Goal: Task Accomplishment & Management: Use online tool/utility

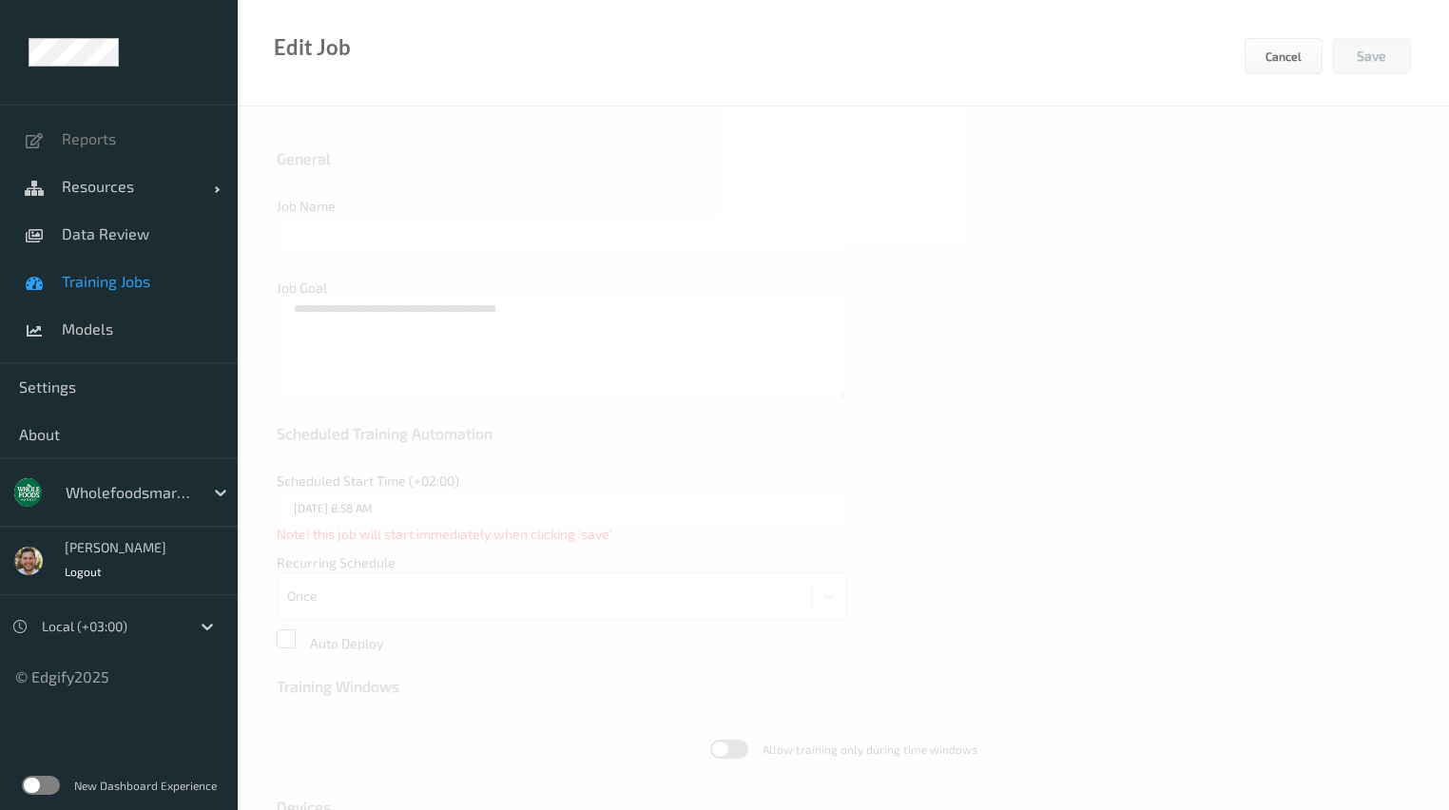
type input "WFM_top_1 _7.5k_Training 2025-09-01 up-to-date"
type textarea "**********"
type input "21/08/2025 8:47 AM"
type input "edgify/edgify-worker-cuda:2.5.20"
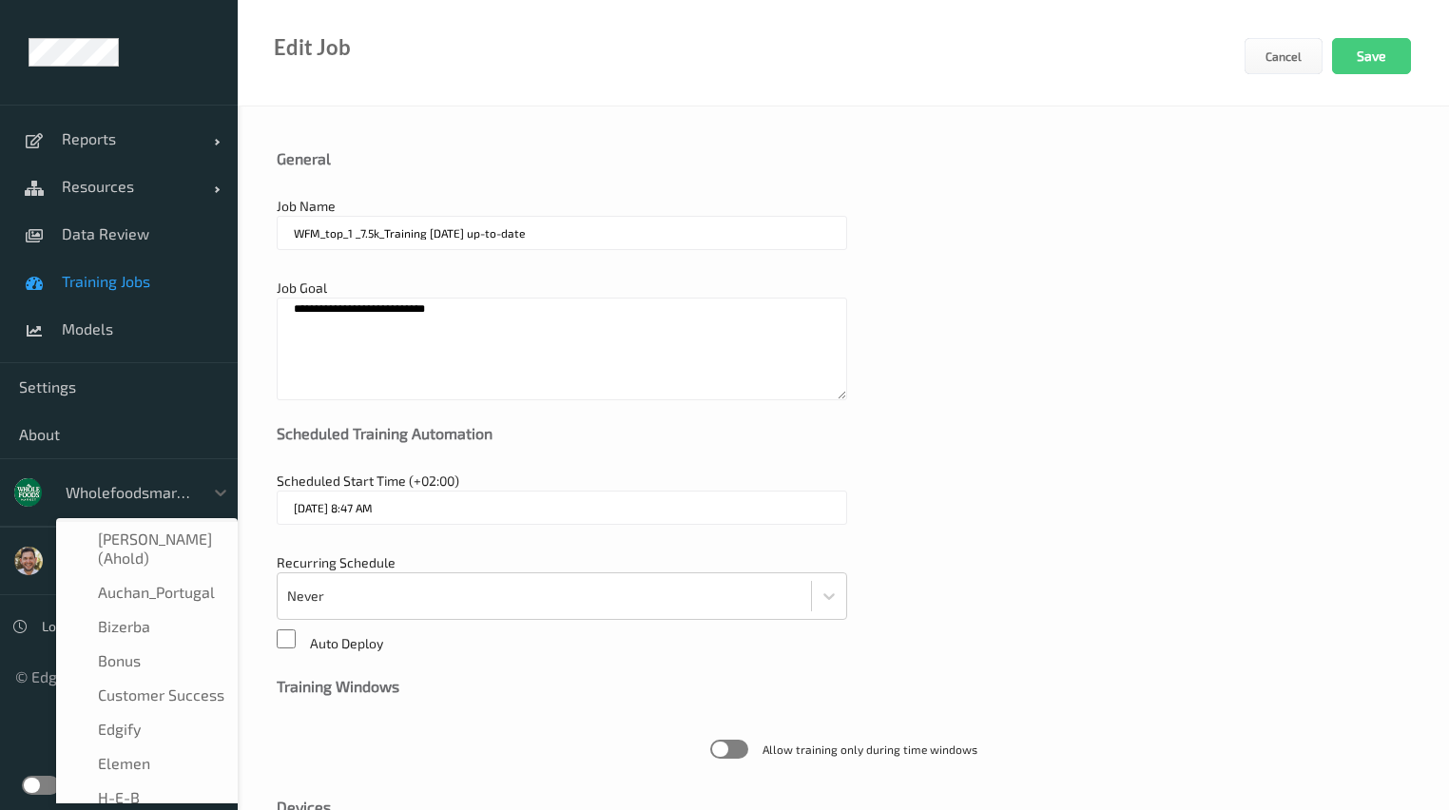
click at [134, 495] on div at bounding box center [130, 492] width 128 height 23
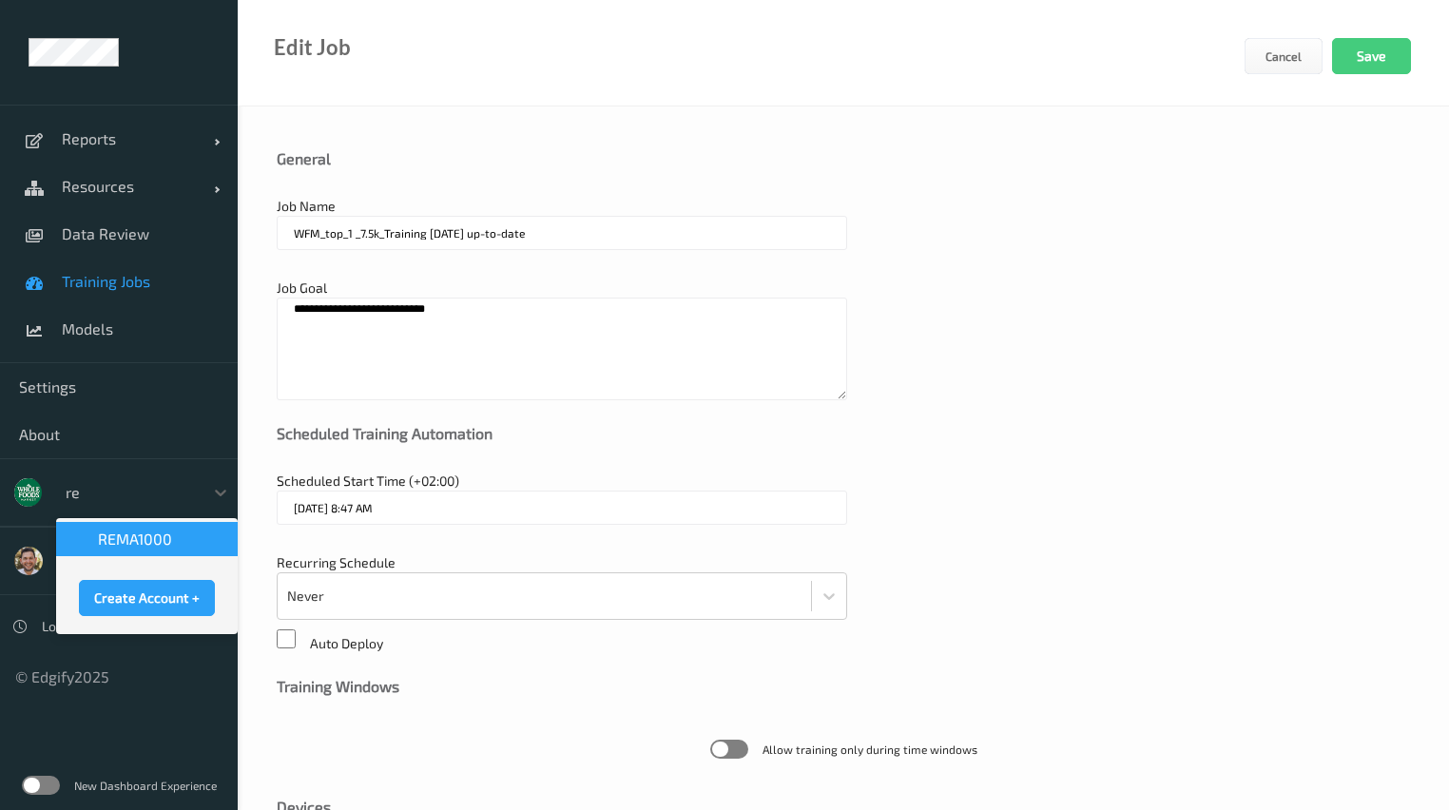
type input "rem"
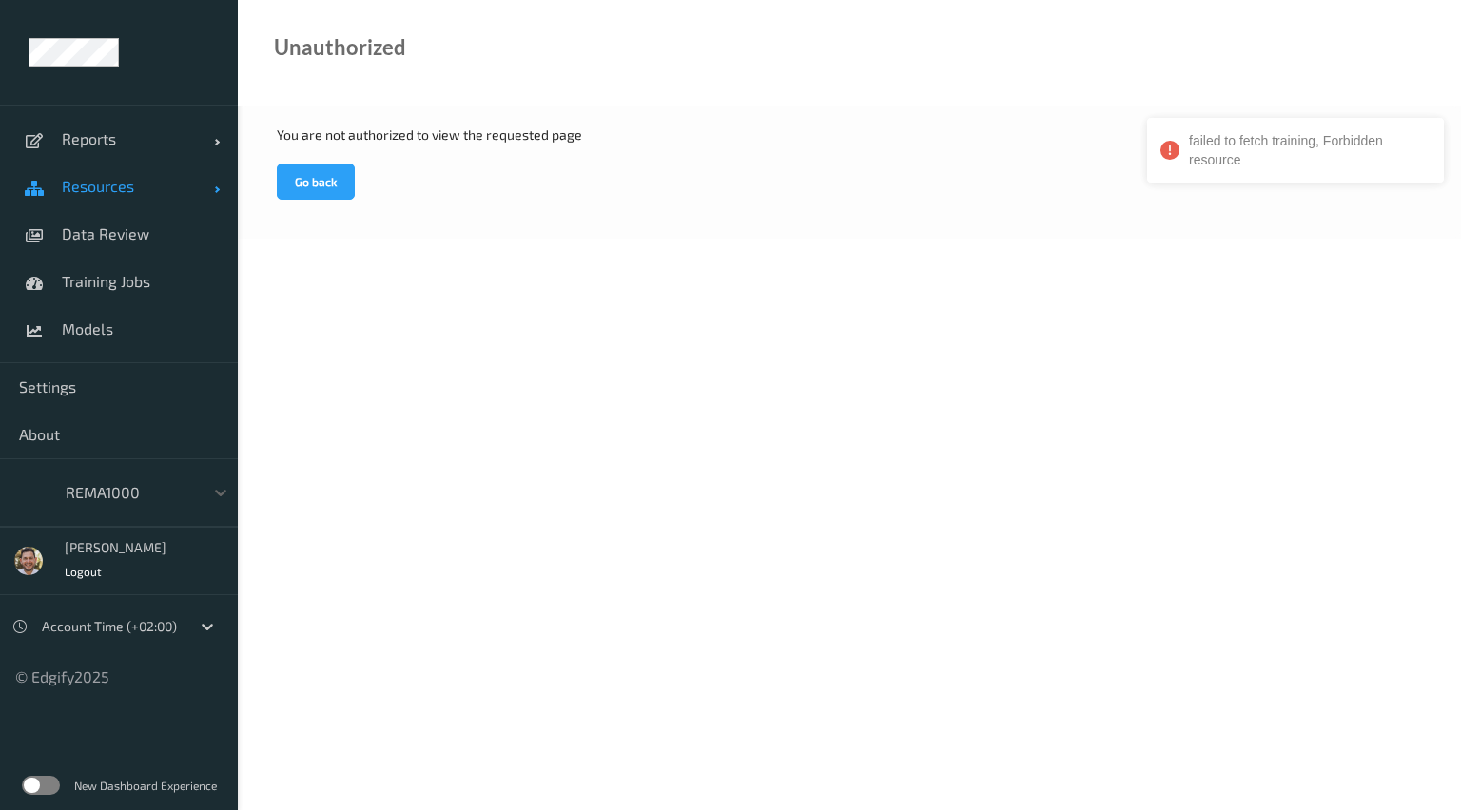
click at [105, 197] on link "Resources" at bounding box center [119, 187] width 238 height 48
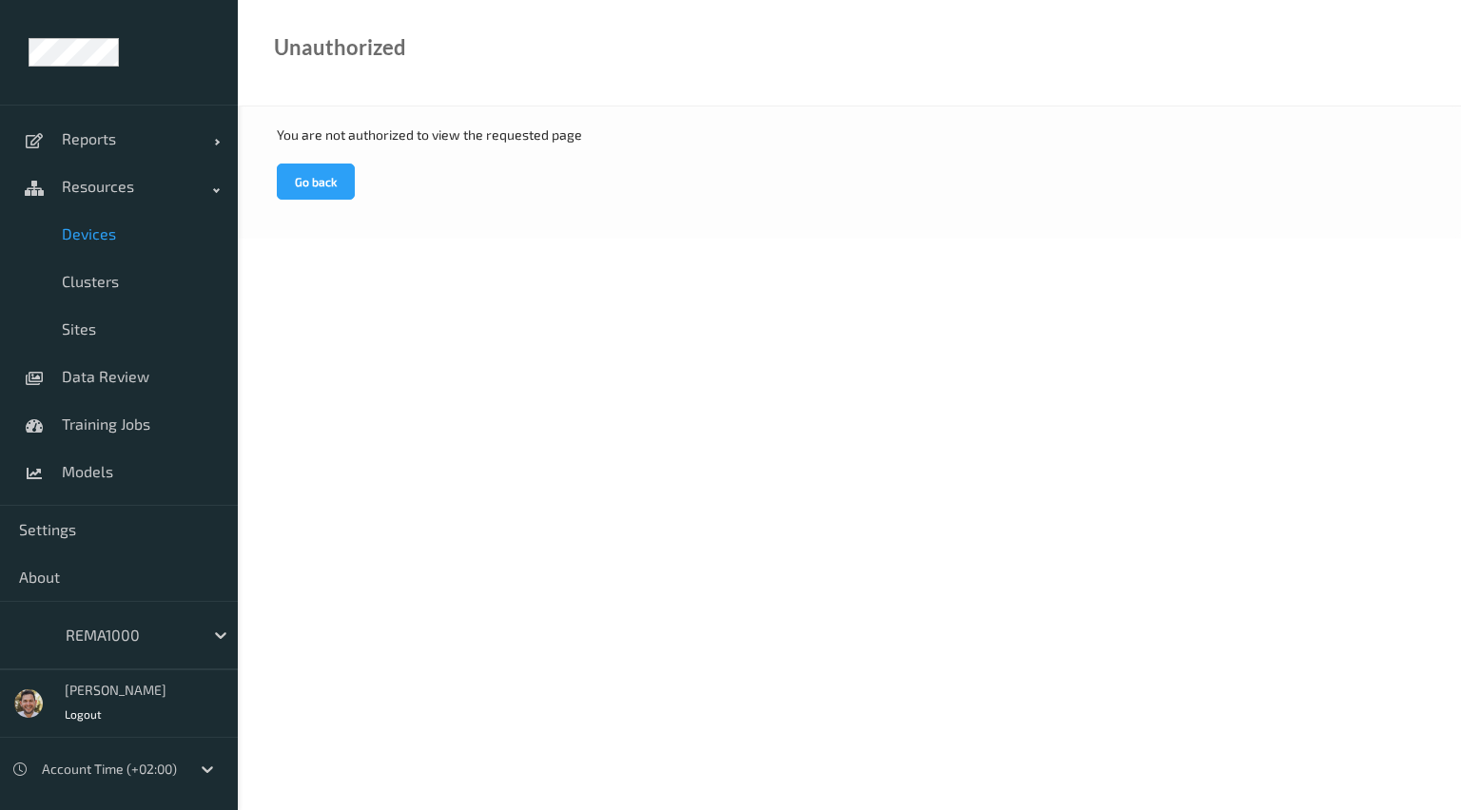
click at [116, 245] on link "Devices" at bounding box center [119, 234] width 238 height 48
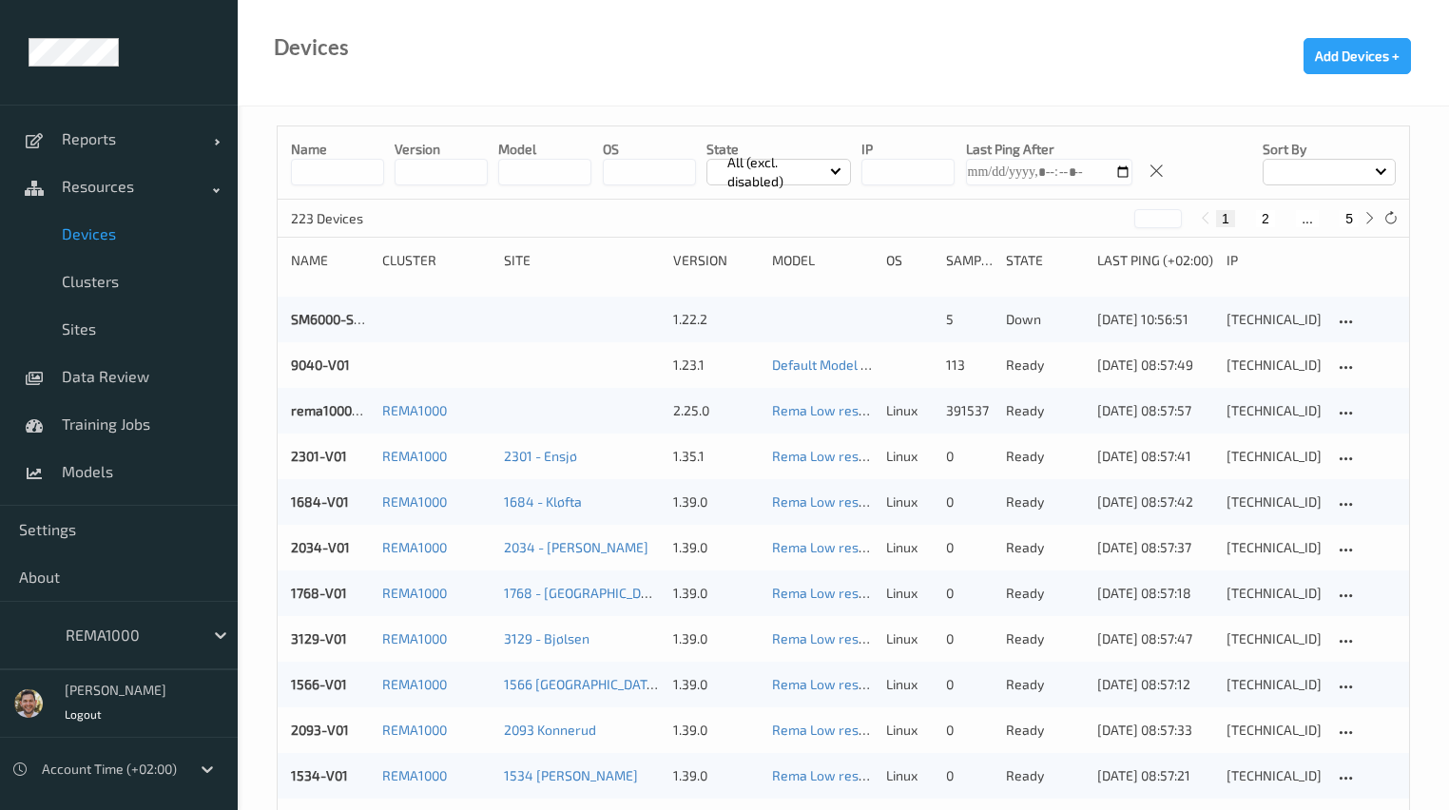
click at [1349, 213] on button "5" at bounding box center [1349, 218] width 19 height 17
type input "*"
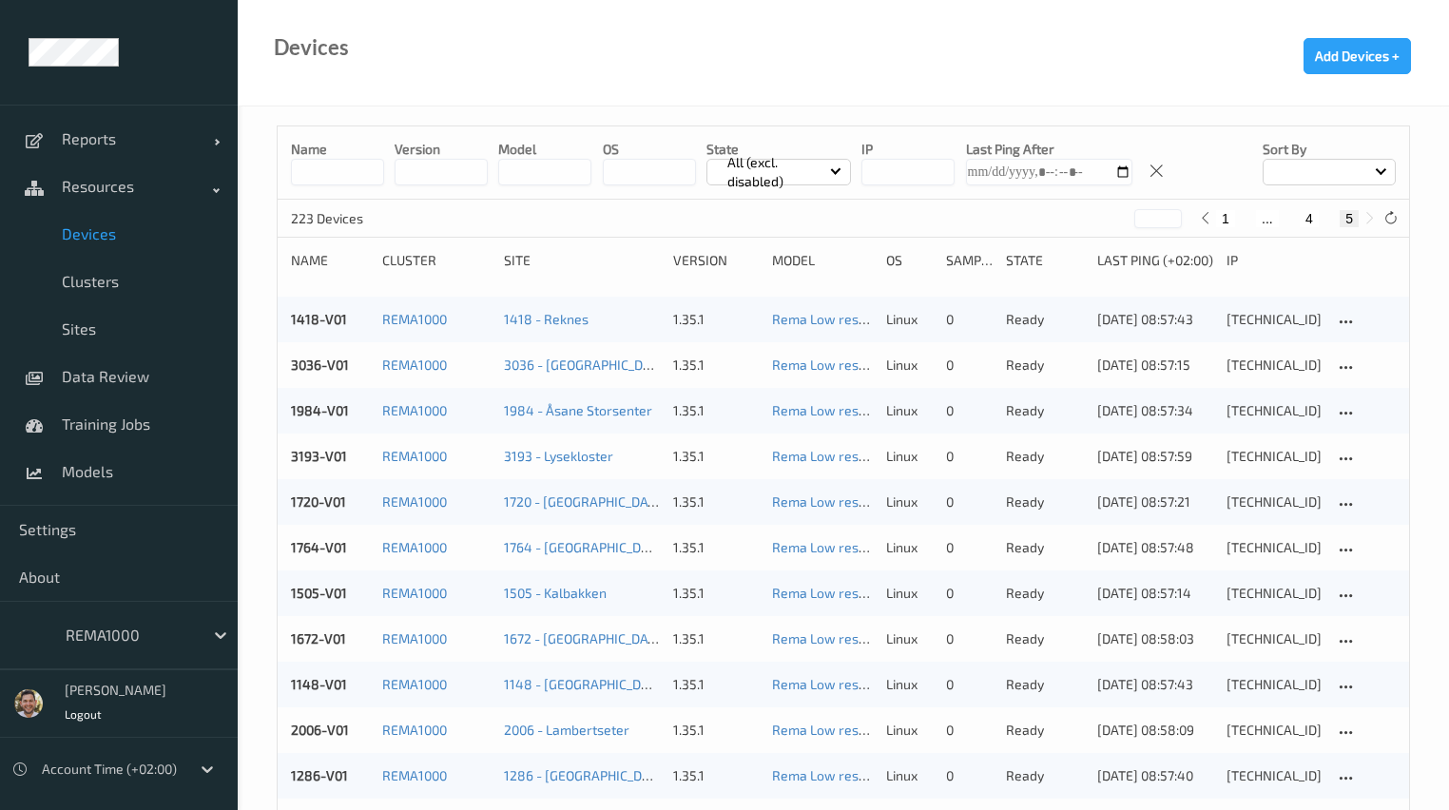
click at [355, 177] on input at bounding box center [337, 172] width 93 height 27
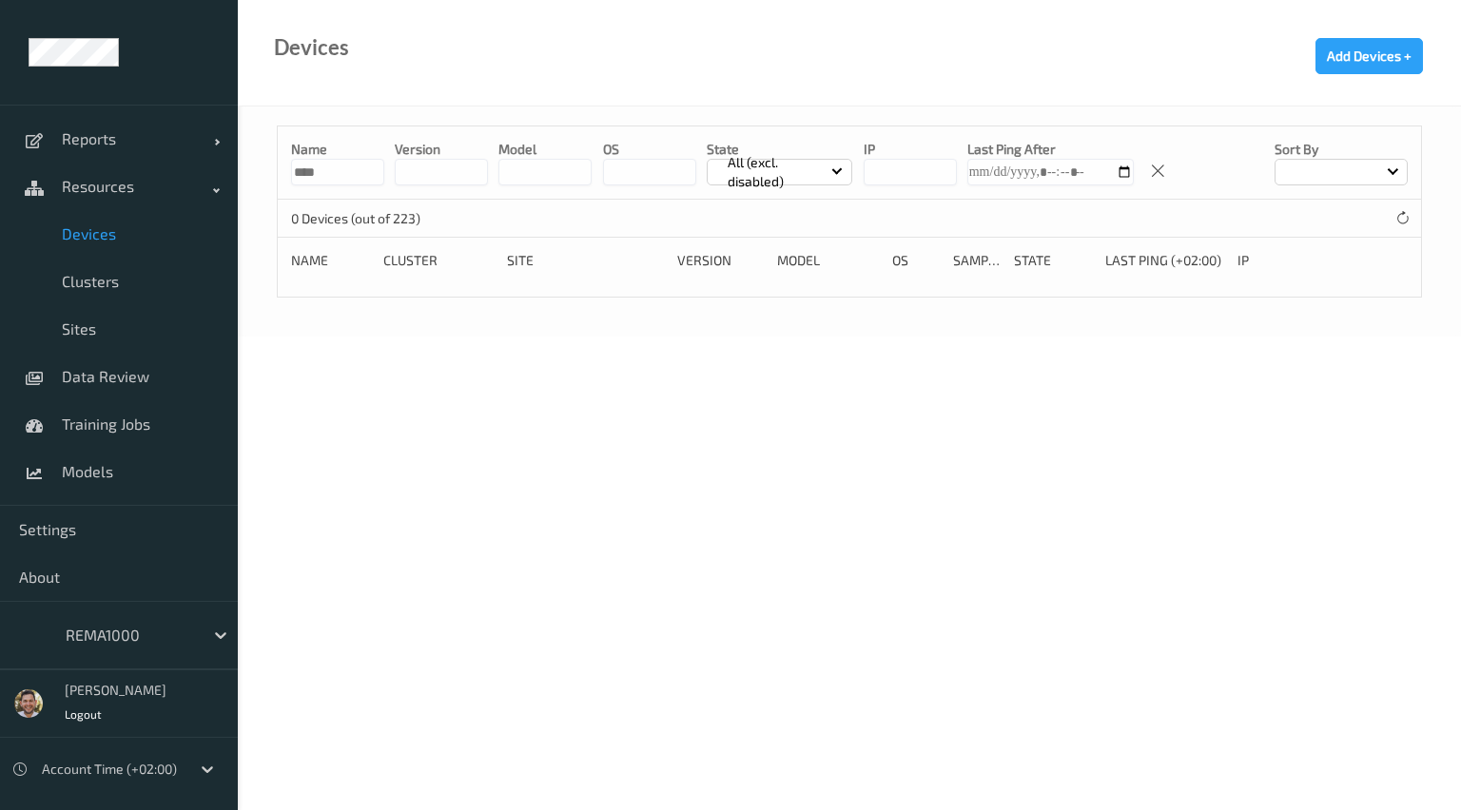
type input "****"
click at [559, 411] on body "Reports Default Report Customized Report Resources Devices Clusters Sites Data …" at bounding box center [730, 405] width 1461 height 810
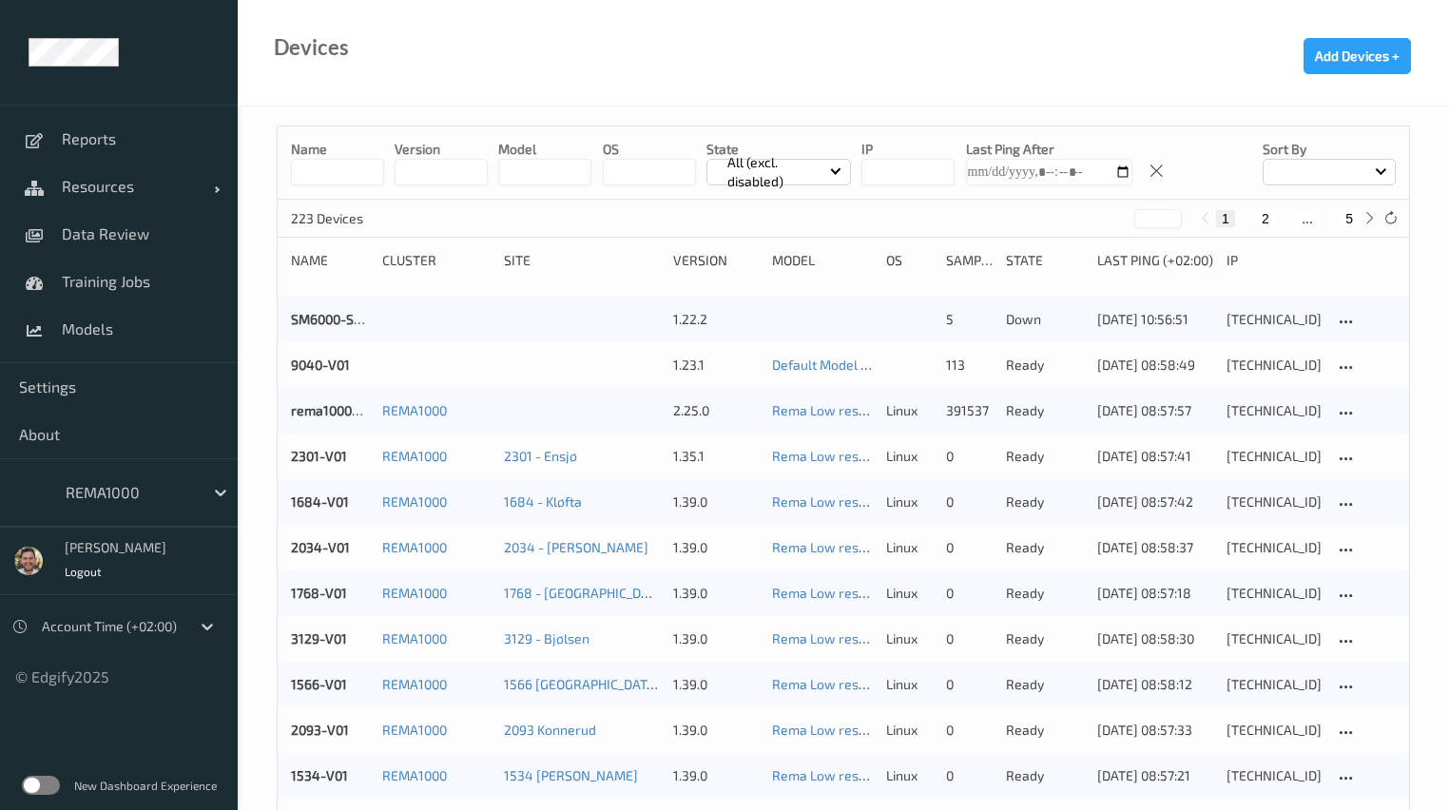
click at [313, 167] on input at bounding box center [337, 172] width 93 height 27
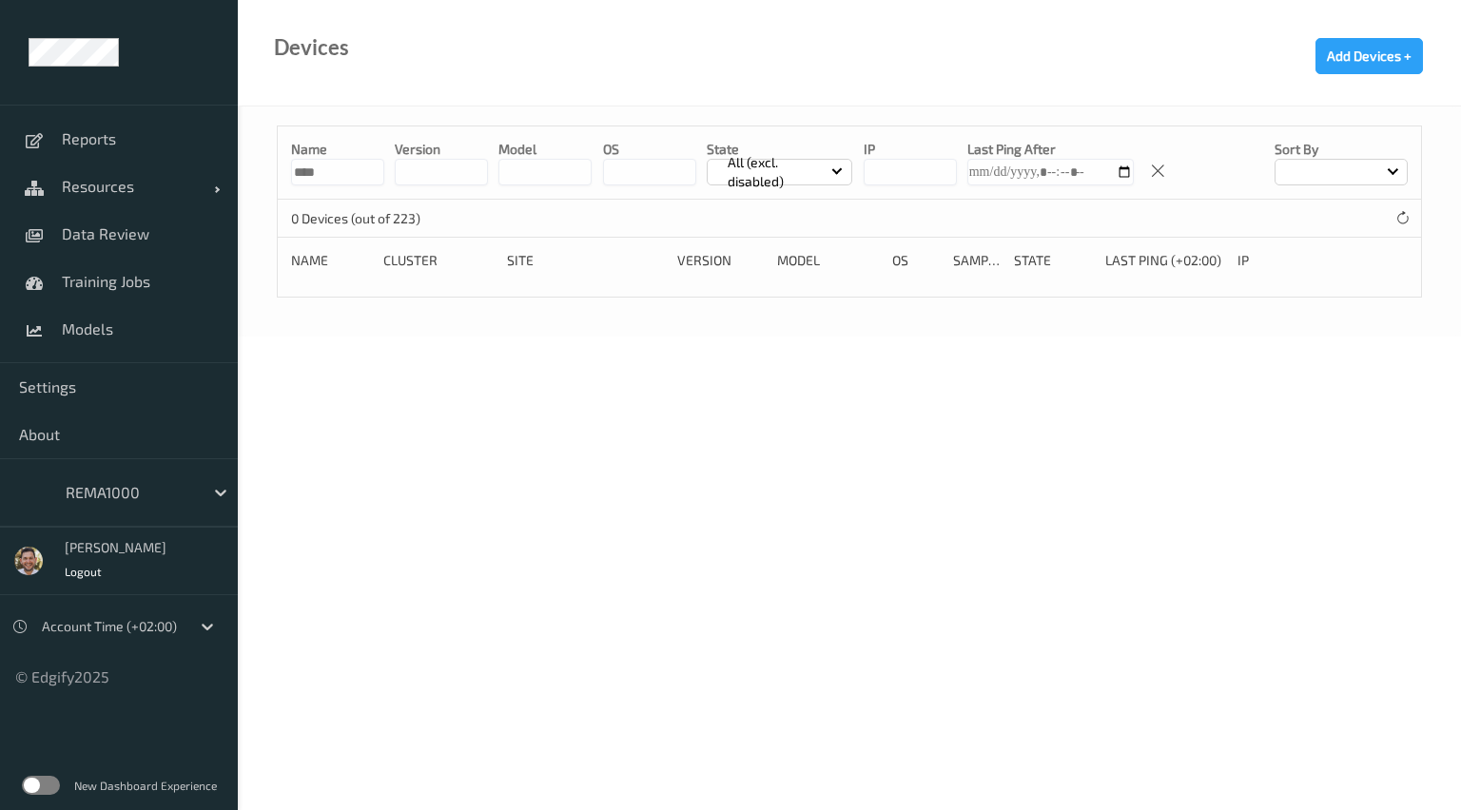
type input "****"
click at [335, 180] on input "****" at bounding box center [337, 172] width 93 height 27
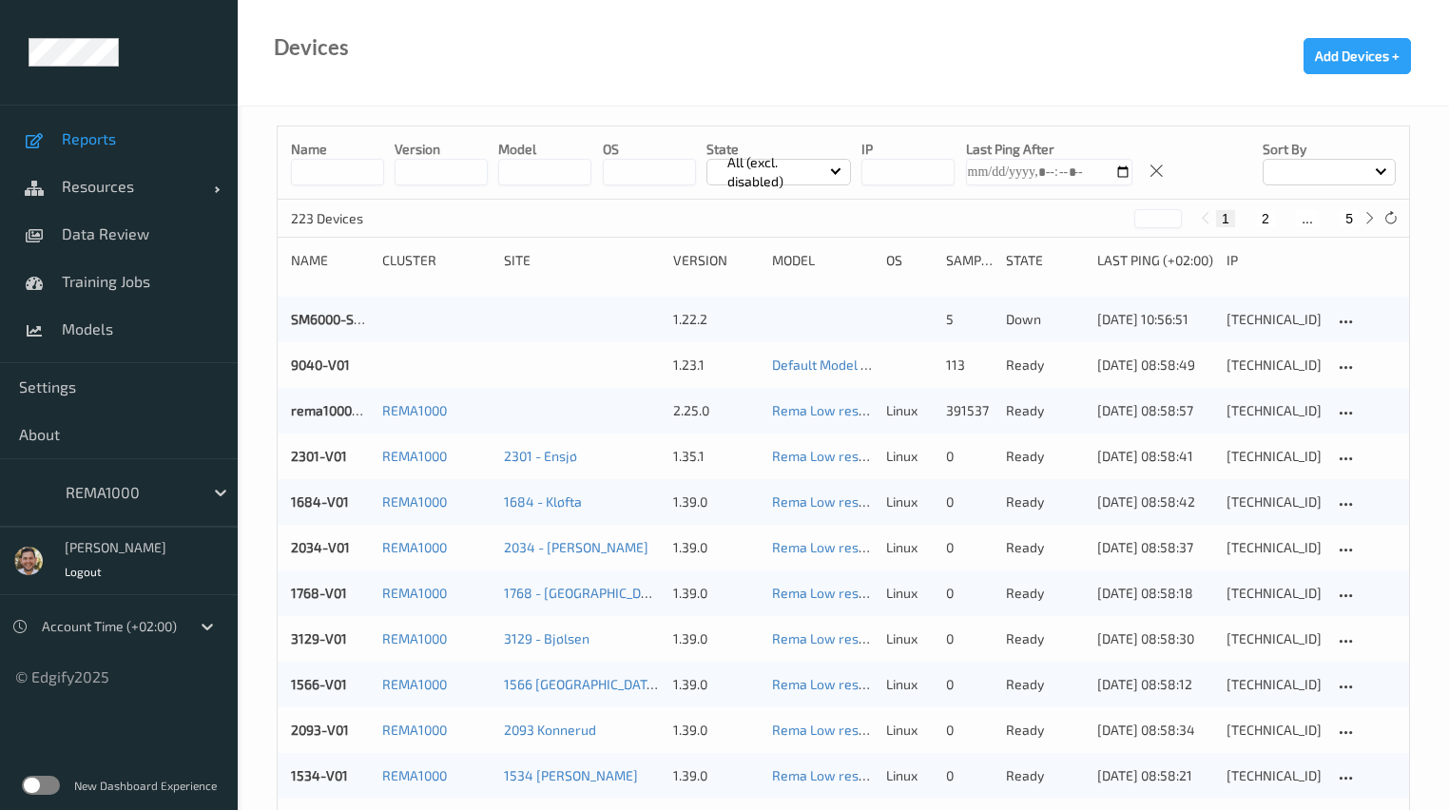
click at [103, 152] on link "Reports" at bounding box center [119, 139] width 238 height 48
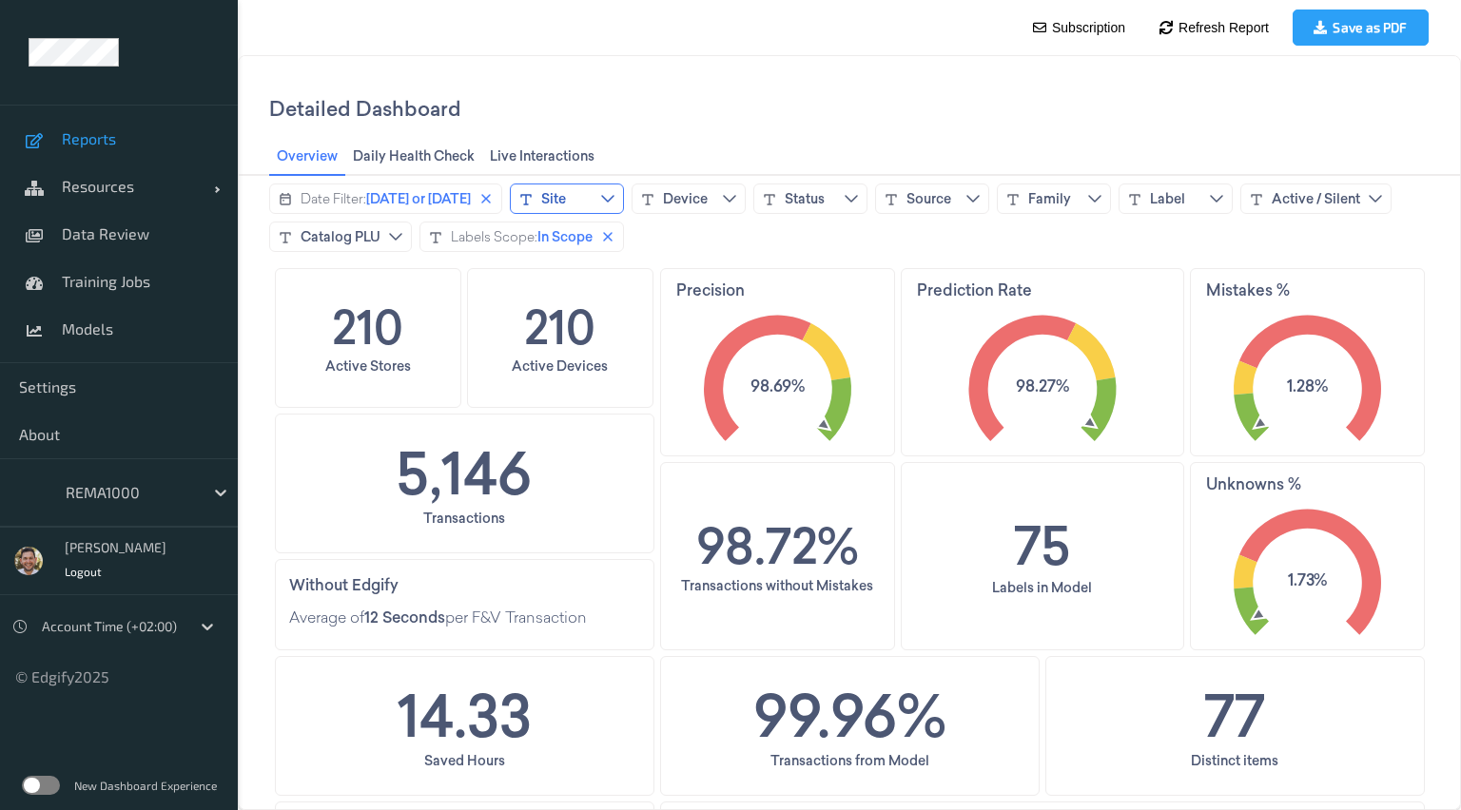
click at [586, 202] on button "Site" at bounding box center [567, 199] width 114 height 30
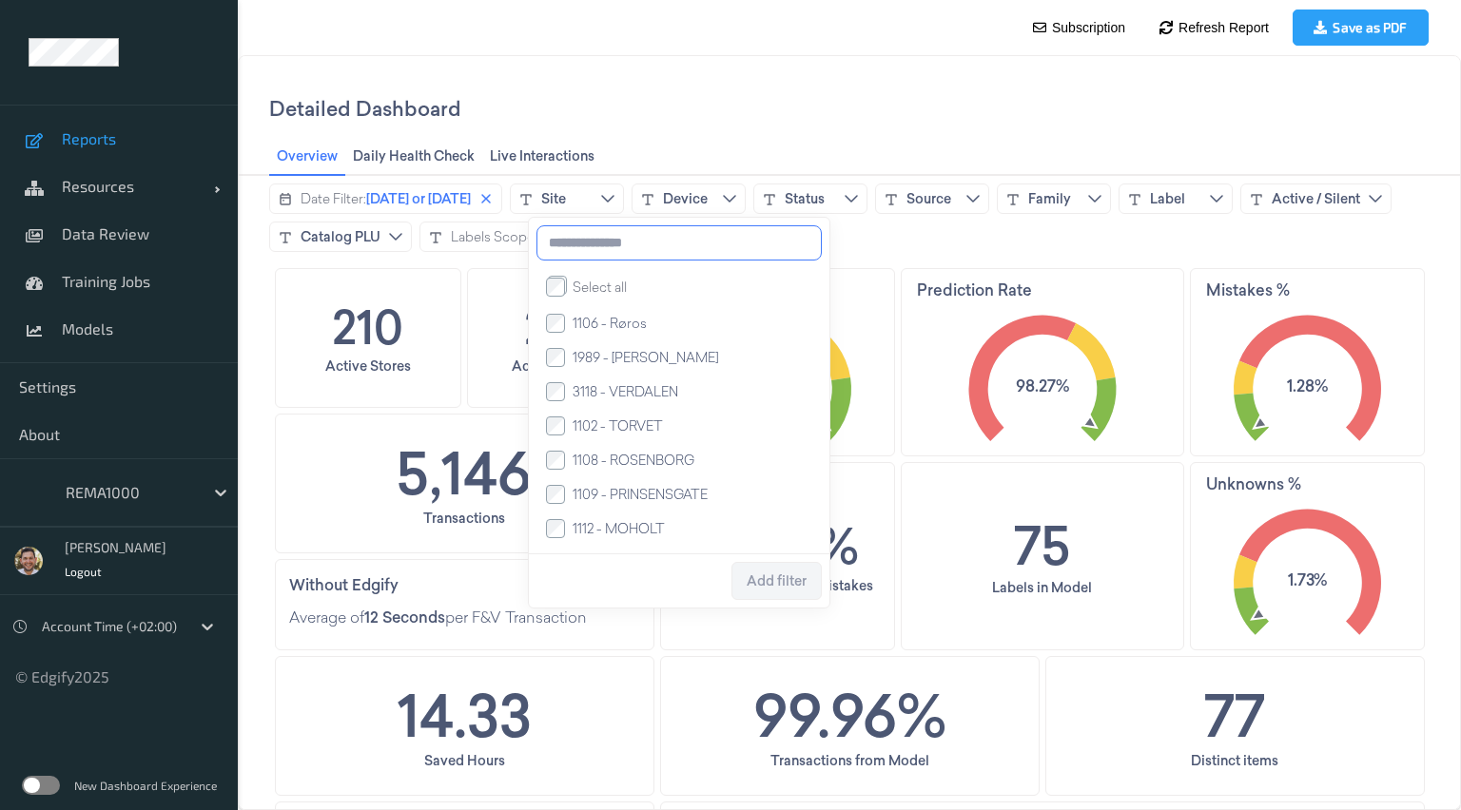
click at [585, 242] on input at bounding box center [678, 242] width 285 height 35
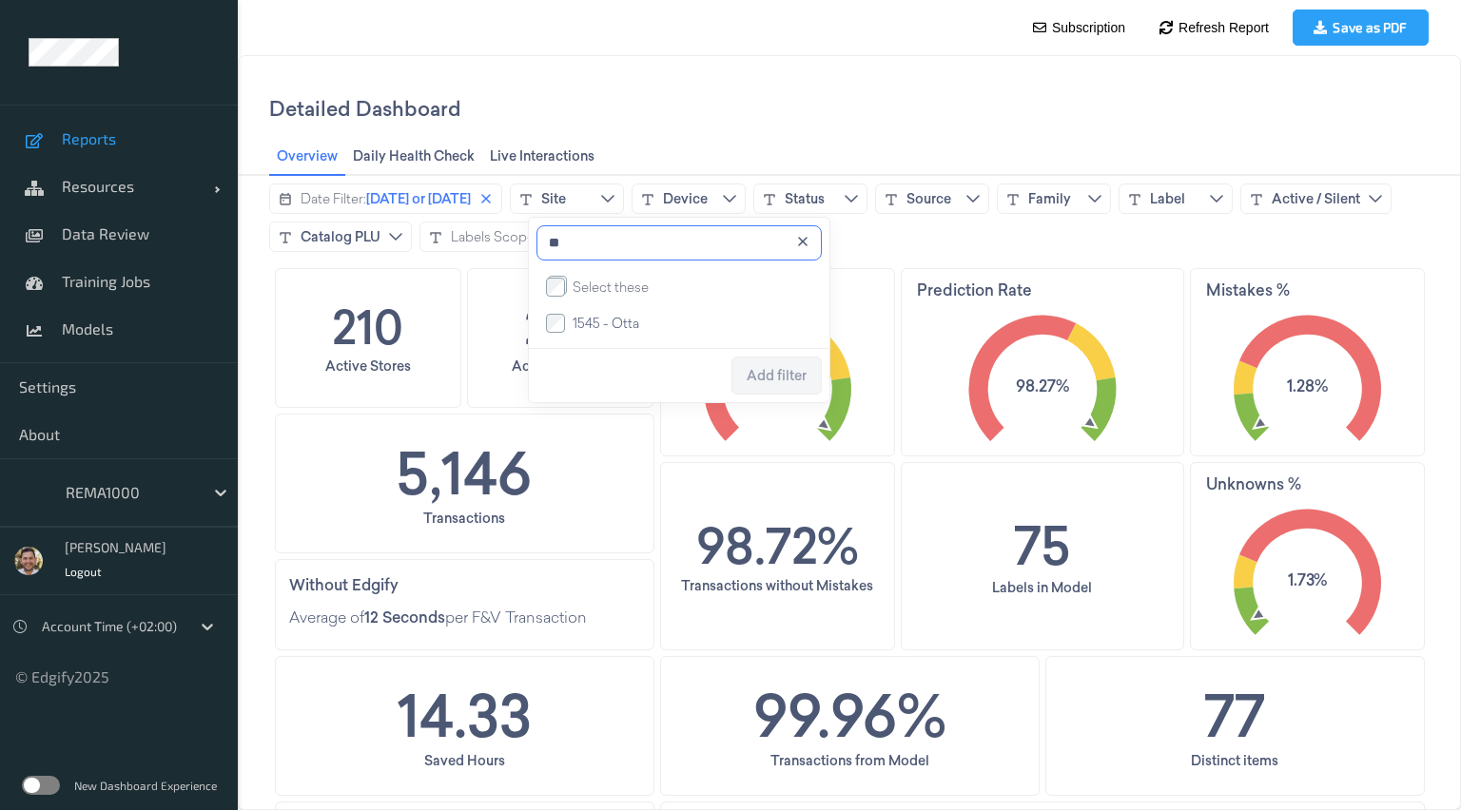
type input "*"
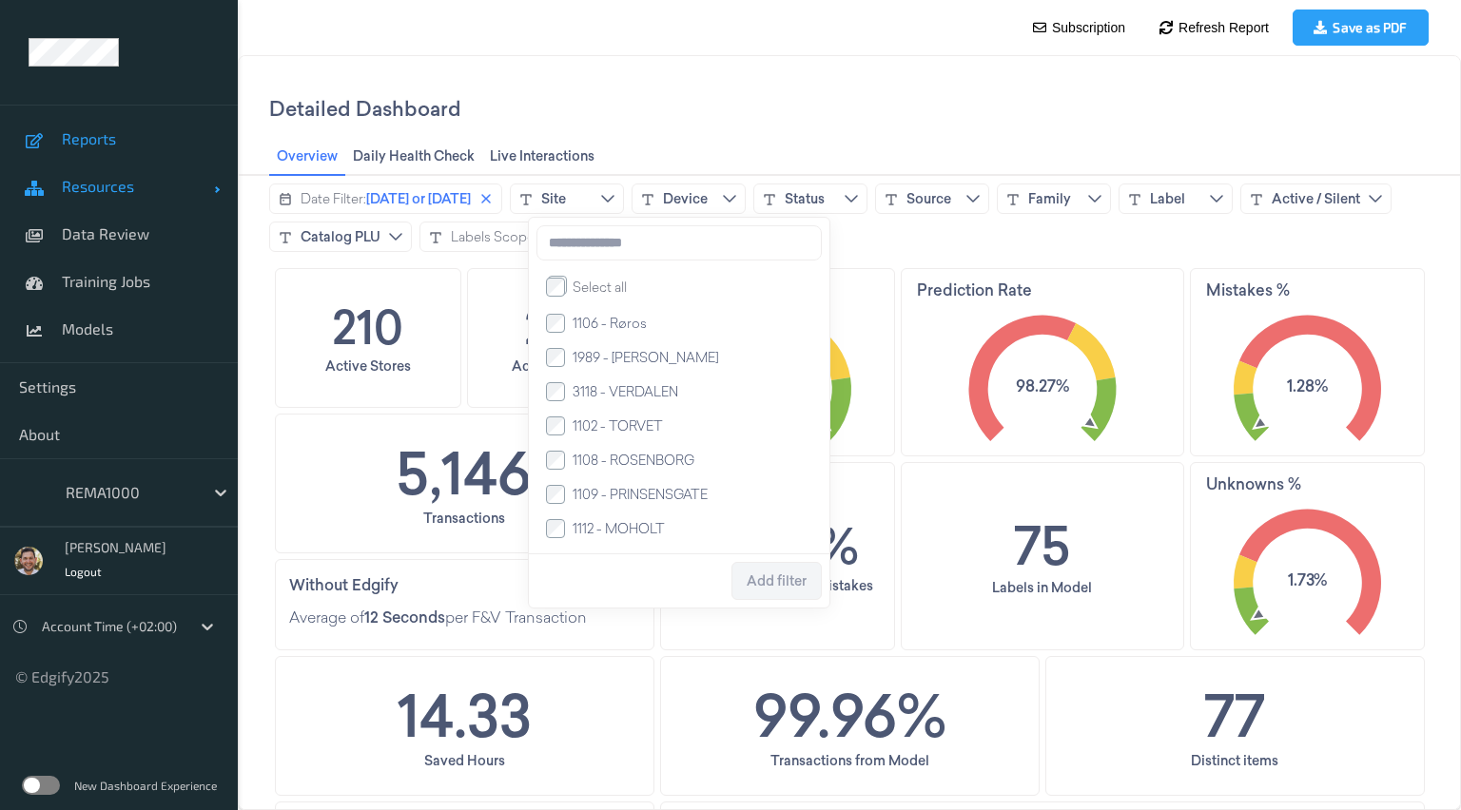
click at [57, 202] on link "Resources" at bounding box center [119, 187] width 238 height 48
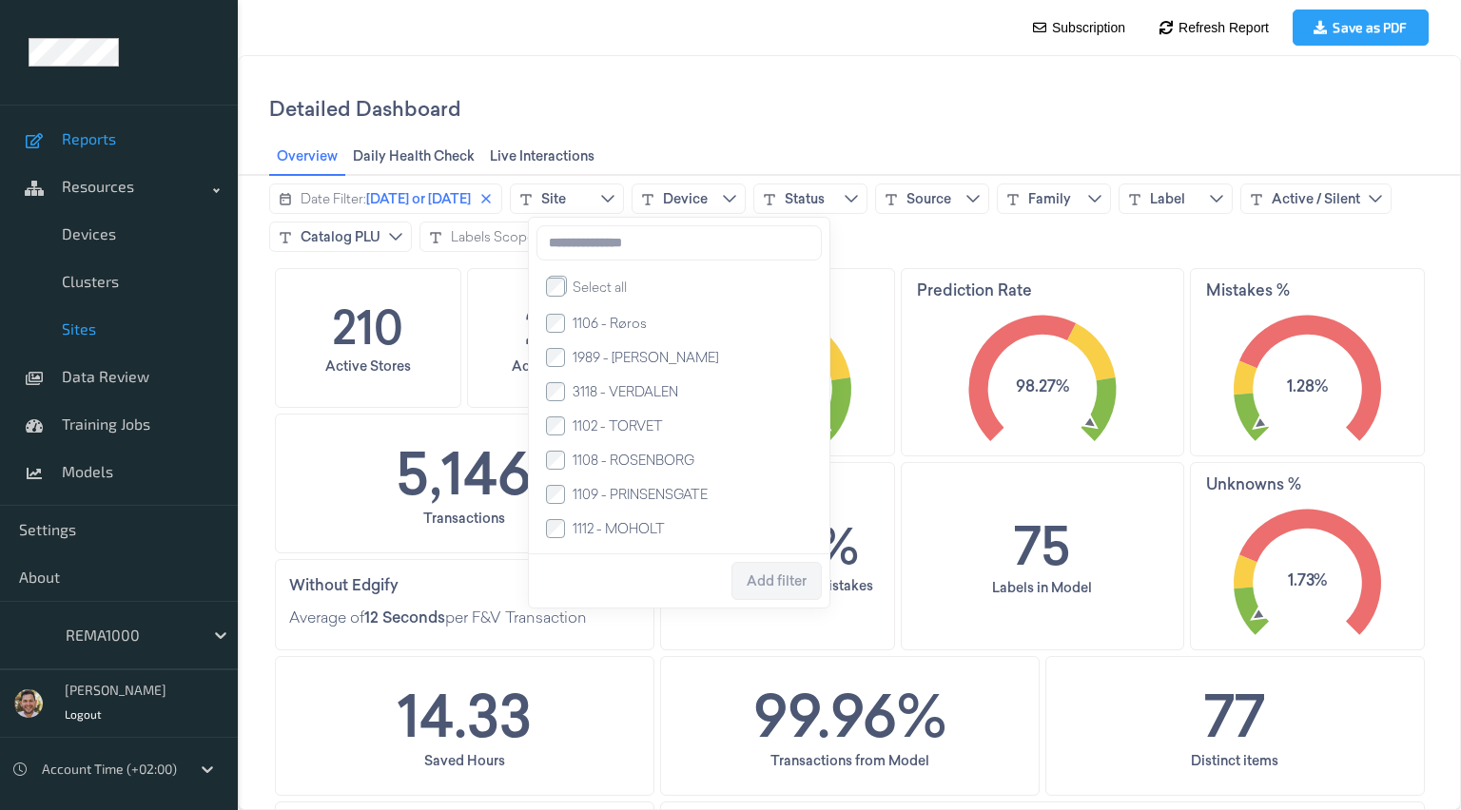
click at [109, 326] on span "Sites" at bounding box center [140, 329] width 157 height 19
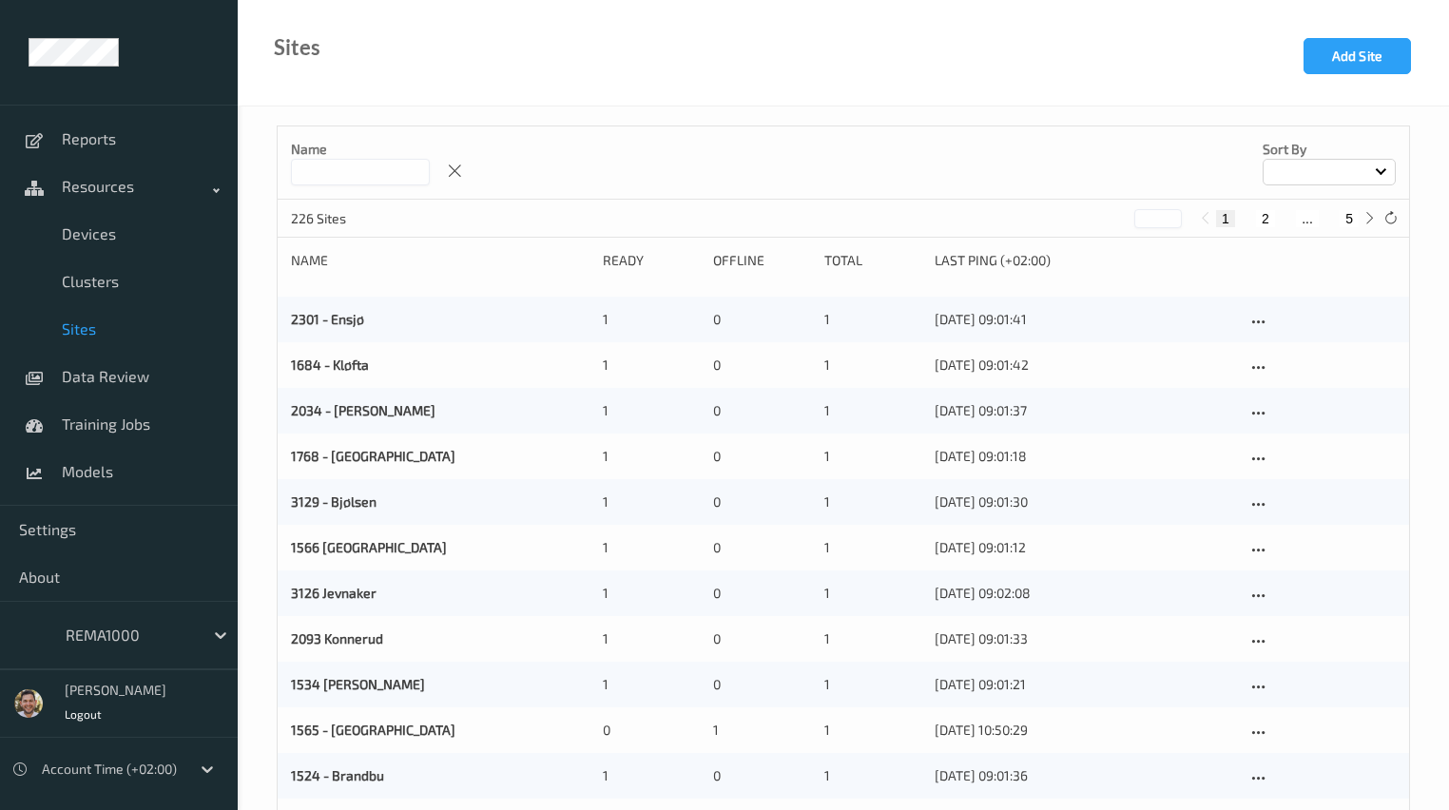
click at [340, 177] on input at bounding box center [360, 172] width 139 height 27
type input "*"
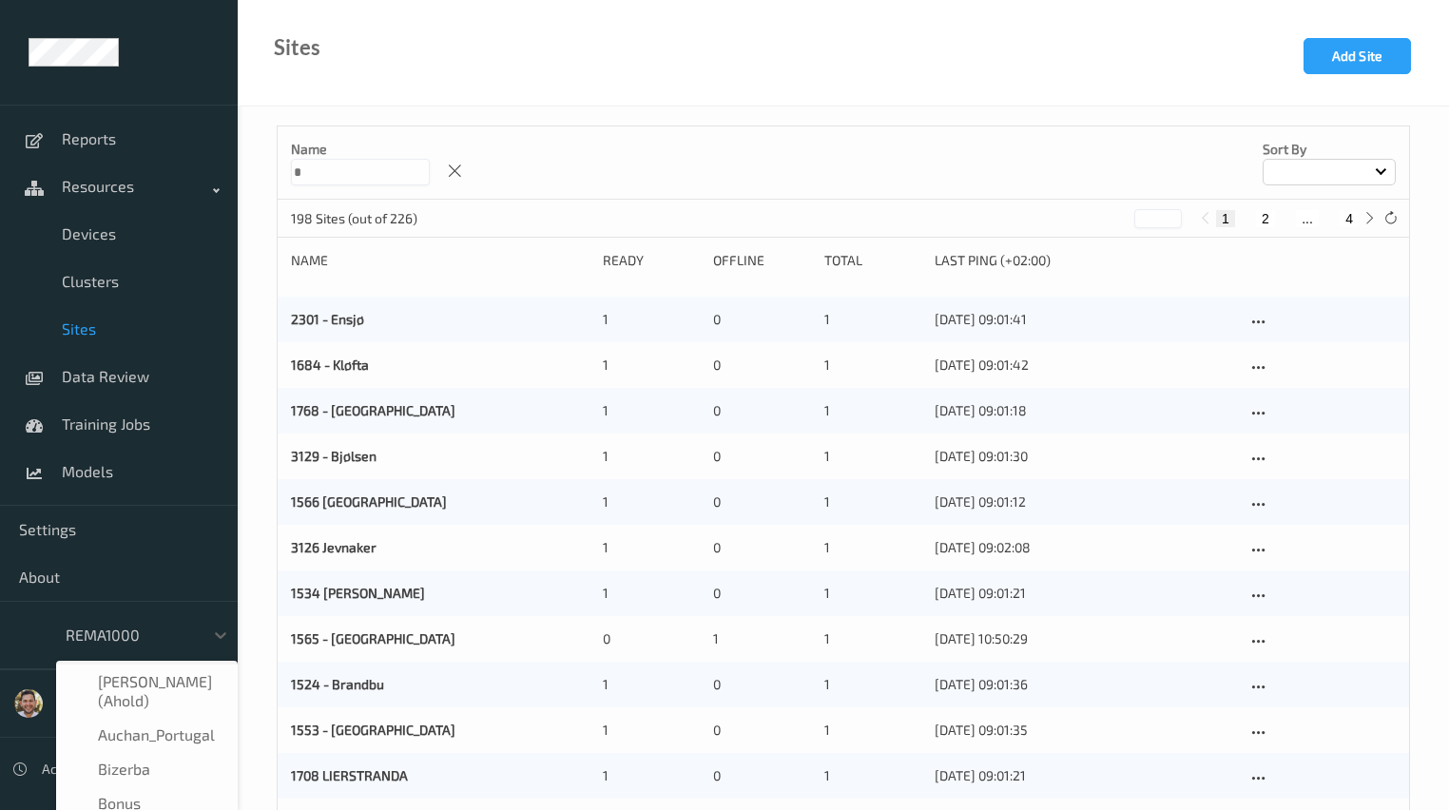
click at [135, 631] on div at bounding box center [130, 635] width 128 height 23
type input "shu"
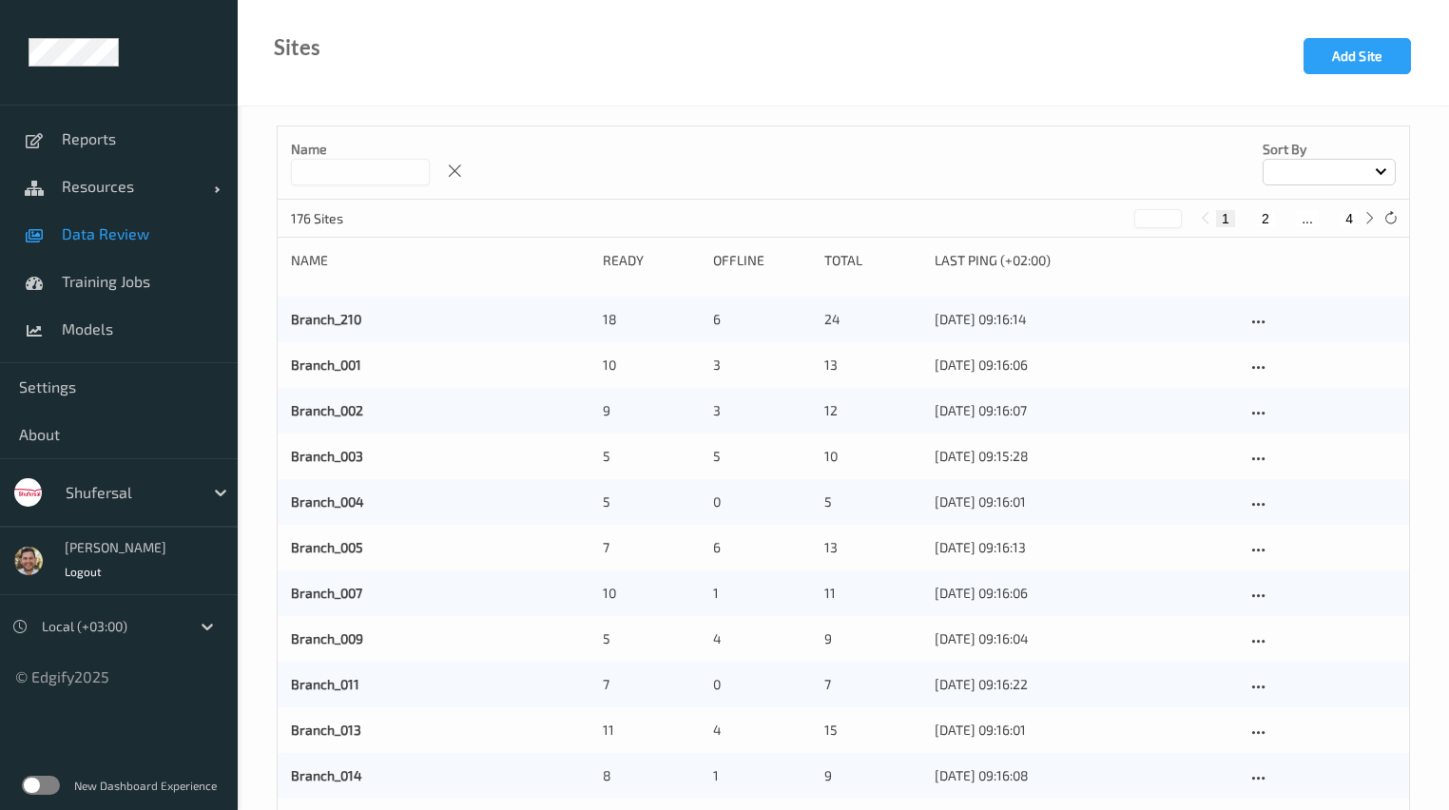
click at [154, 251] on link "Data Review" at bounding box center [119, 234] width 238 height 48
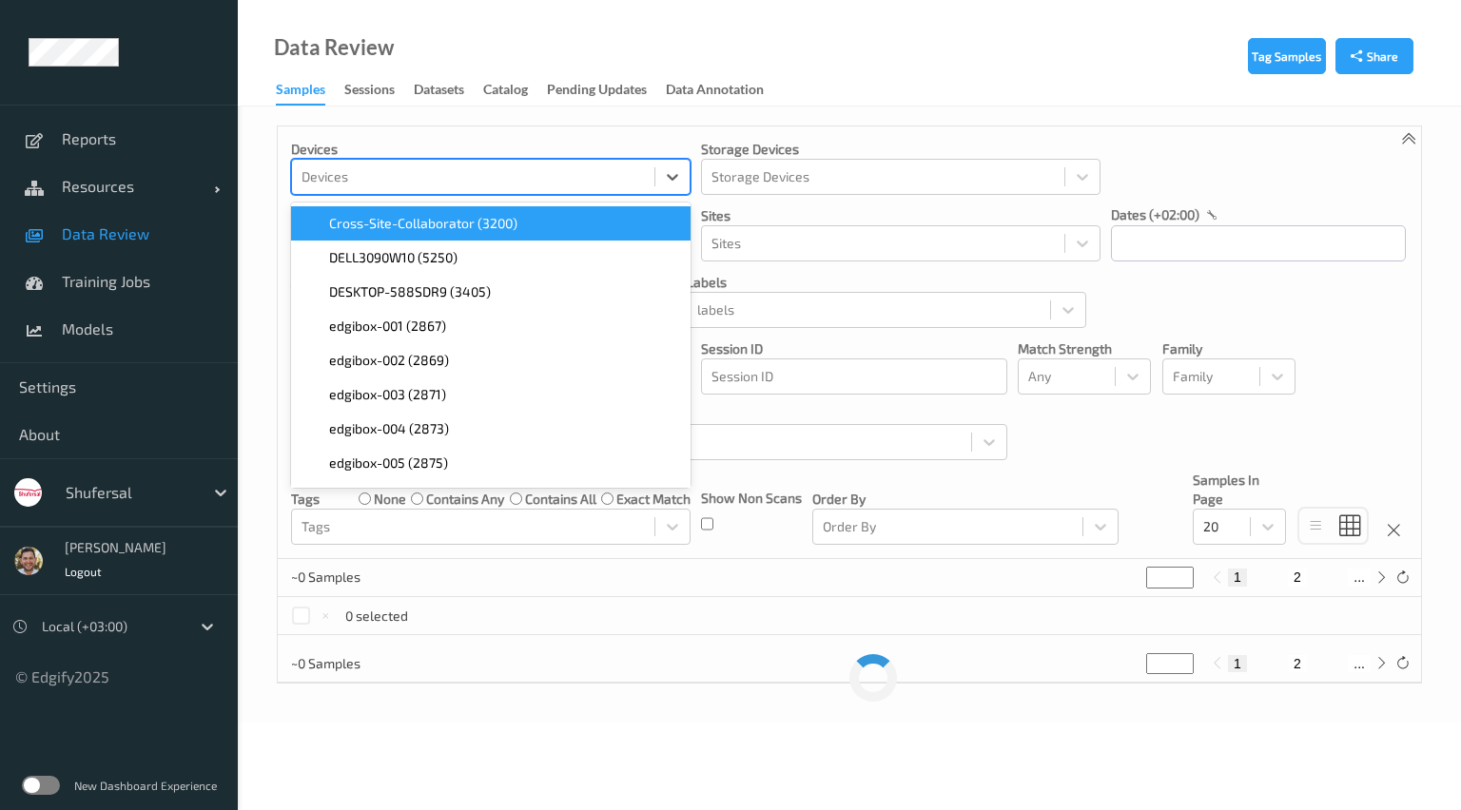
click at [502, 177] on div at bounding box center [472, 176] width 343 height 23
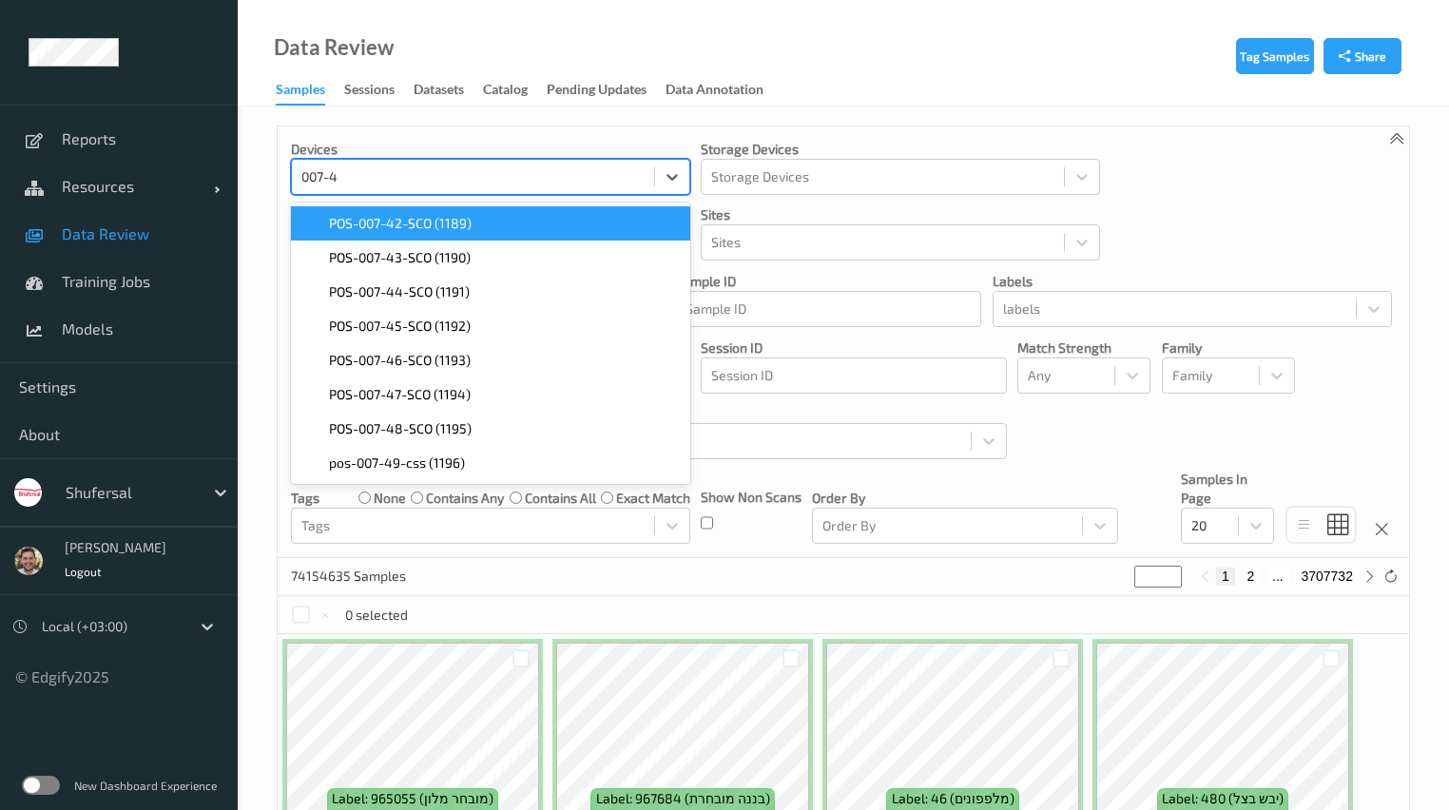
type input "007-43"
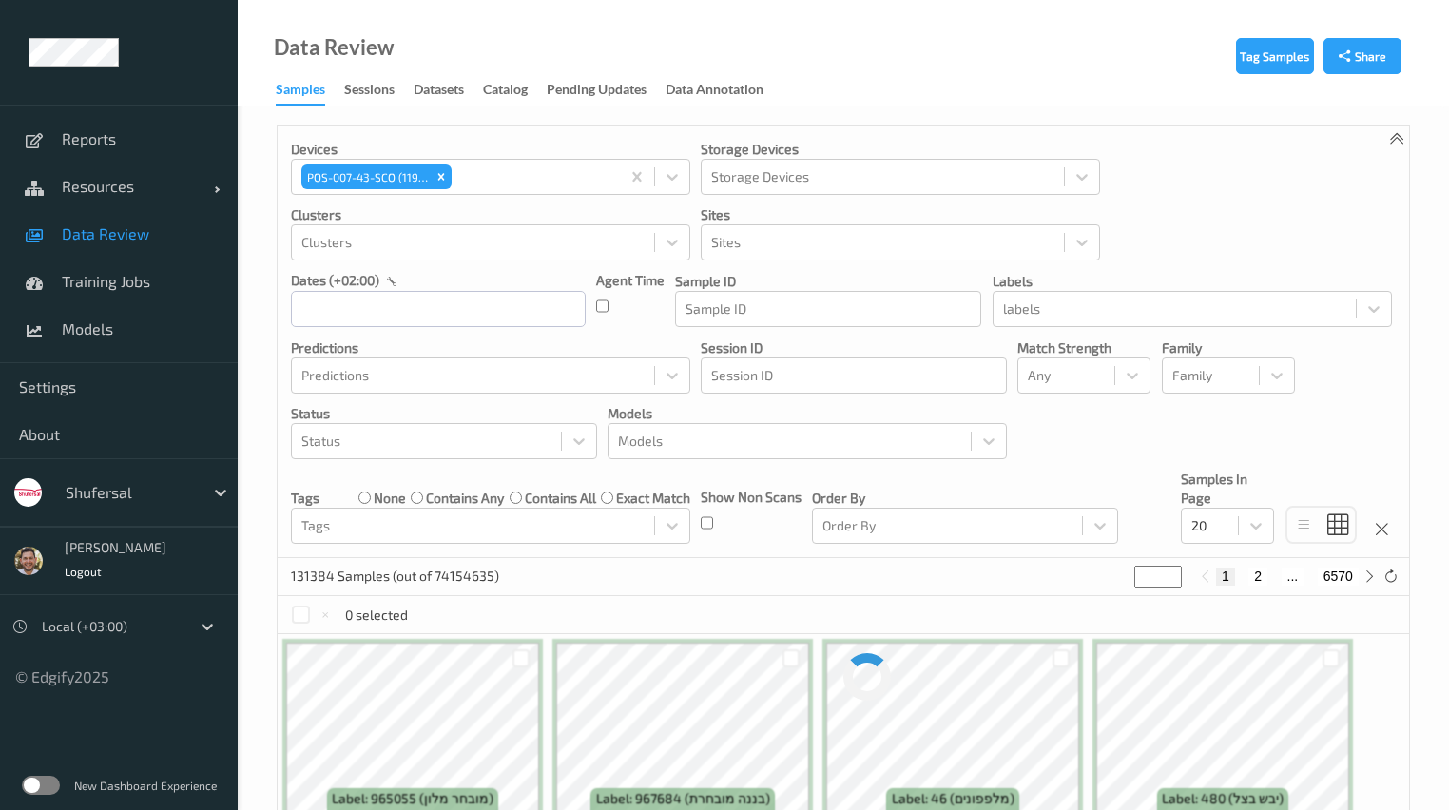
click at [948, 138] on div "Devices POS-007-43-SCO (1190) Storage Devices Storage Devices Clusters Clusters…" at bounding box center [844, 342] width 1132 height 432
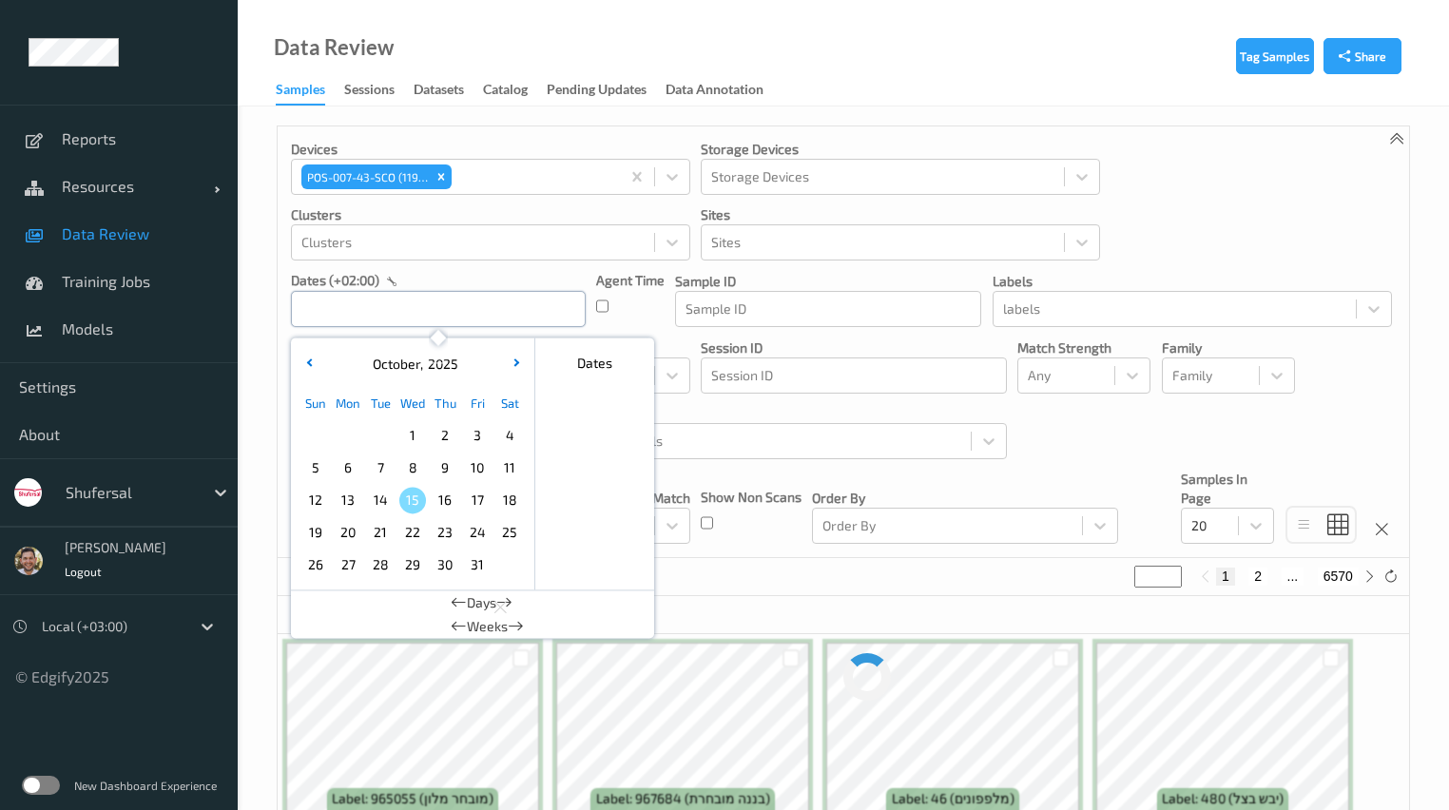
click at [351, 314] on input "text" at bounding box center [438, 309] width 295 height 36
click at [420, 502] on span "15" at bounding box center [412, 500] width 27 height 27
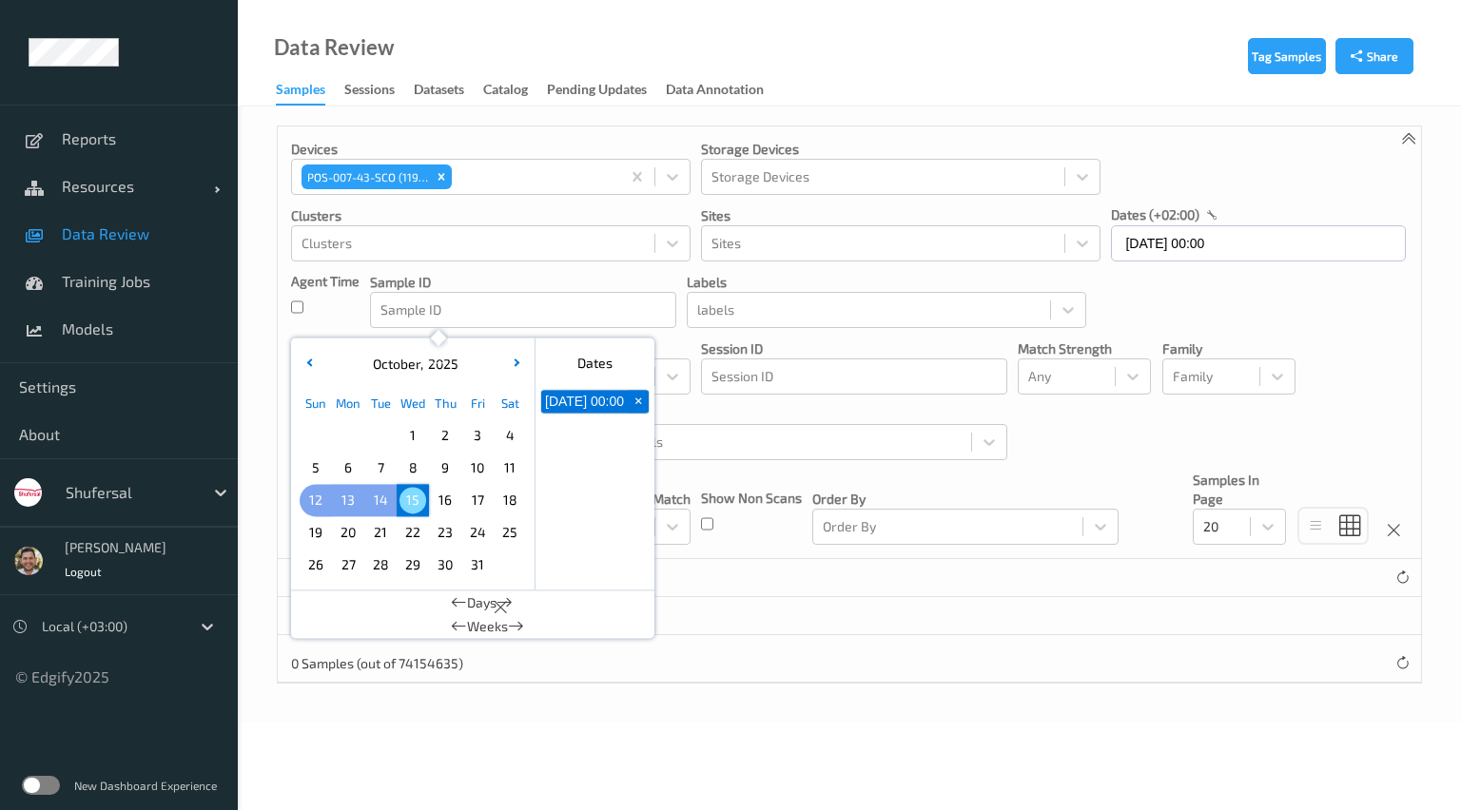
click at [319, 502] on span "12" at bounding box center [315, 500] width 27 height 27
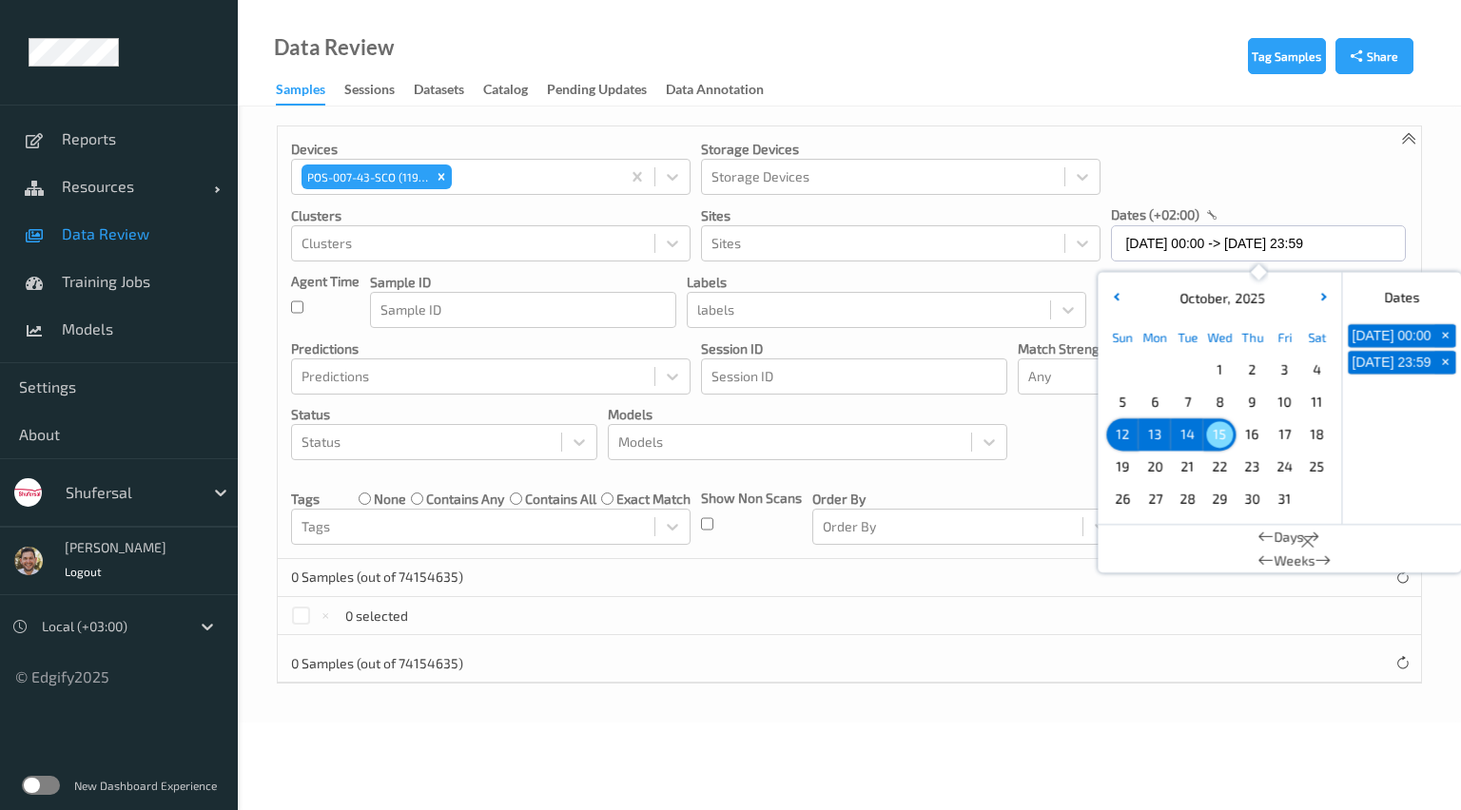
click at [1219, 442] on span "15" at bounding box center [1219, 434] width 27 height 27
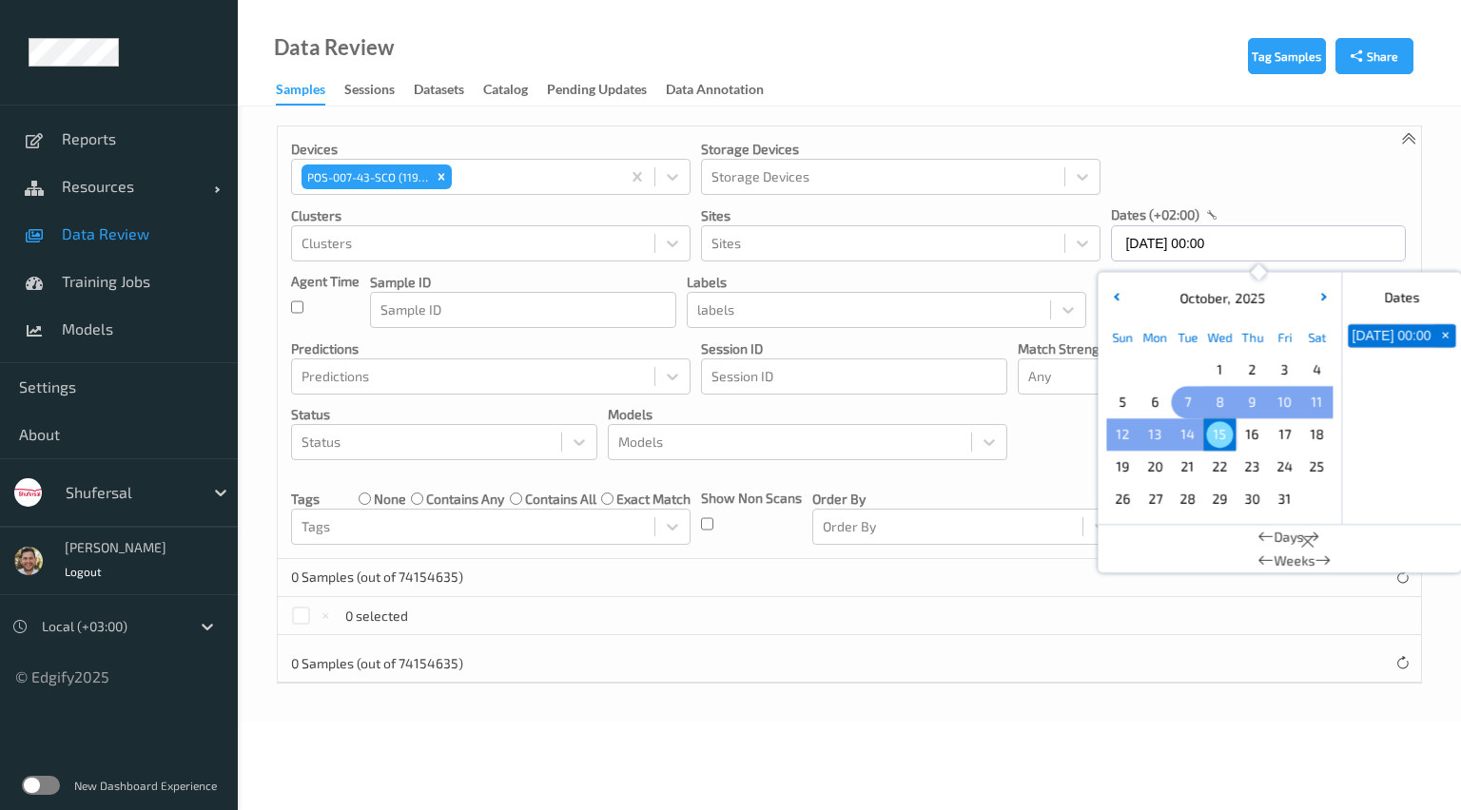
click at [1188, 400] on span "7" at bounding box center [1187, 402] width 27 height 27
type input "07/10/2025 00:00 -> 15/10/2025 23:59"
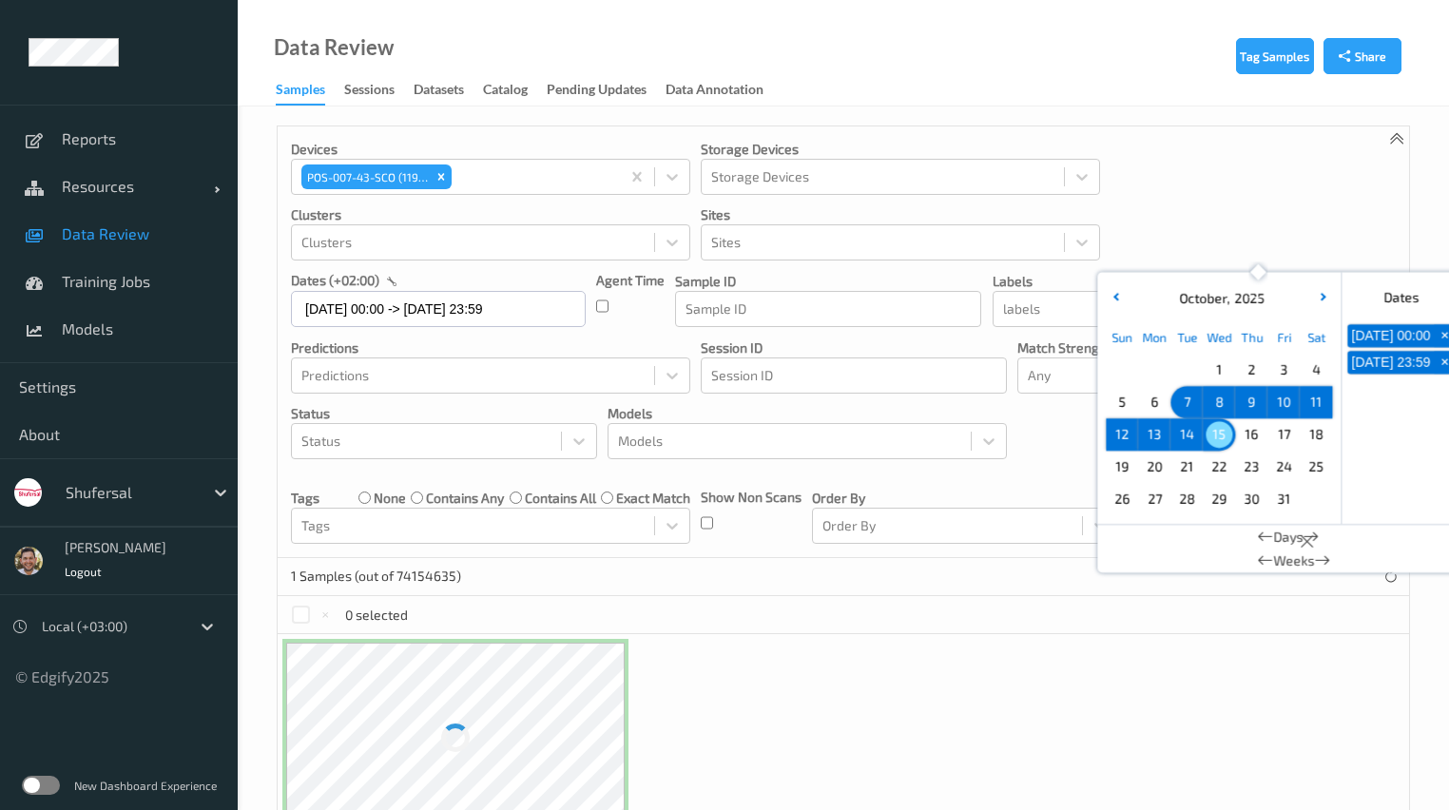
click at [1075, 95] on div "Data Review Samples Sessions Datasets Catalog Pending Updates Data Annotation" at bounding box center [844, 53] width 1212 height 107
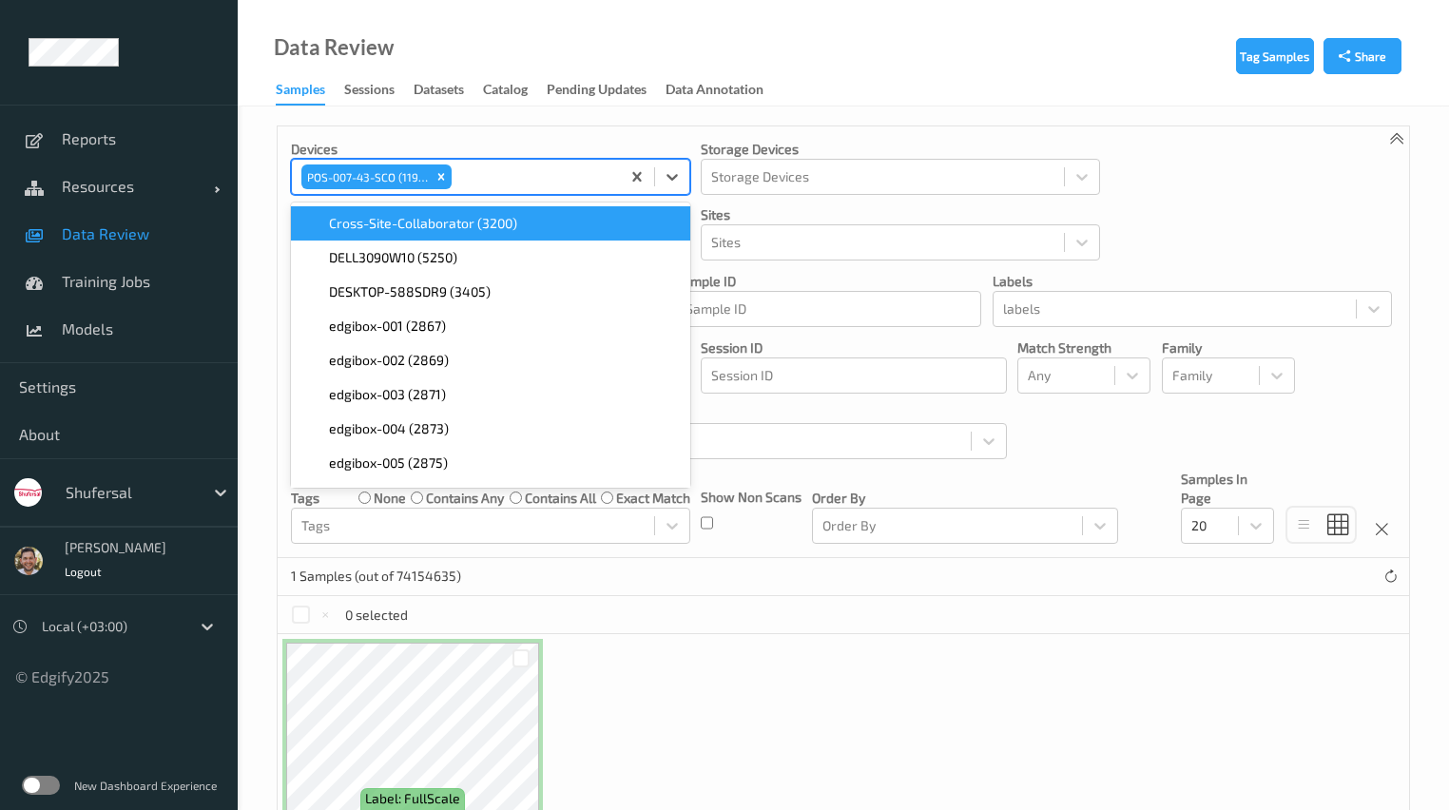
click at [459, 179] on div at bounding box center [533, 176] width 155 height 23
type input "007-44"
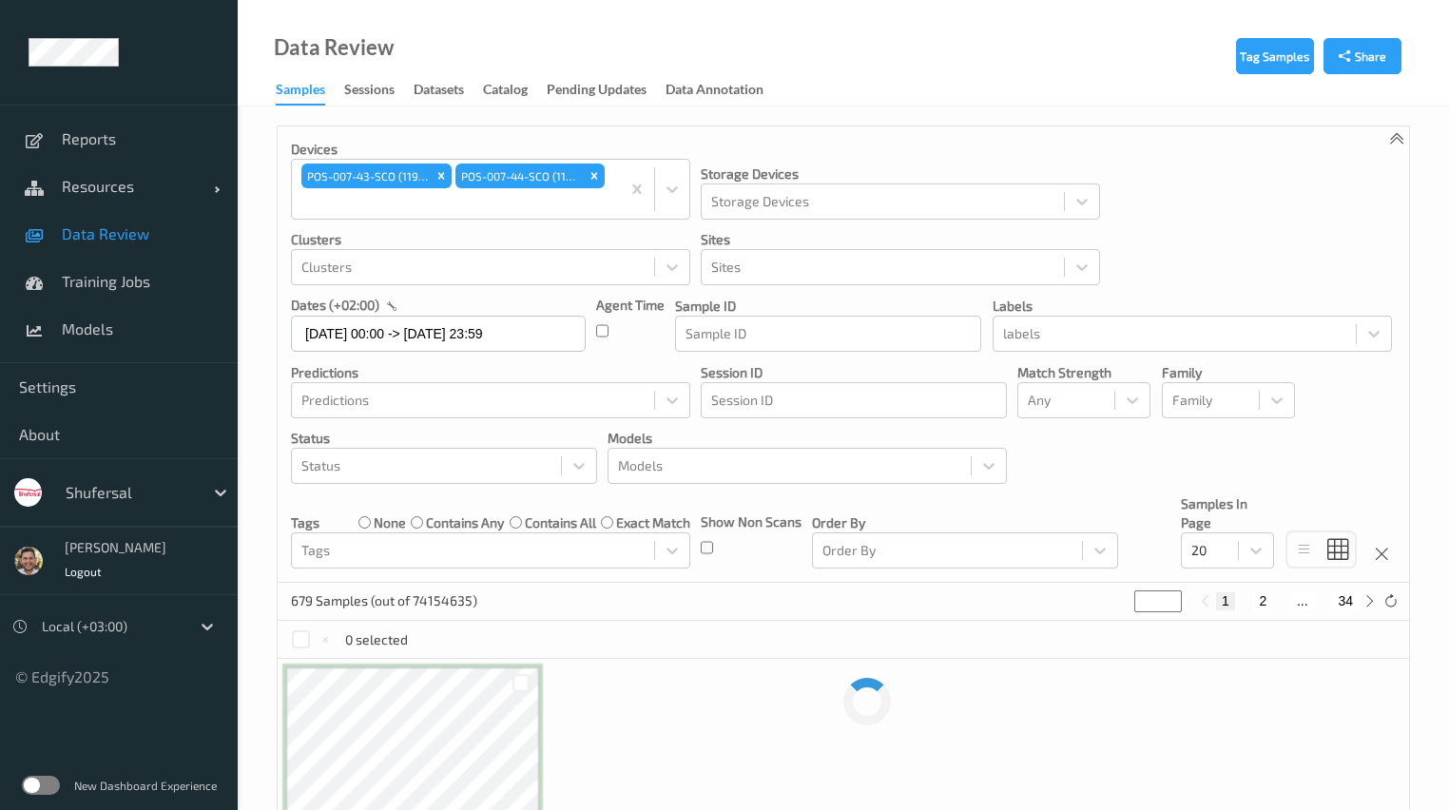
click at [1000, 118] on div "Tag Samples Share Devices POS-007-43-SCO (1190) POS-007-44-SCO (1191) Storage D…" at bounding box center [844, 526] width 1212 height 838
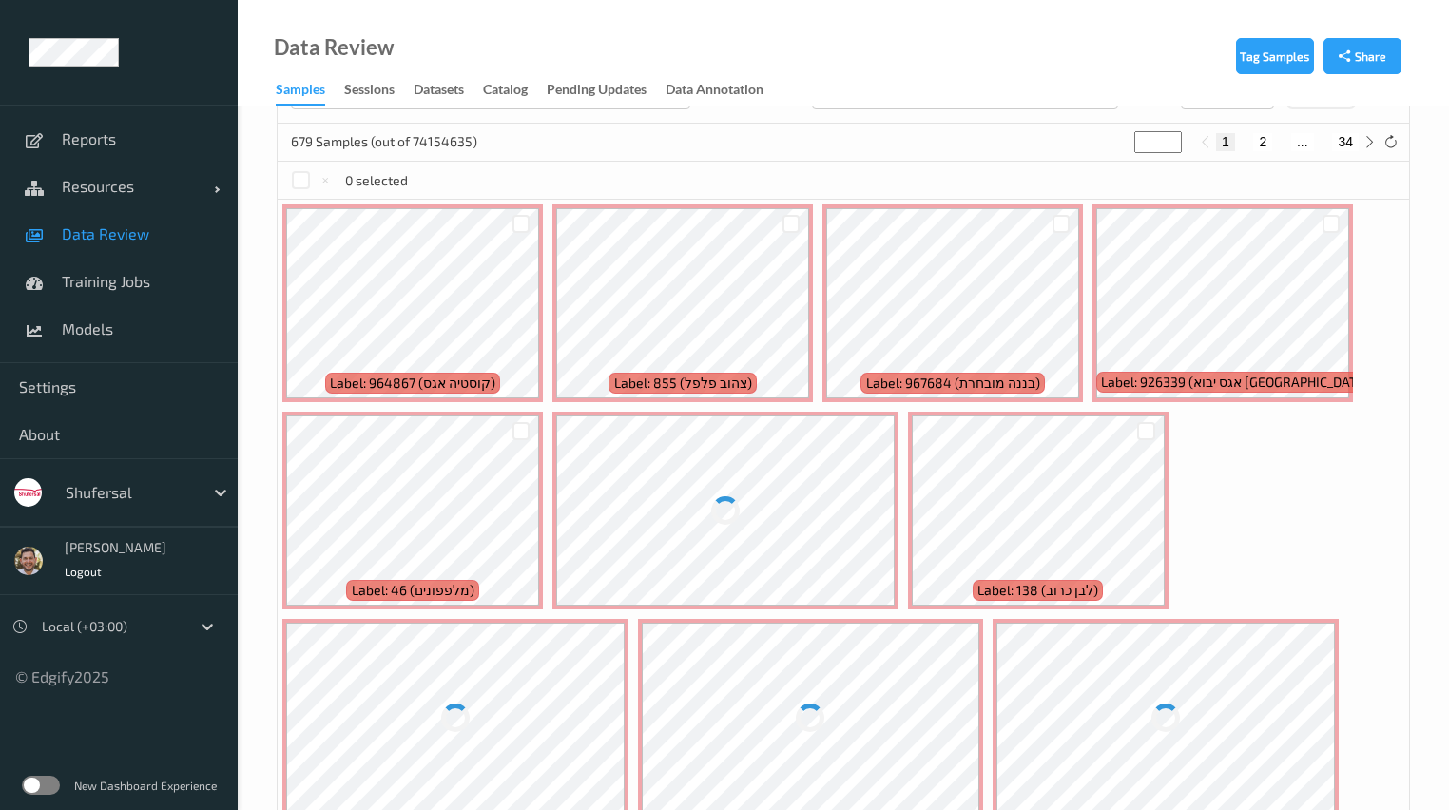
scroll to position [460, 0]
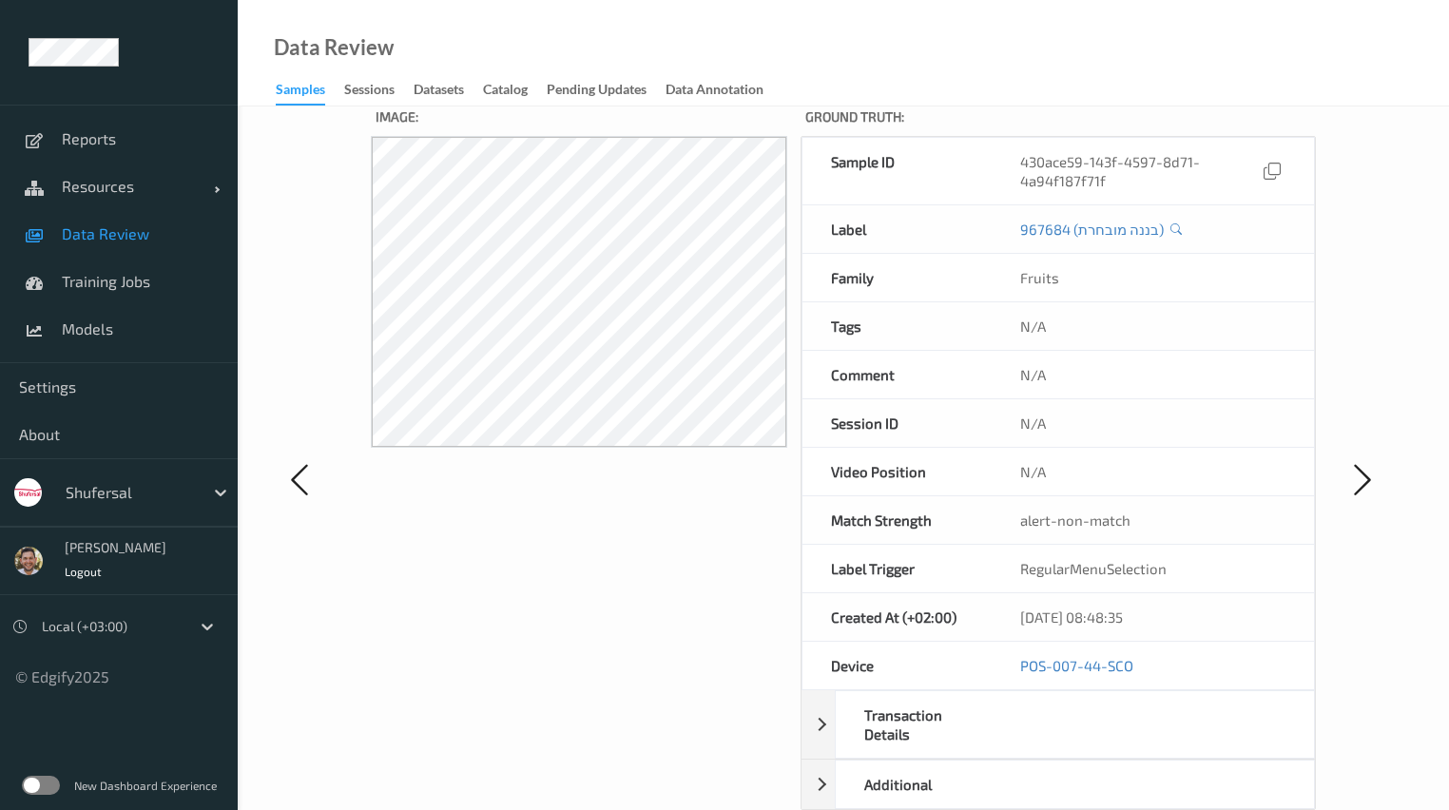
scroll to position [197, 0]
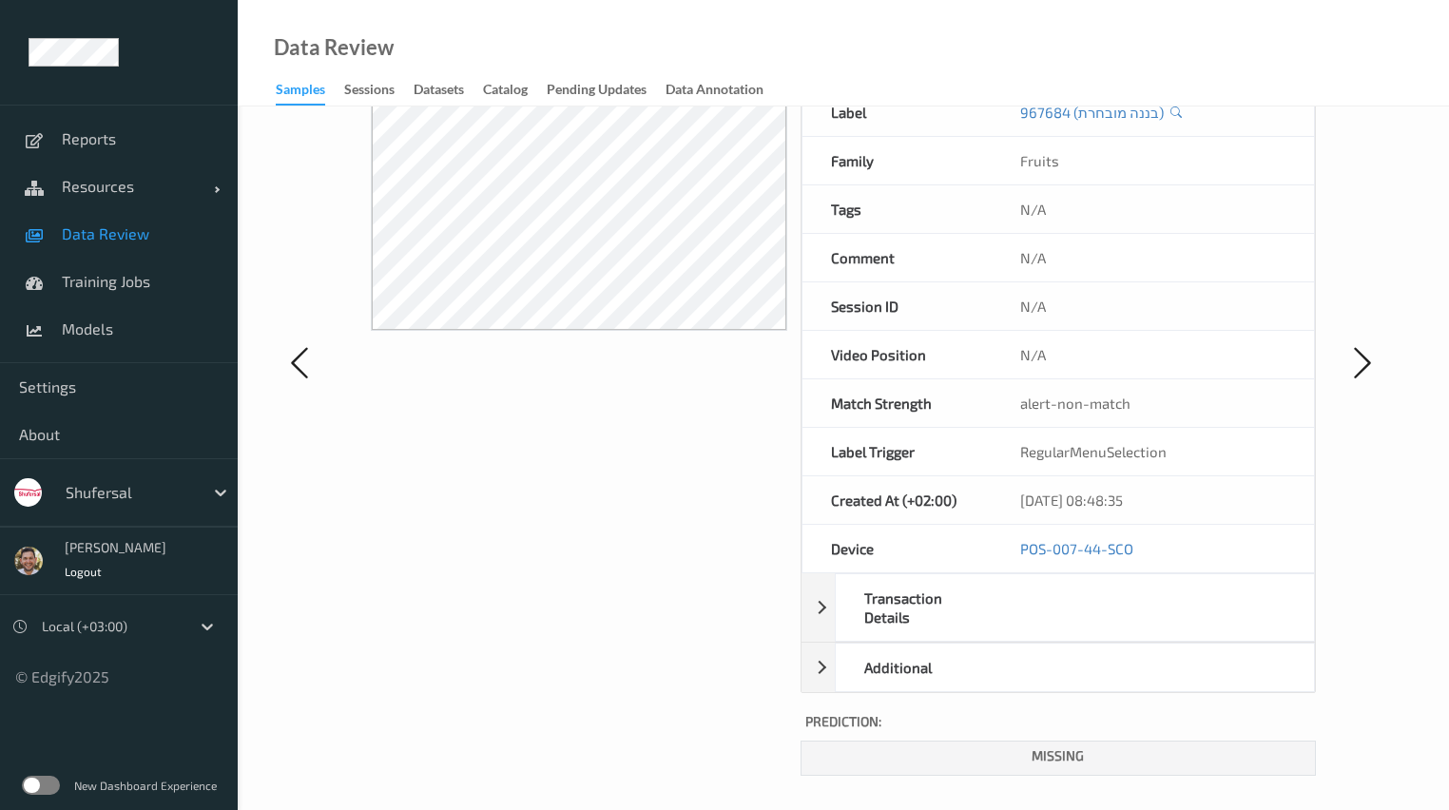
click at [143, 236] on span "Data Review" at bounding box center [140, 233] width 157 height 19
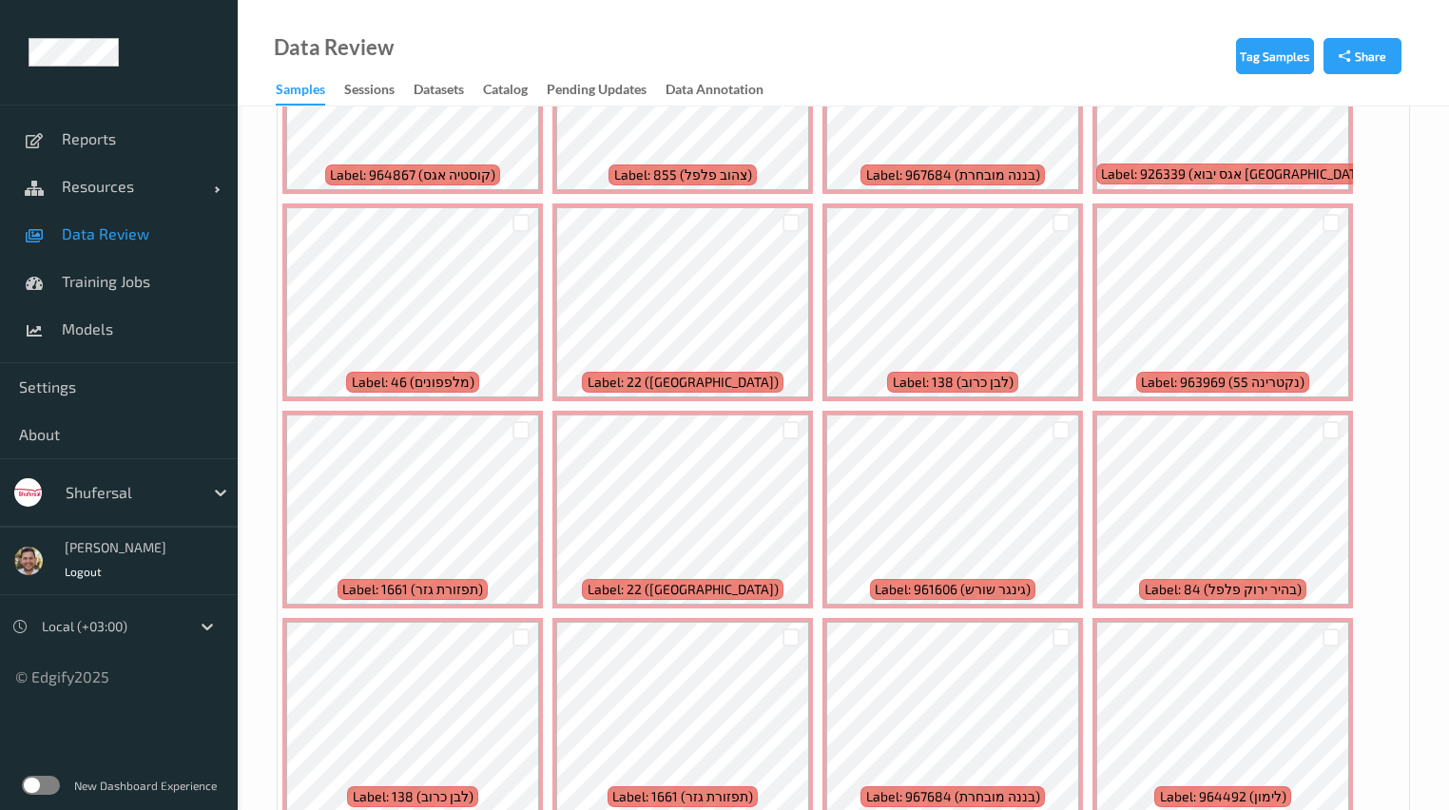
scroll to position [669, 0]
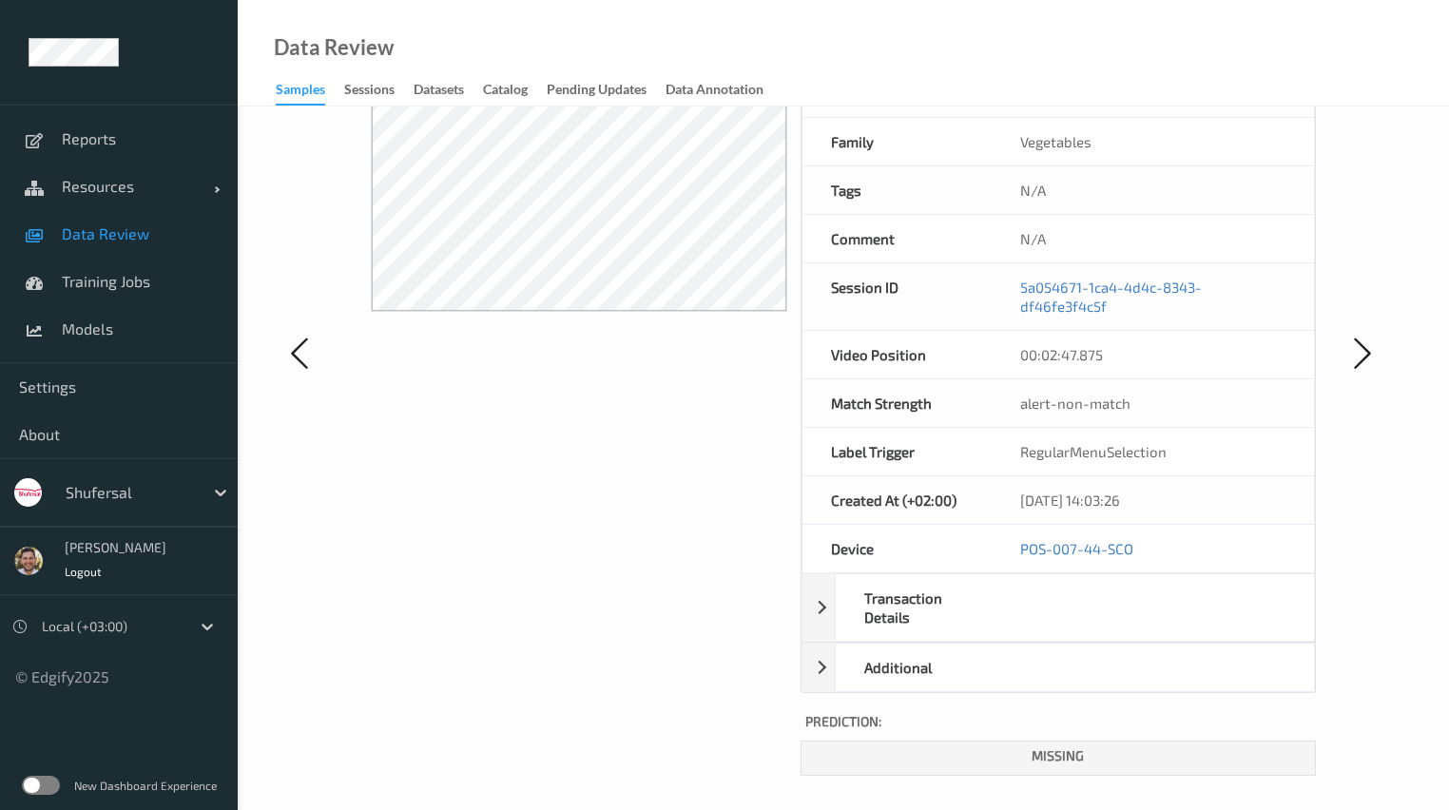
scroll to position [214, 0]
click at [114, 197] on link "Resources" at bounding box center [119, 187] width 238 height 48
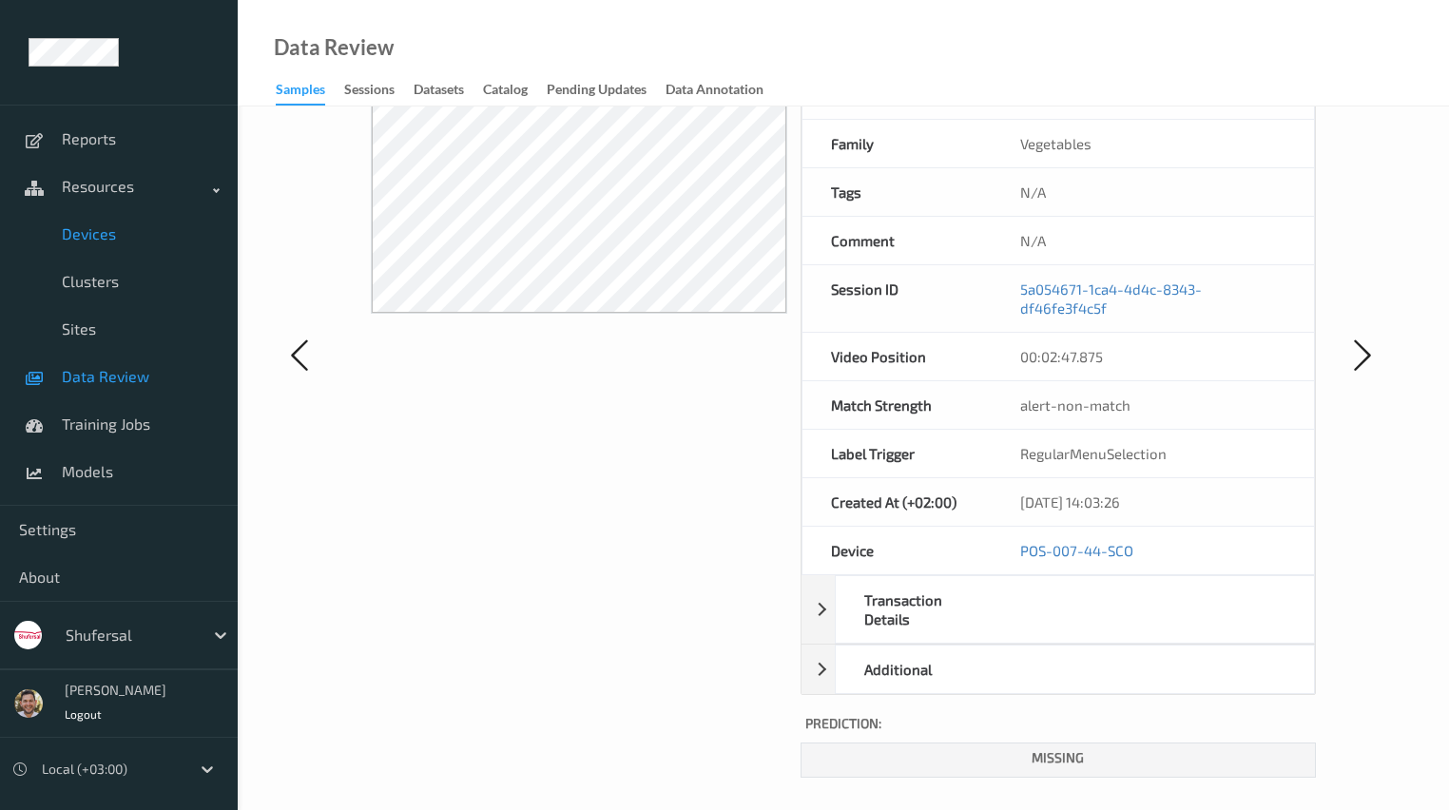
click at [133, 238] on span "Devices" at bounding box center [140, 233] width 157 height 19
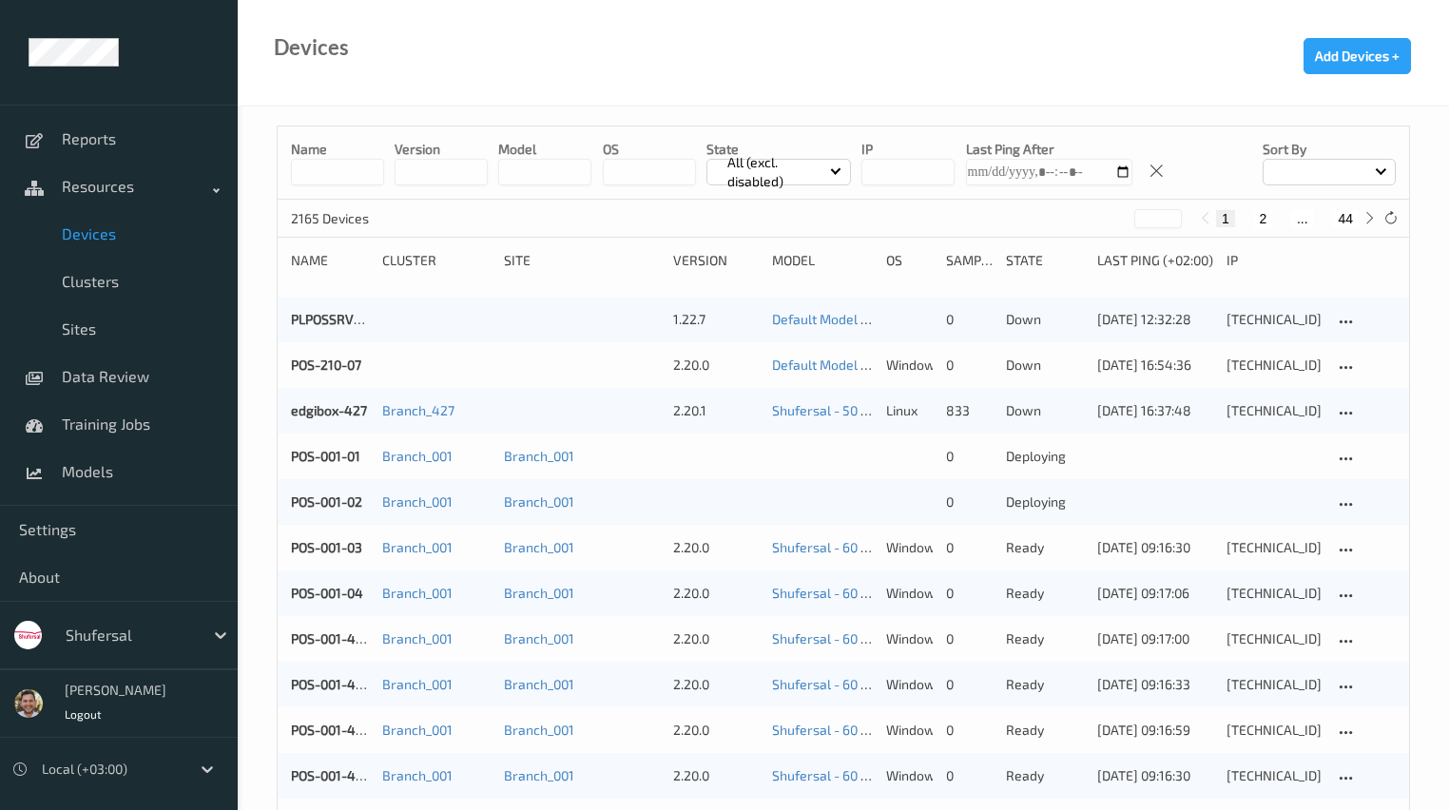
click at [360, 164] on input at bounding box center [337, 172] width 93 height 27
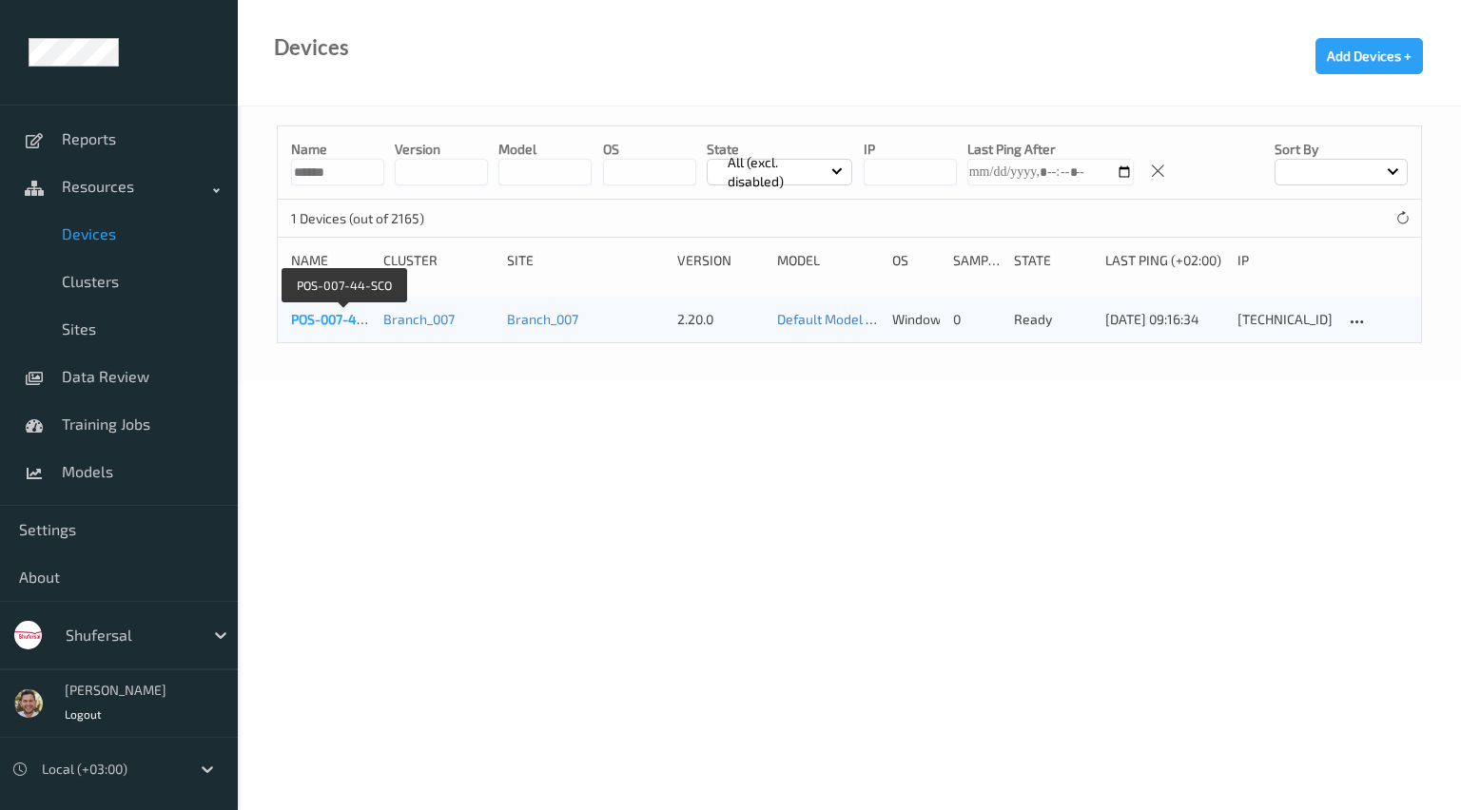
type input "******"
click at [303, 320] on link "POS-007-44-SCO" at bounding box center [343, 319] width 104 height 16
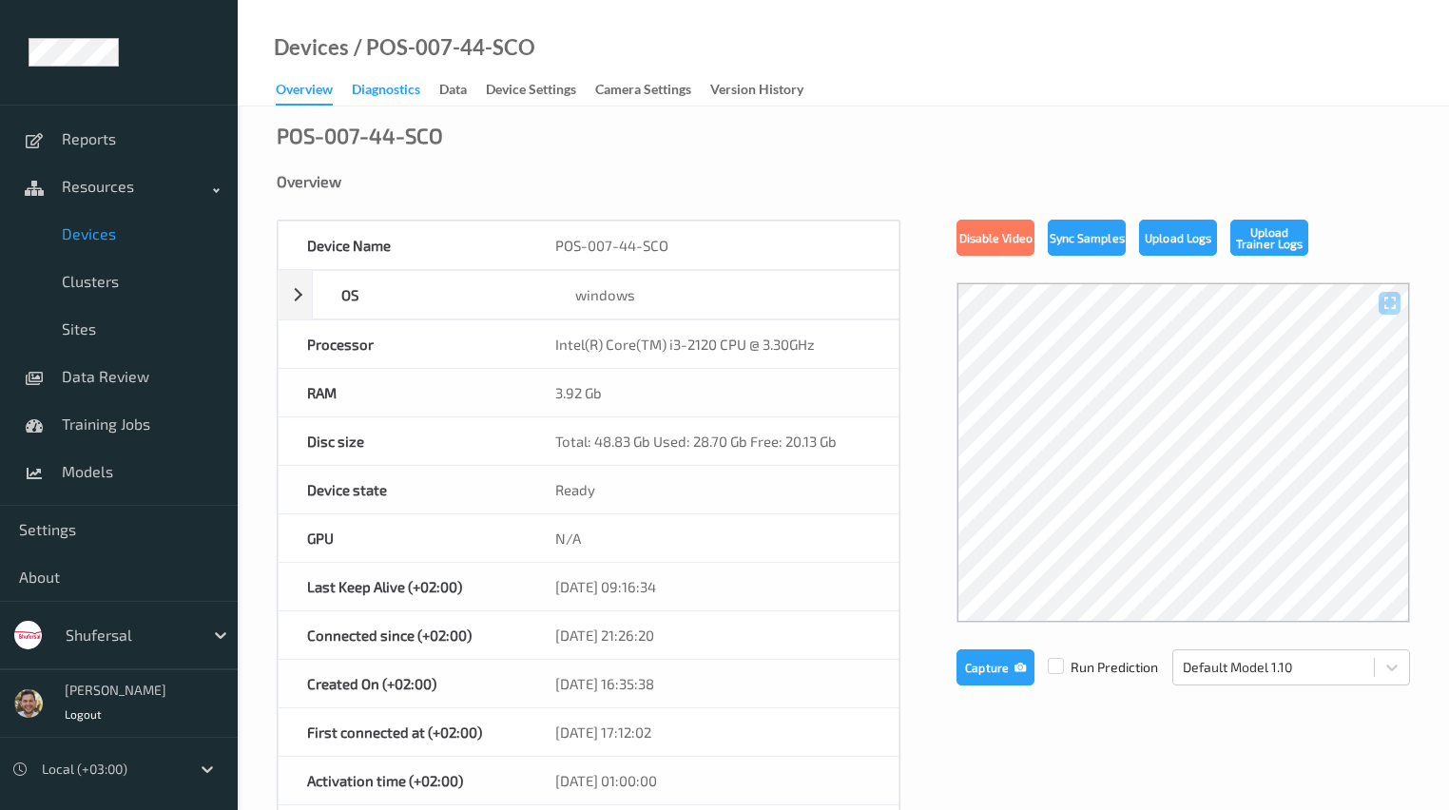
click at [392, 96] on div "Diagnostics" at bounding box center [386, 92] width 68 height 24
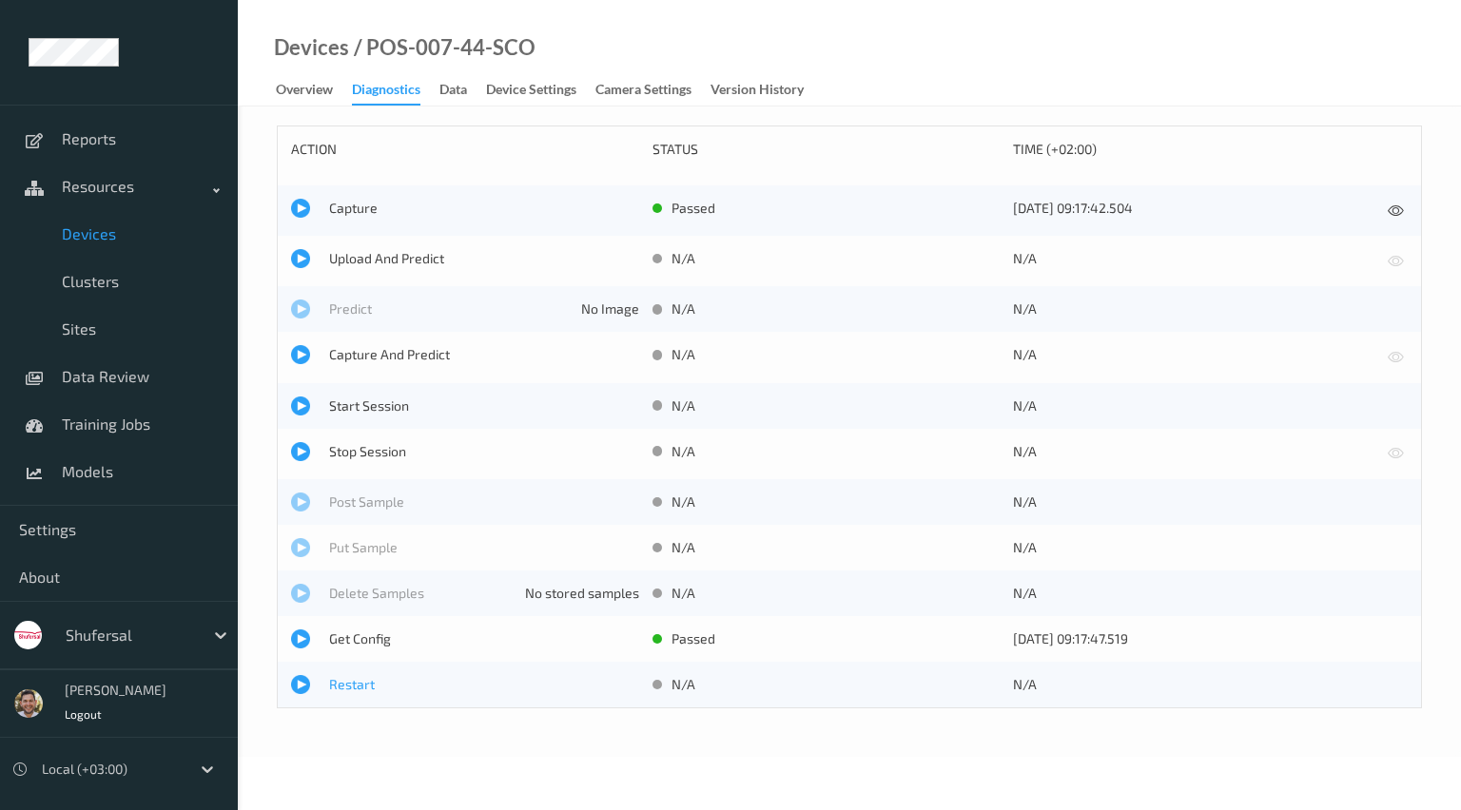
click at [298, 685] on div at bounding box center [300, 684] width 19 height 19
click at [107, 233] on span "Devices" at bounding box center [140, 233] width 157 height 19
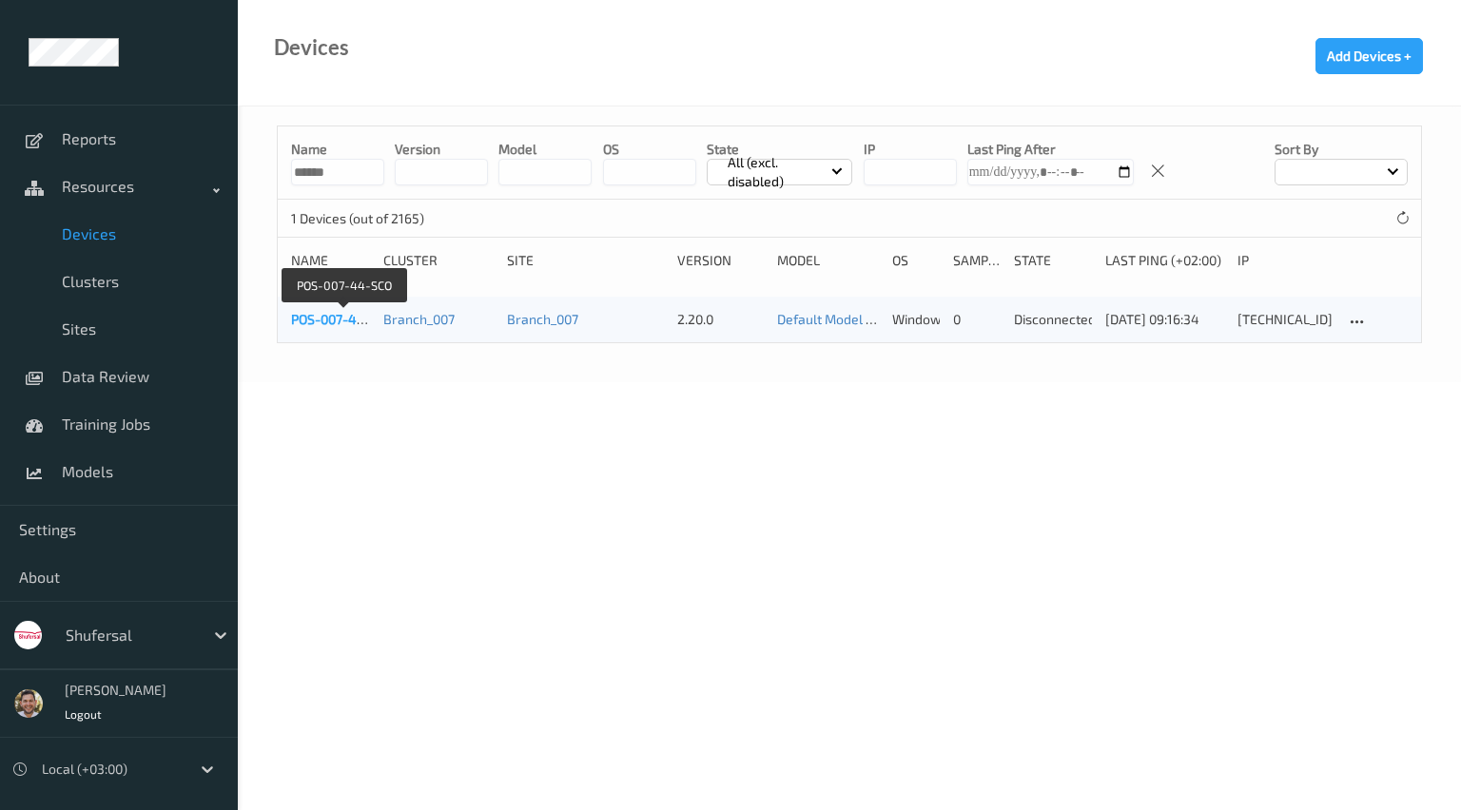
click at [323, 318] on link "POS-007-44-SCO" at bounding box center [343, 319] width 104 height 16
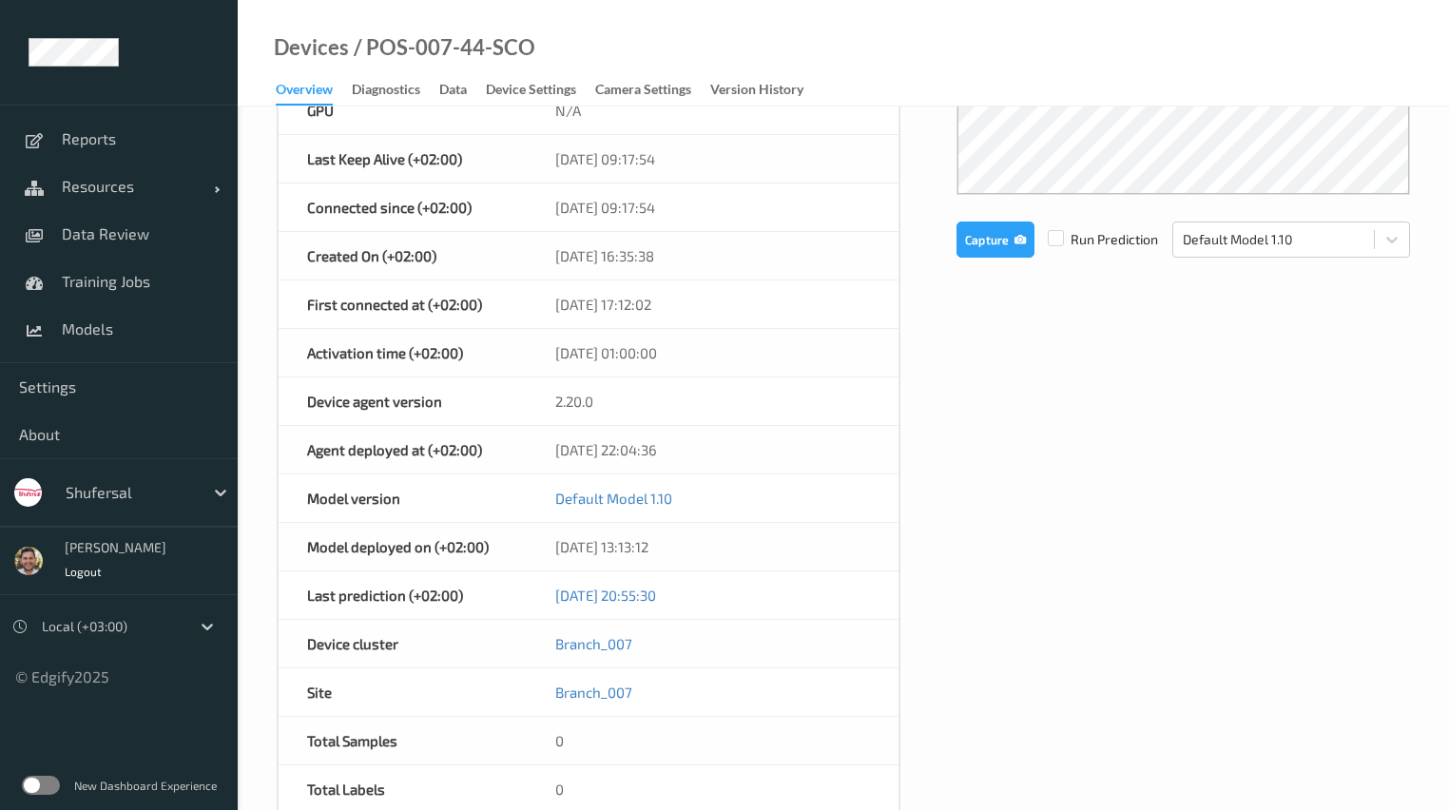
scroll to position [441, 0]
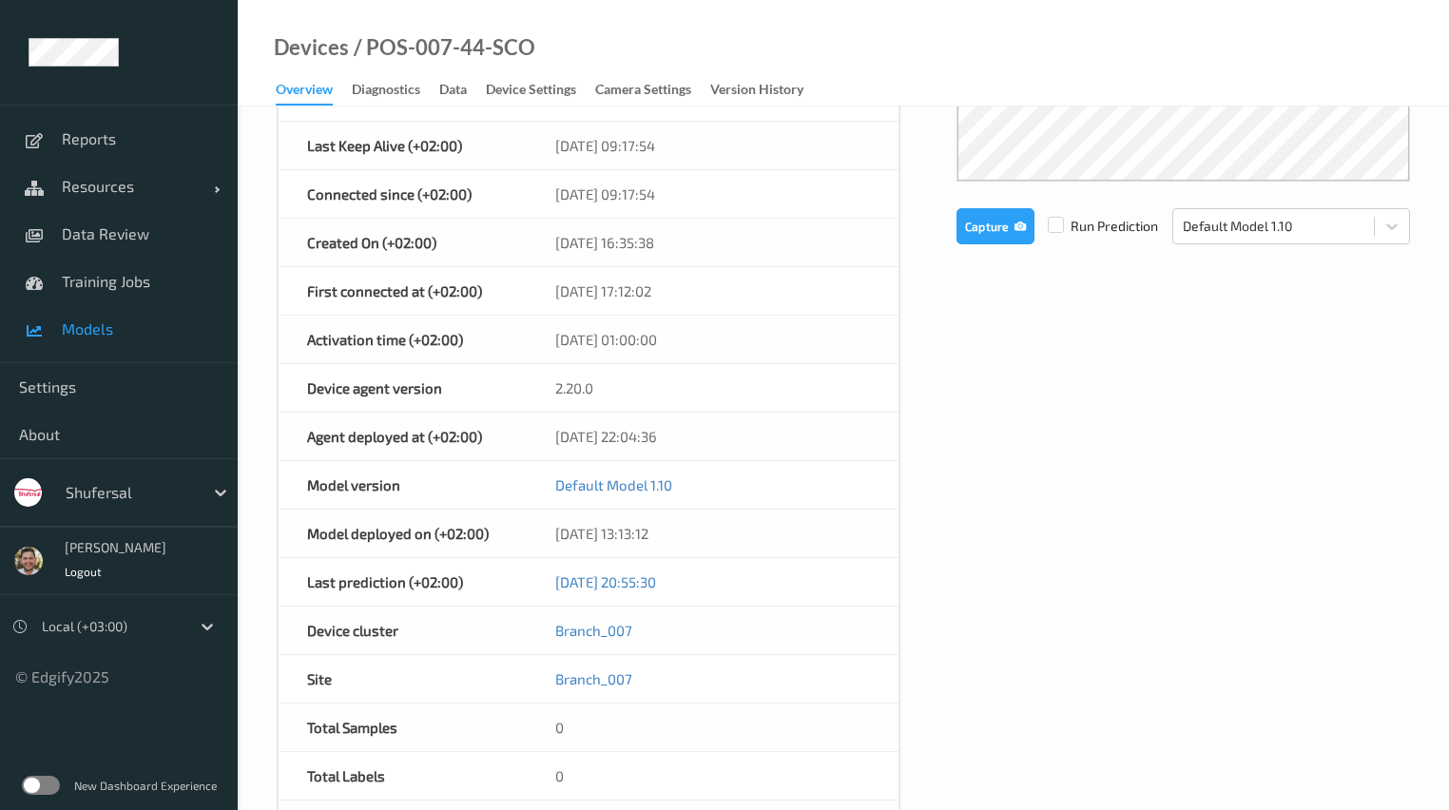
click at [129, 327] on span "Models" at bounding box center [140, 329] width 157 height 19
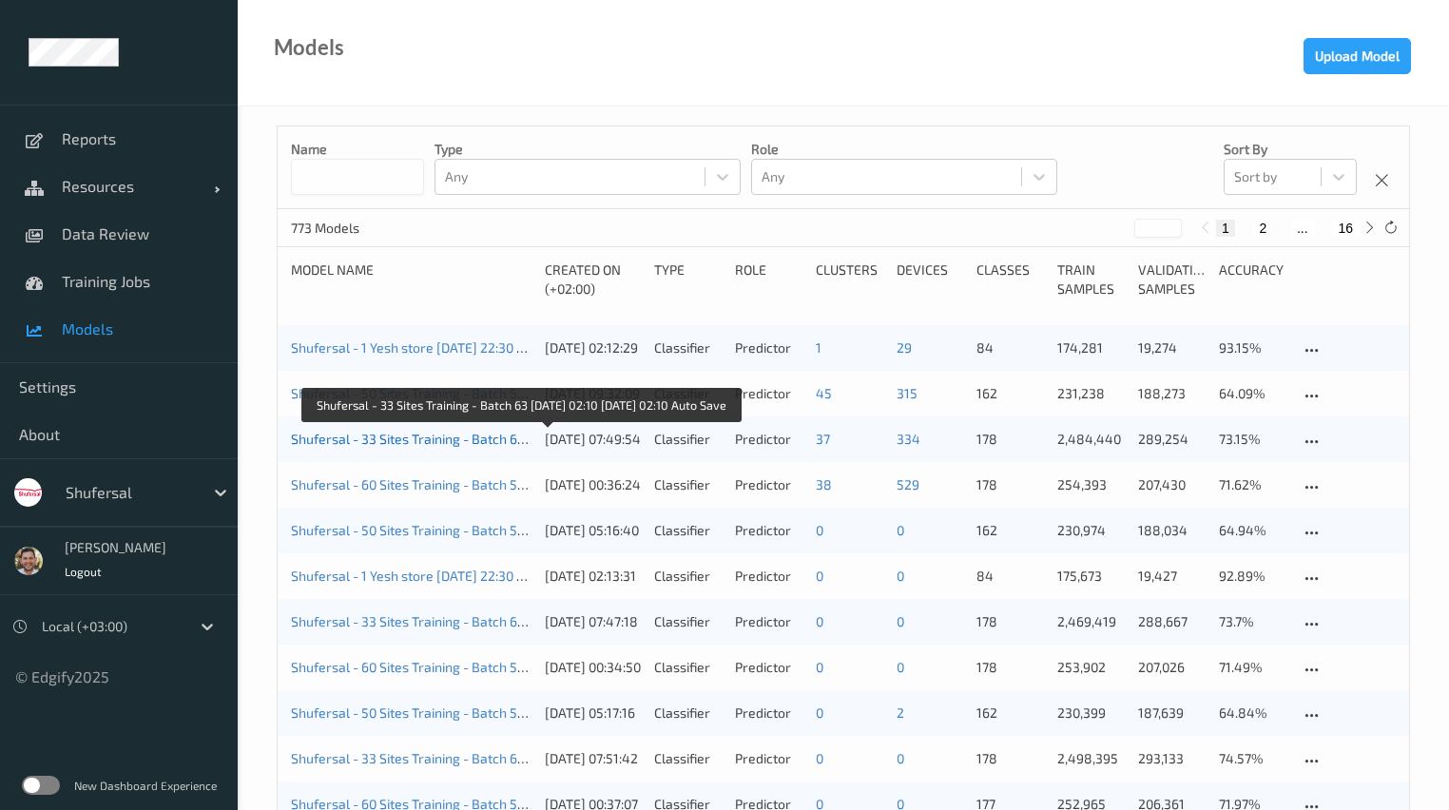
click at [398, 435] on link "Shufersal - 33 Sites Training - Batch 63 [DATE] 02:10 [DATE] 02:10 Auto Save" at bounding box center [518, 439] width 454 height 16
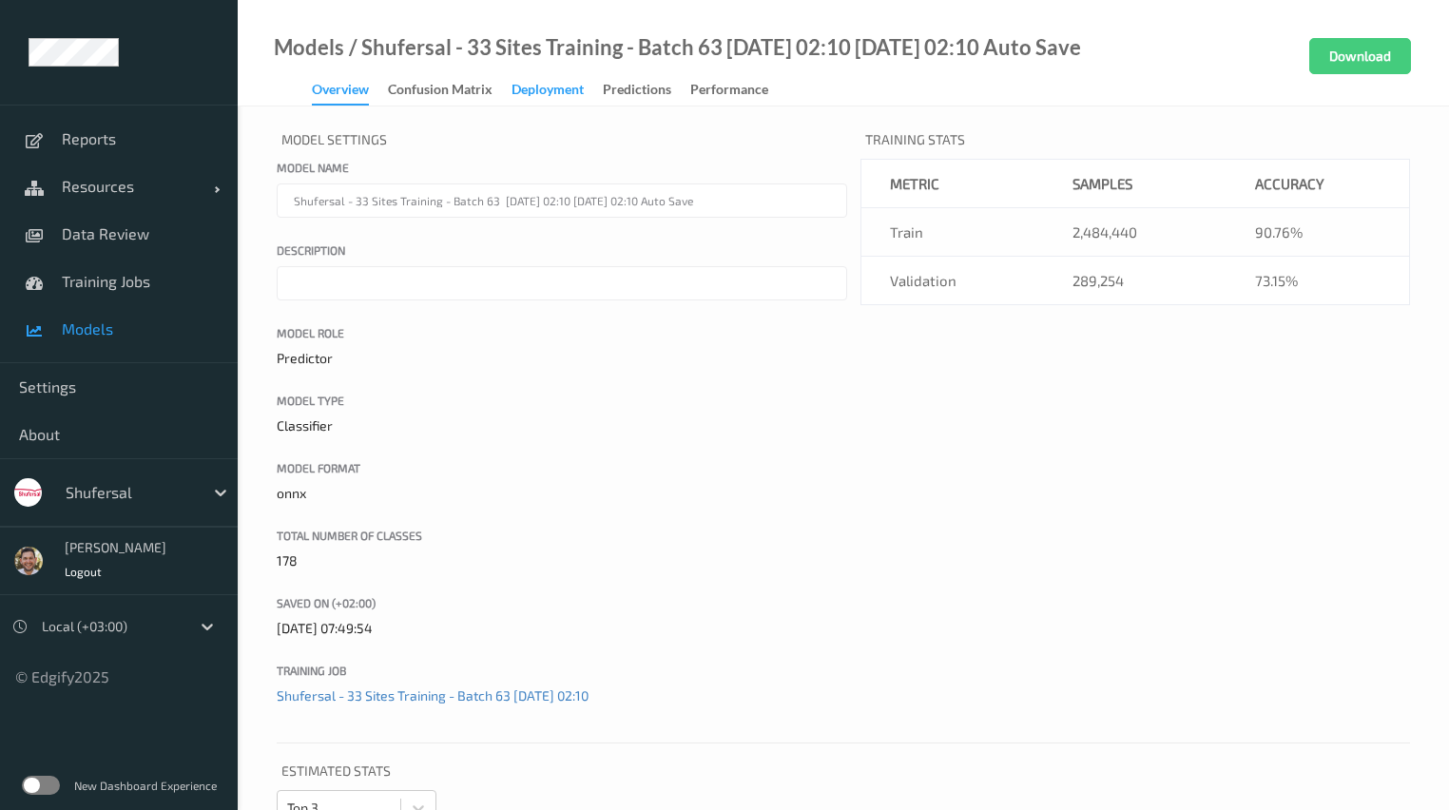
click at [534, 95] on div "Deployment" at bounding box center [548, 92] width 72 height 24
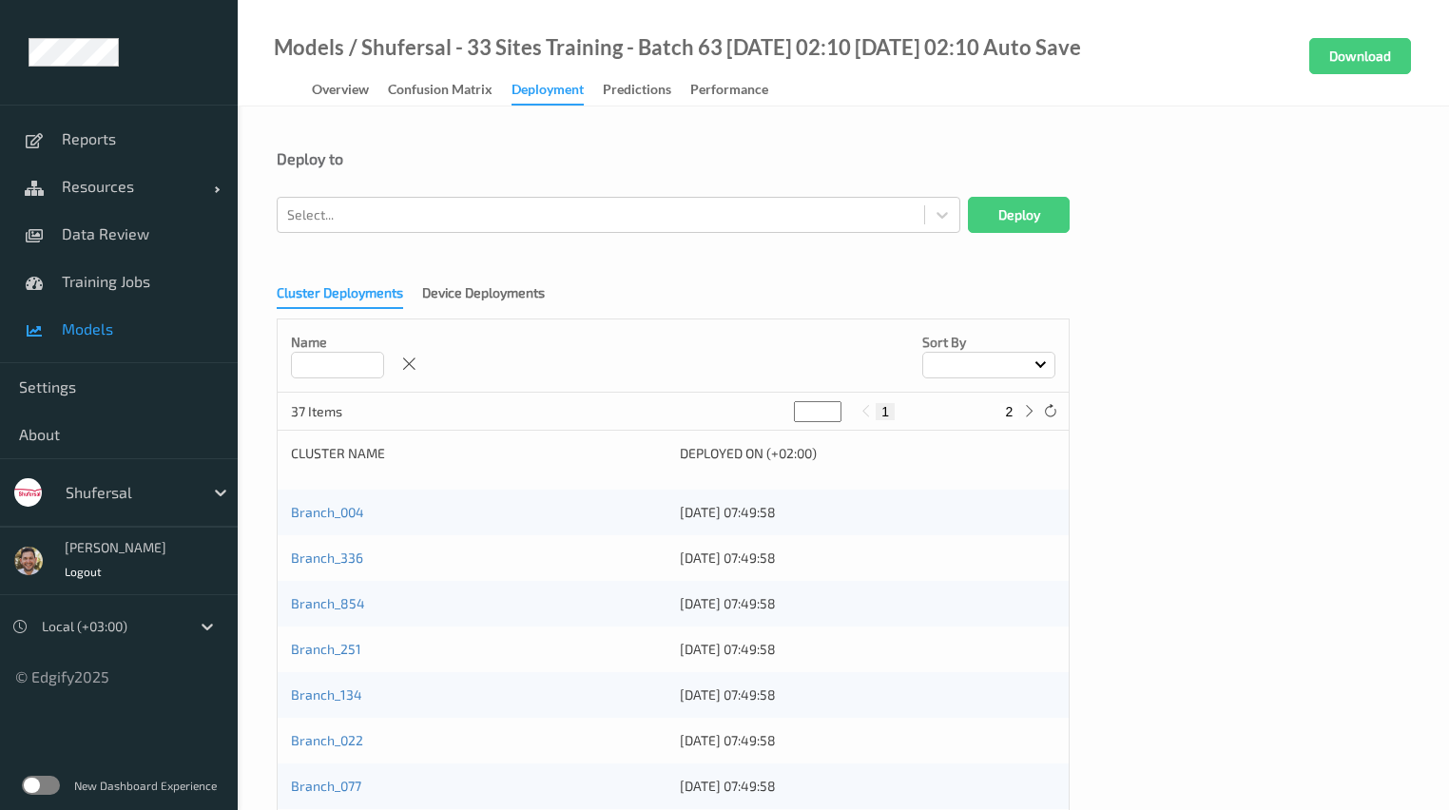
click at [475, 242] on form "Deploy to Select... Deploy Cluster Deployments Device Deployments Name Sort by …" at bounding box center [844, 776] width 1134 height 1254
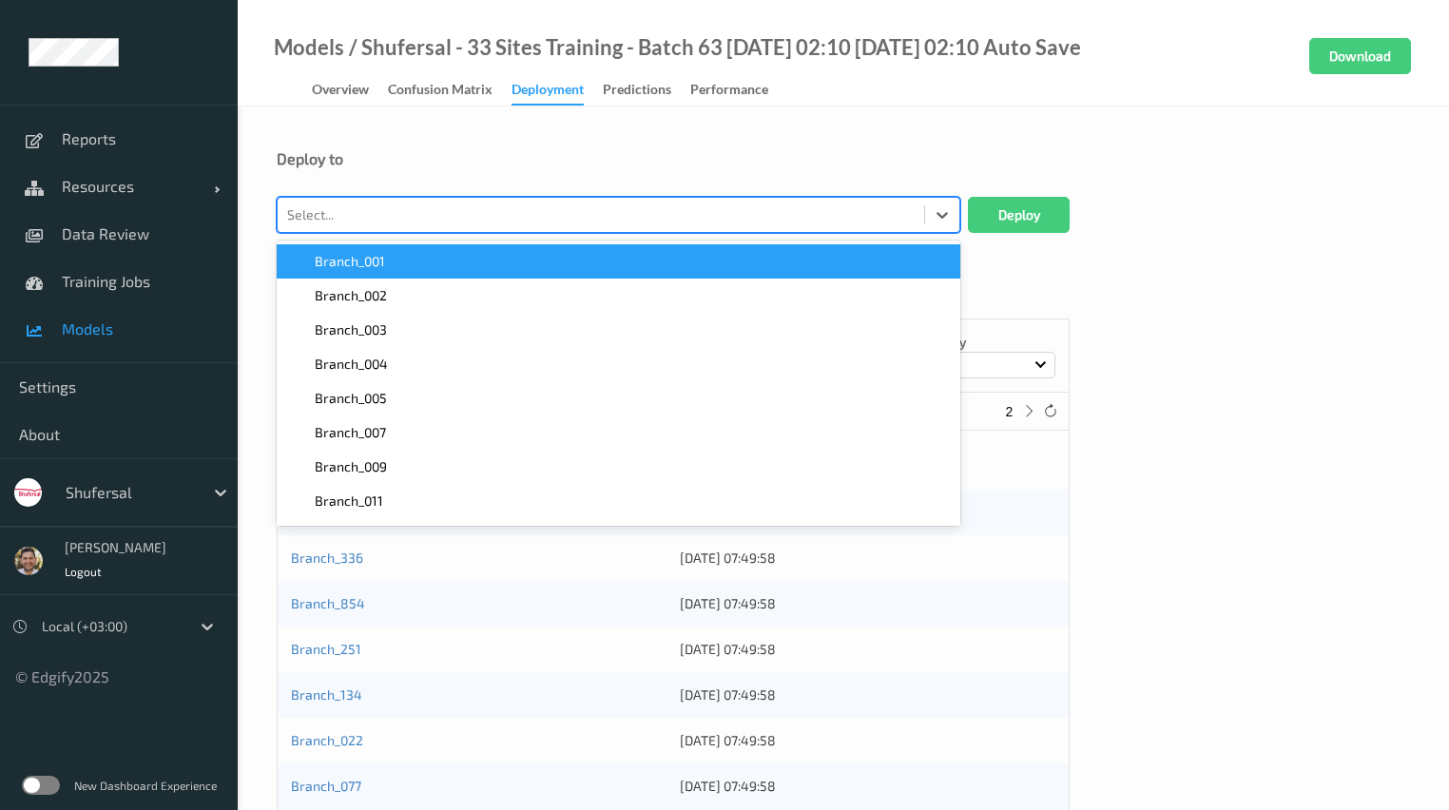
click at [475, 219] on div at bounding box center [601, 215] width 628 height 23
type input "007-43"
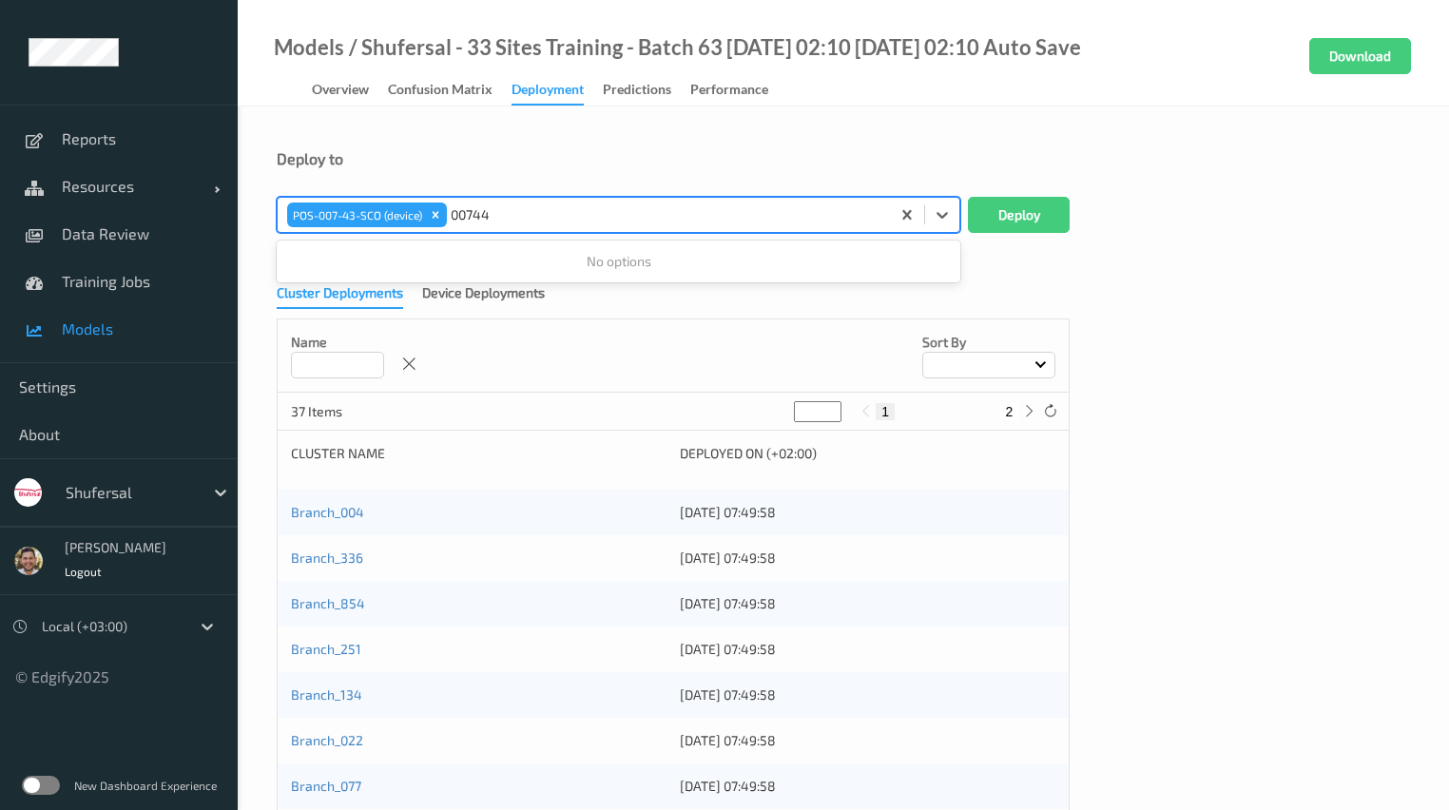
type input "007-44"
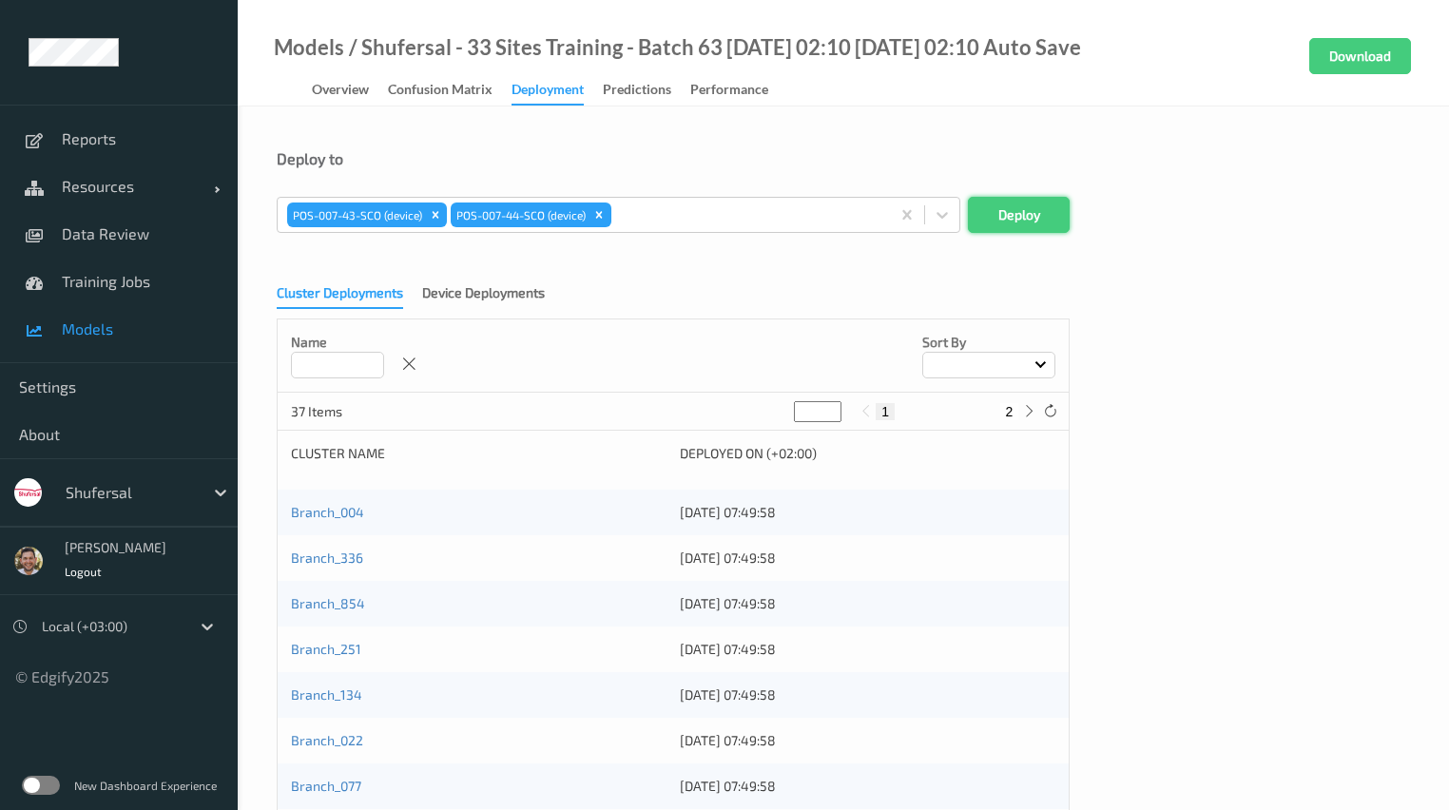
click at [1047, 224] on button "Deploy" at bounding box center [1019, 215] width 102 height 36
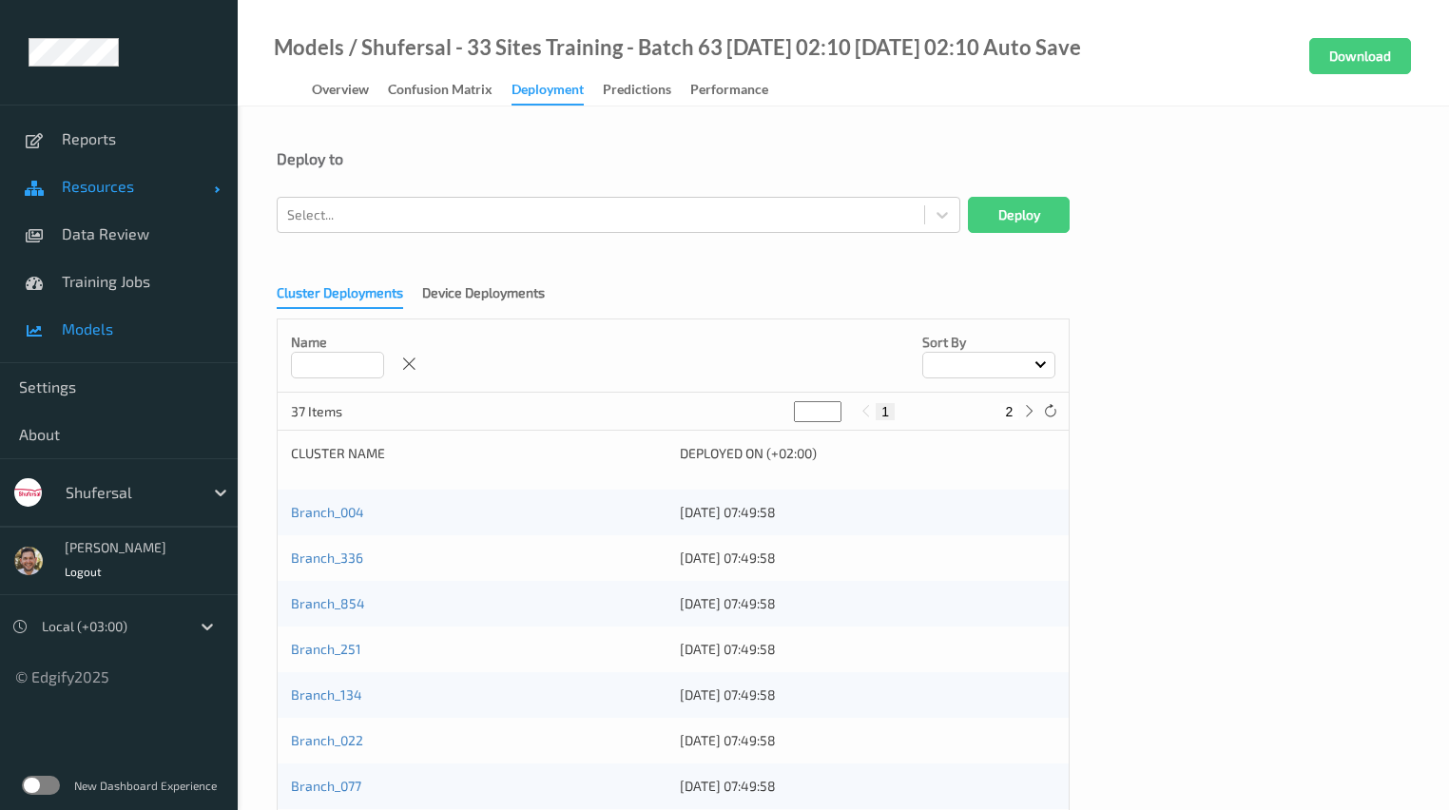
click at [85, 185] on span "Resources" at bounding box center [138, 186] width 152 height 19
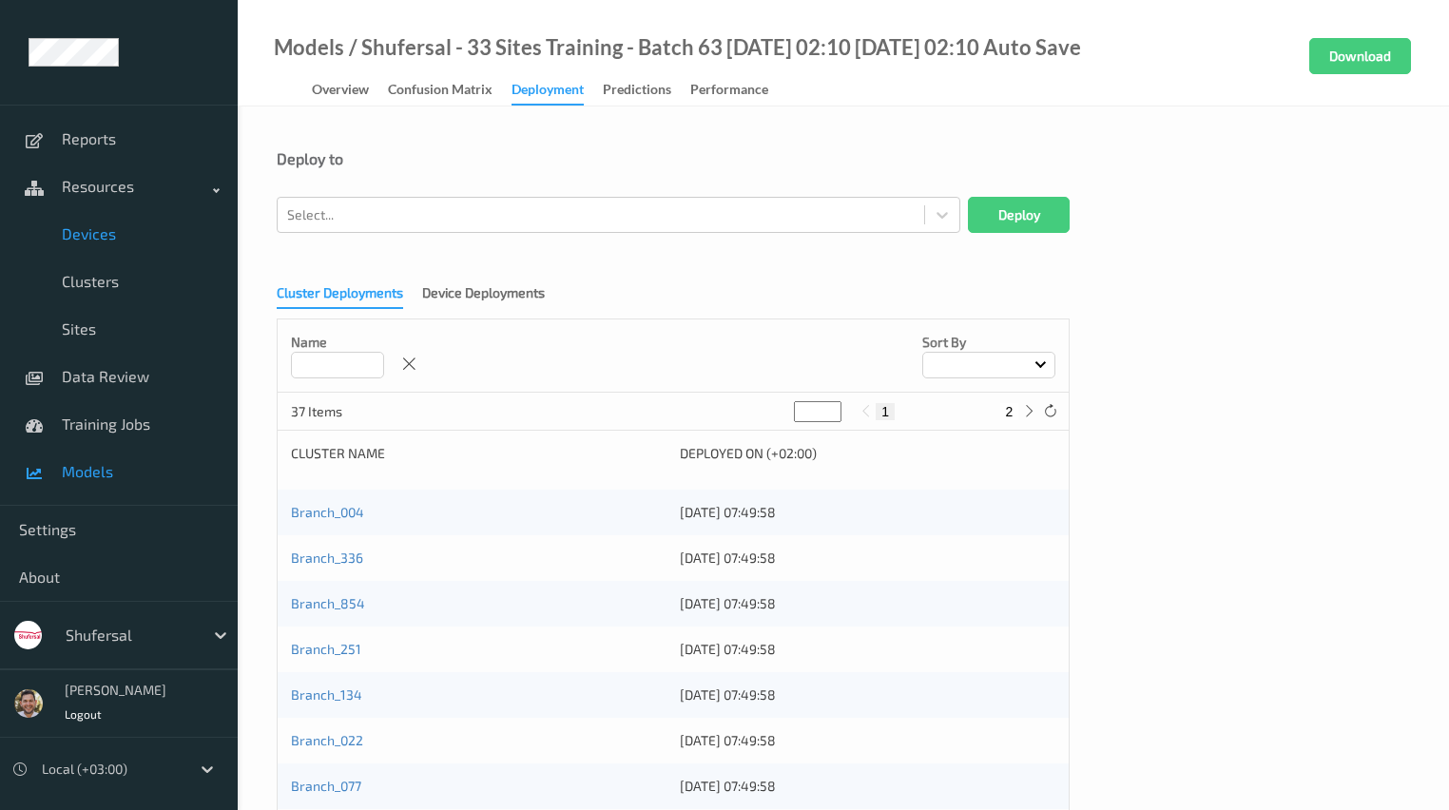
click at [112, 240] on span "Devices" at bounding box center [140, 233] width 157 height 19
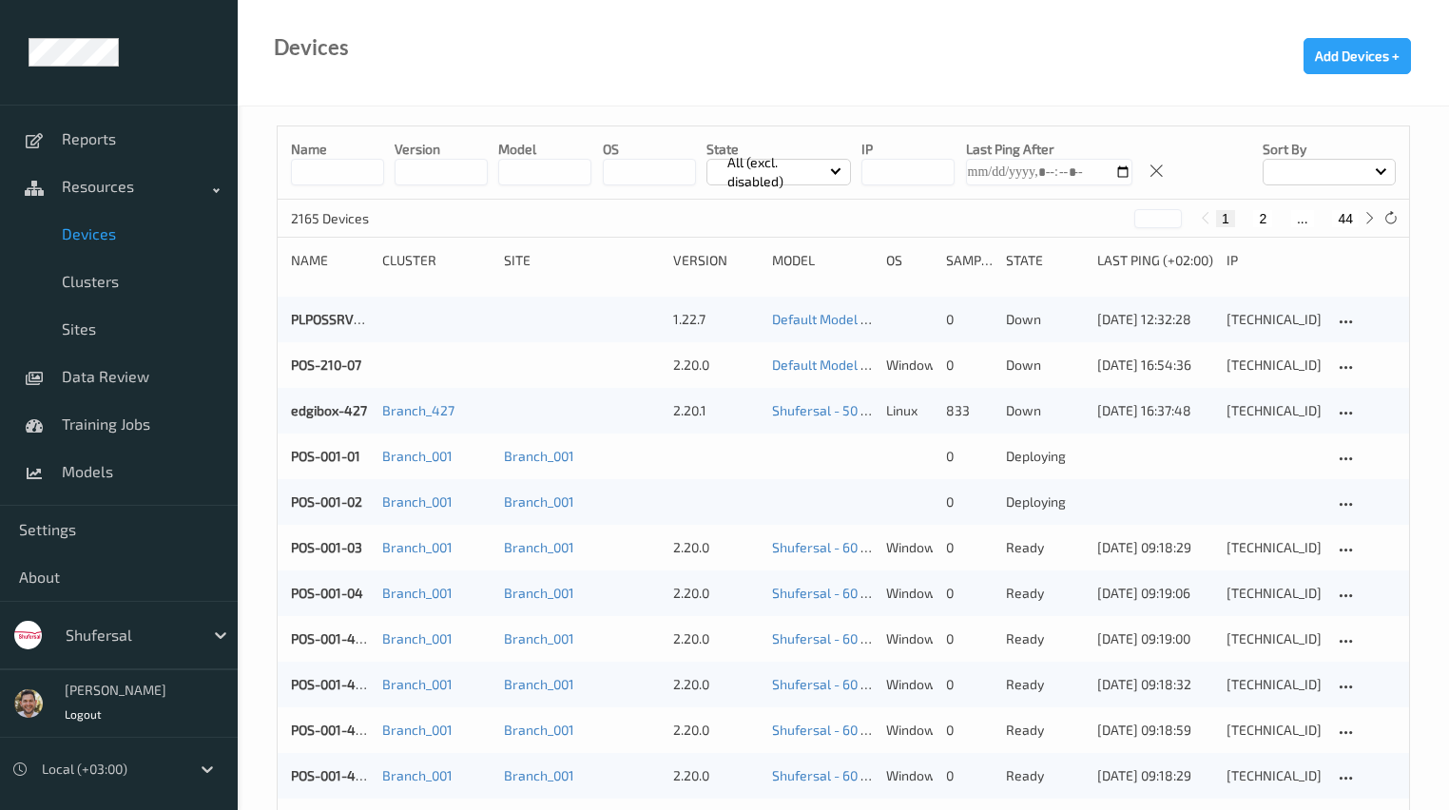
click at [340, 170] on input at bounding box center [337, 172] width 93 height 27
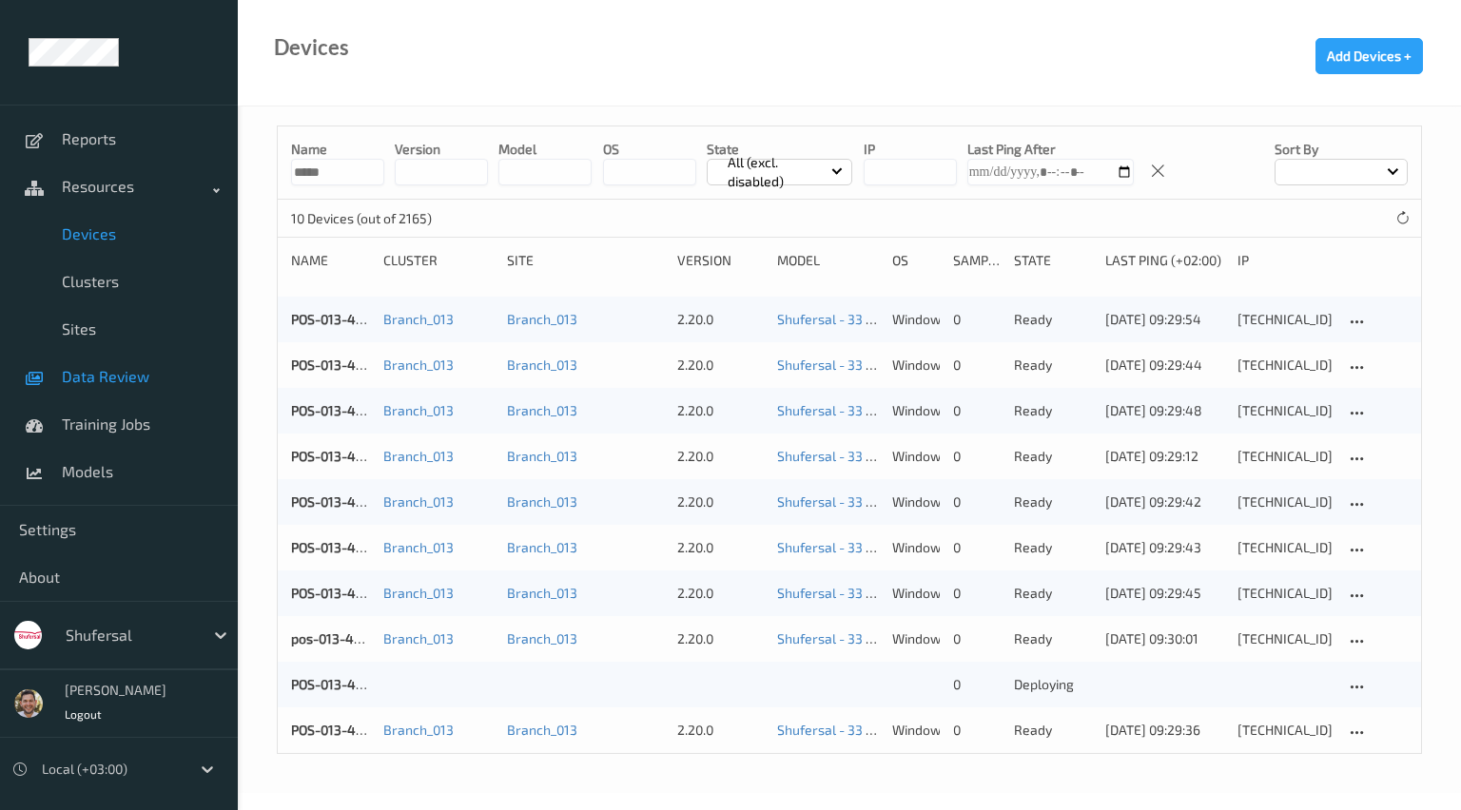
type input "*****"
click at [148, 392] on link "Data Review" at bounding box center [119, 377] width 238 height 48
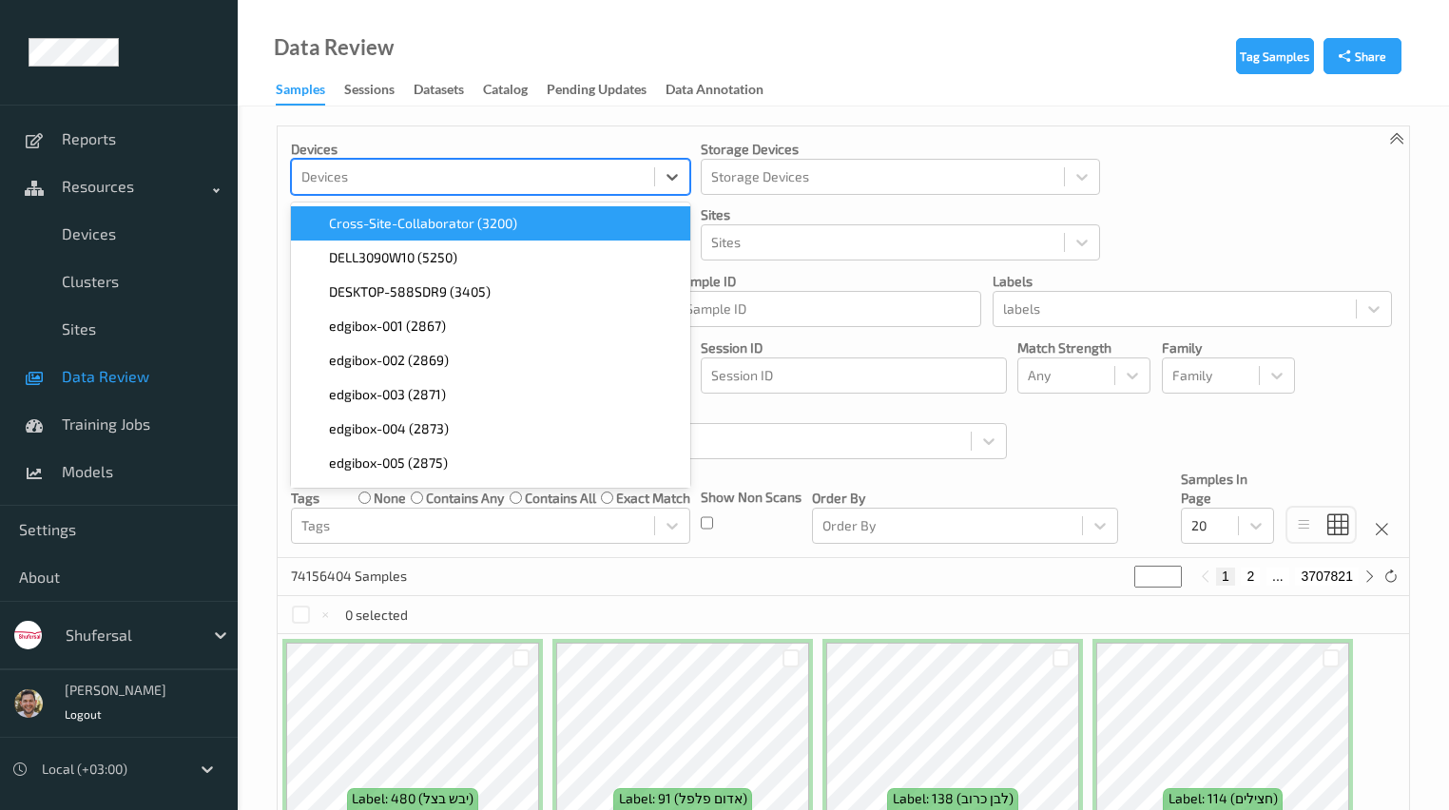
click at [513, 190] on div "Devices" at bounding box center [473, 177] width 362 height 30
type input "013-4"
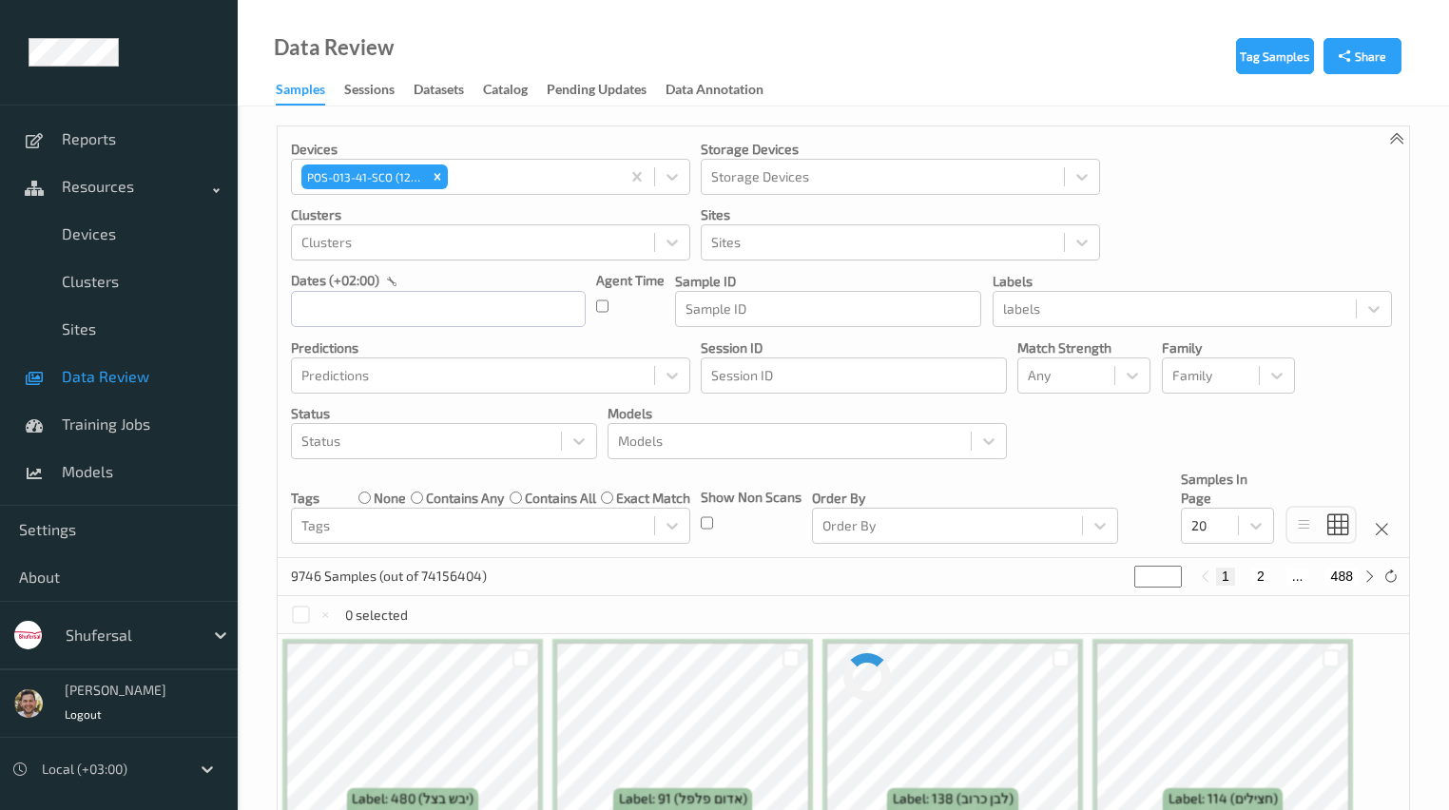
click at [936, 80] on div "Data Review Samples Sessions Datasets Catalog Pending Updates Data Annotation" at bounding box center [844, 53] width 1212 height 107
click at [372, 305] on input "text" at bounding box center [438, 309] width 295 height 36
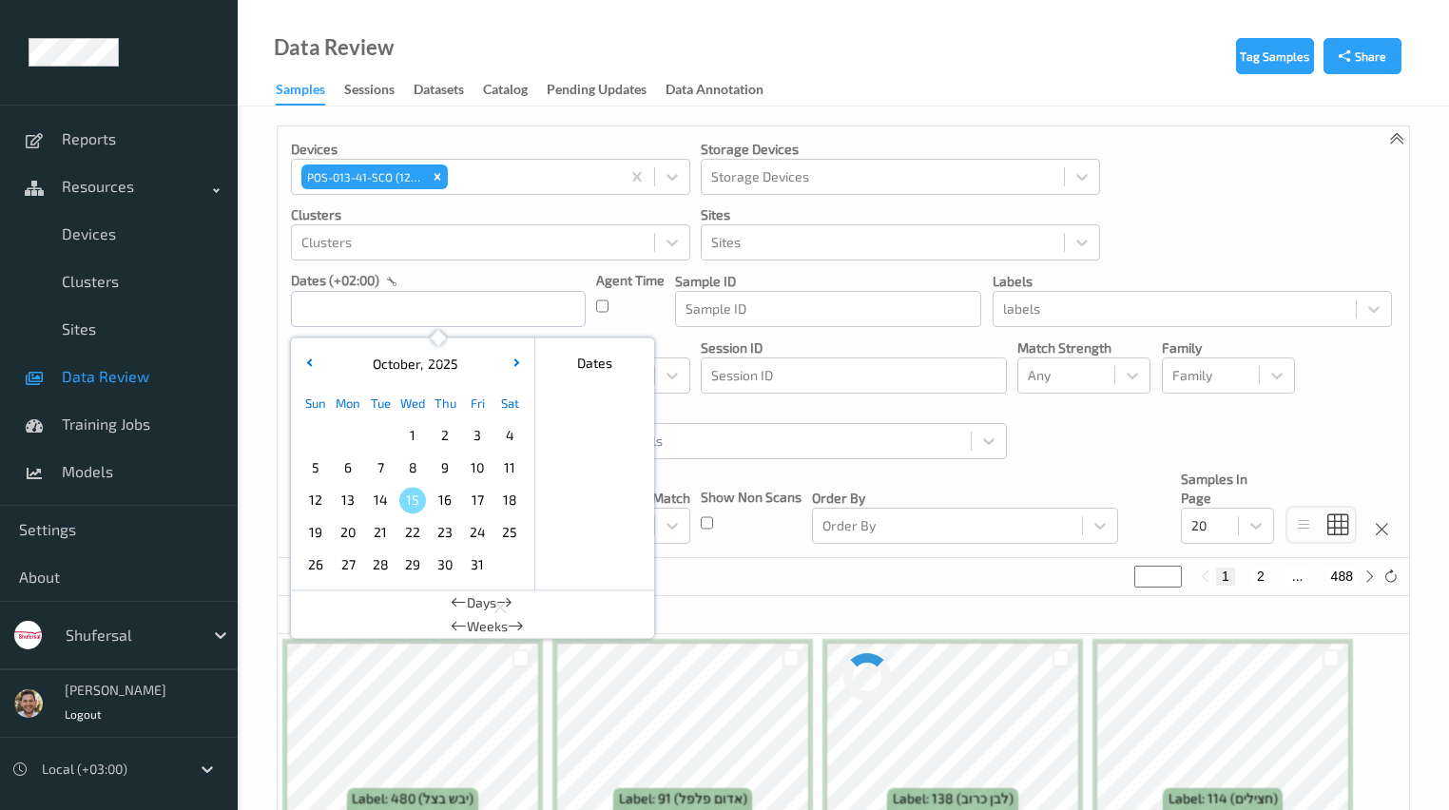
click at [412, 505] on span "15" at bounding box center [412, 500] width 27 height 27
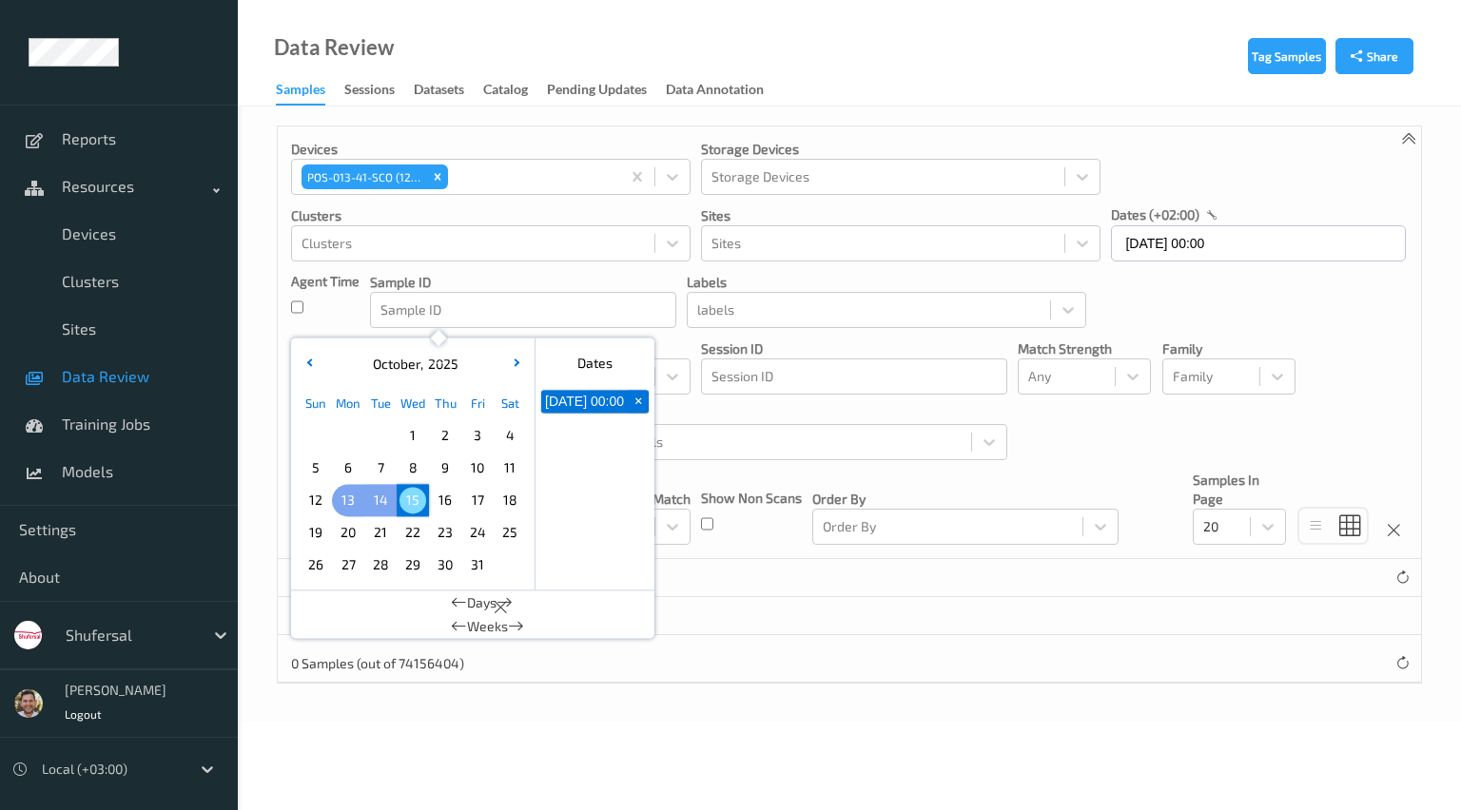
click at [353, 505] on span "13" at bounding box center [348, 500] width 27 height 27
type input "13/10/2025 00:00 -> 15/10/2025 23:59"
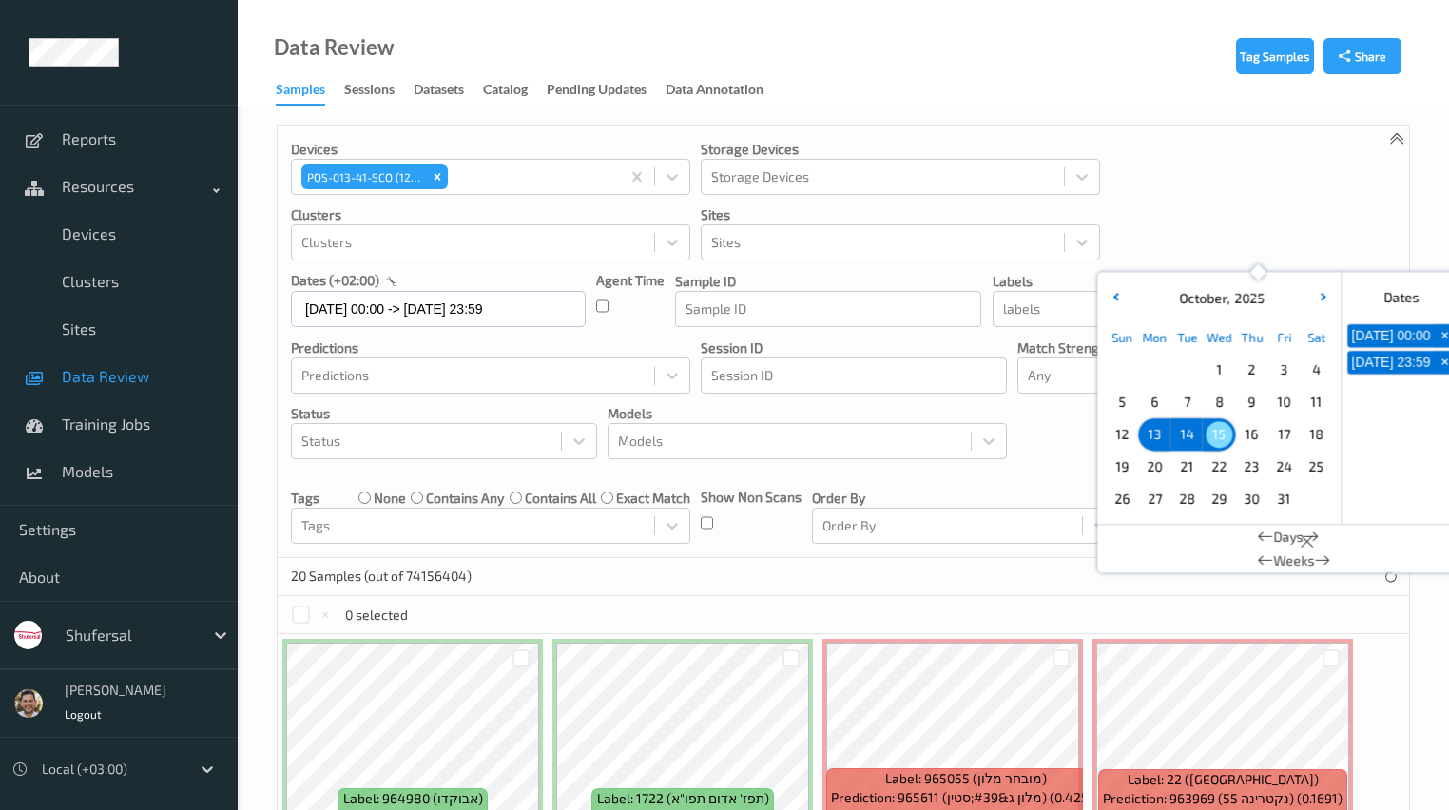
click at [983, 601] on div "0 selected" at bounding box center [844, 615] width 1132 height 38
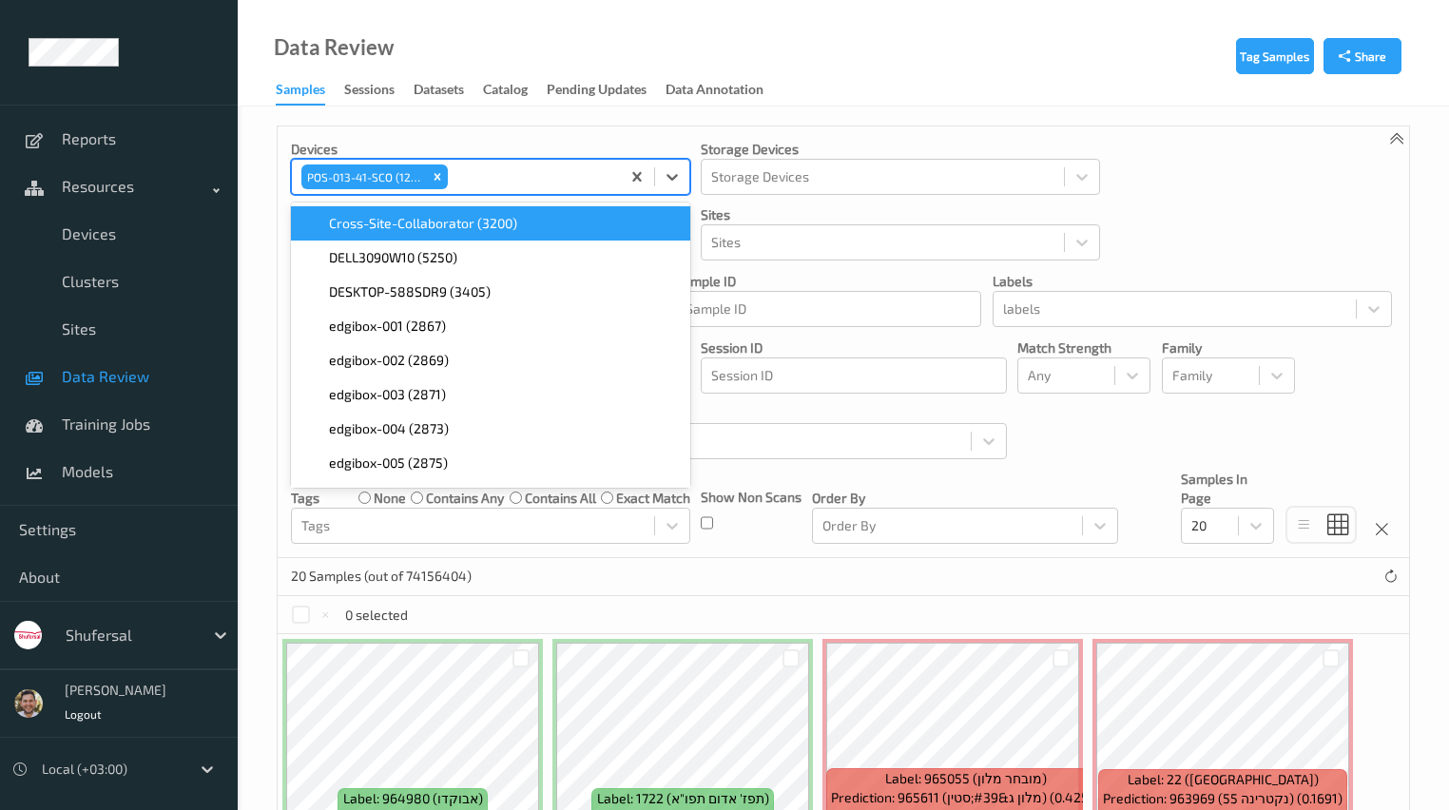
click at [498, 182] on div at bounding box center [531, 176] width 159 height 23
type input "013-42"
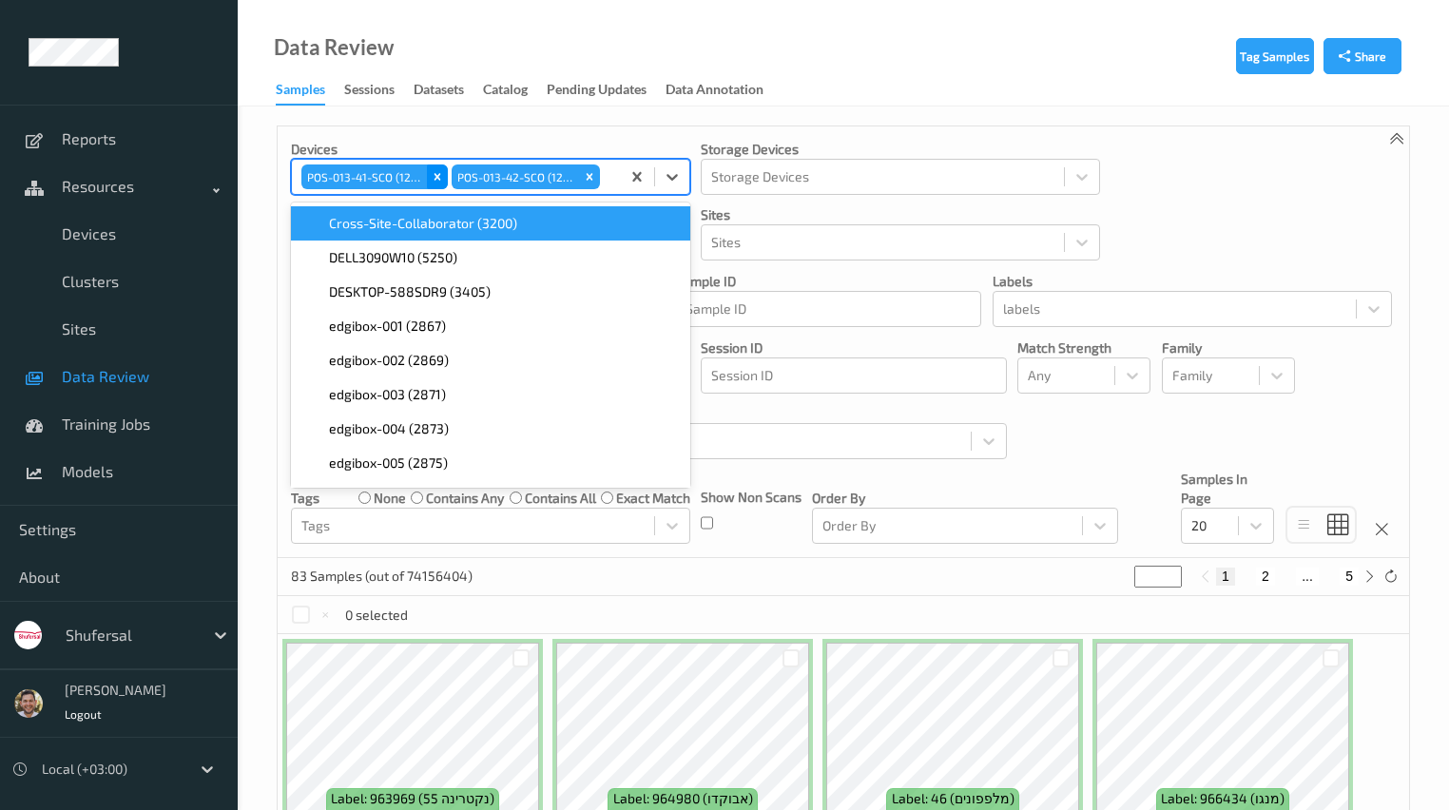
click at [439, 179] on icon "Remove POS-013-41-SCO (1216)" at bounding box center [438, 176] width 7 height 7
type input "013-43"
click at [435, 179] on icon "Remove POS-013-42-SCO (1217)" at bounding box center [439, 176] width 13 height 13
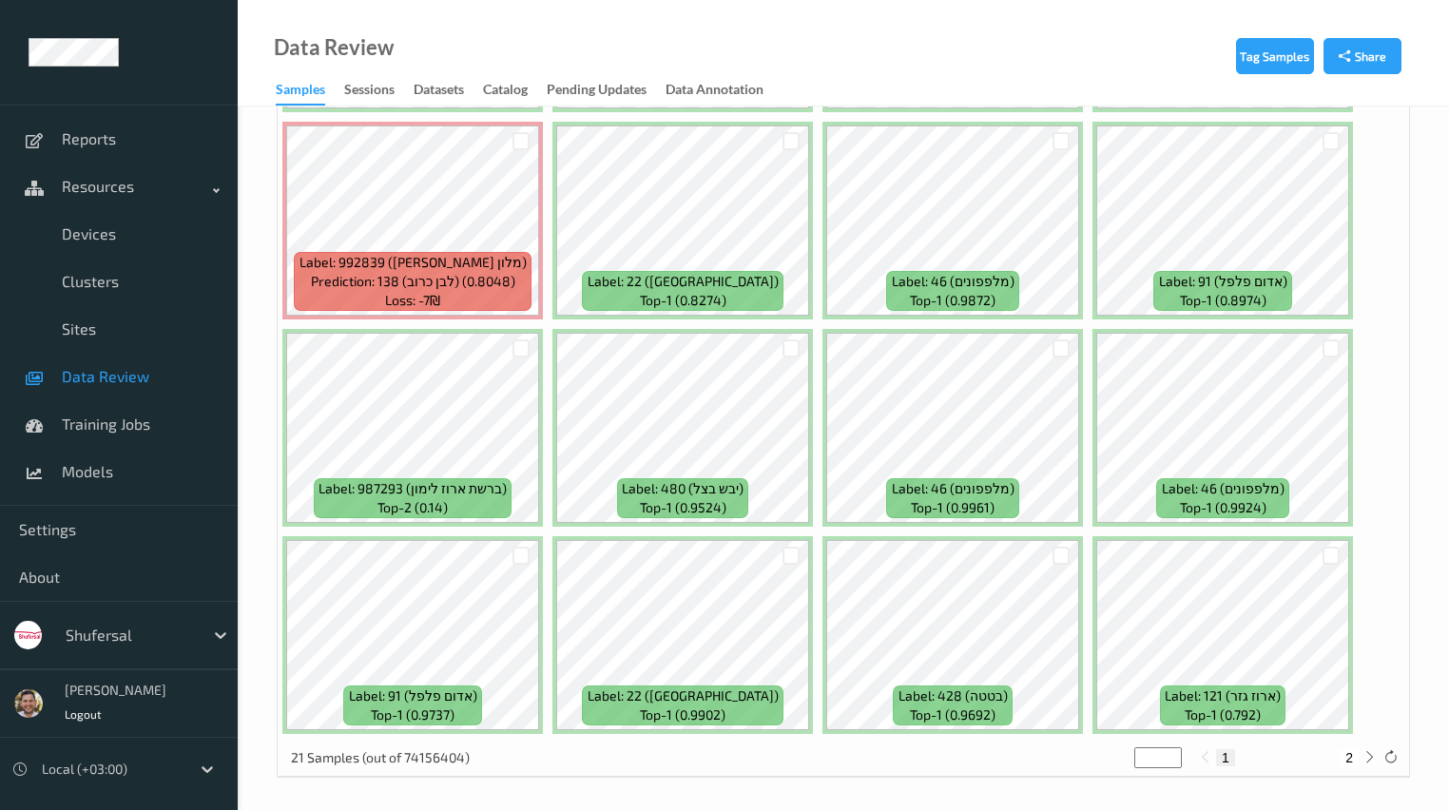
scroll to position [938, 0]
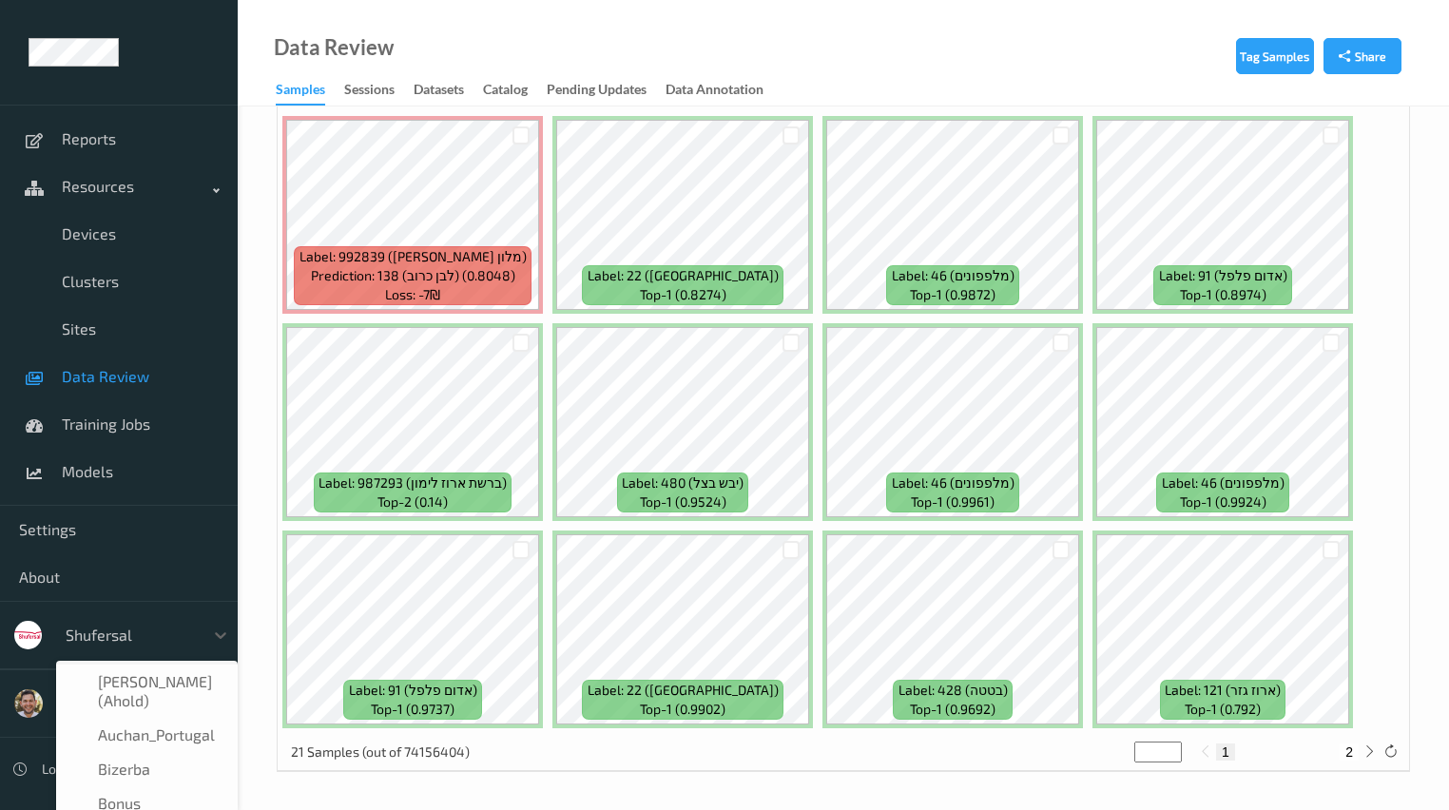
click at [91, 638] on div at bounding box center [130, 635] width 128 height 23
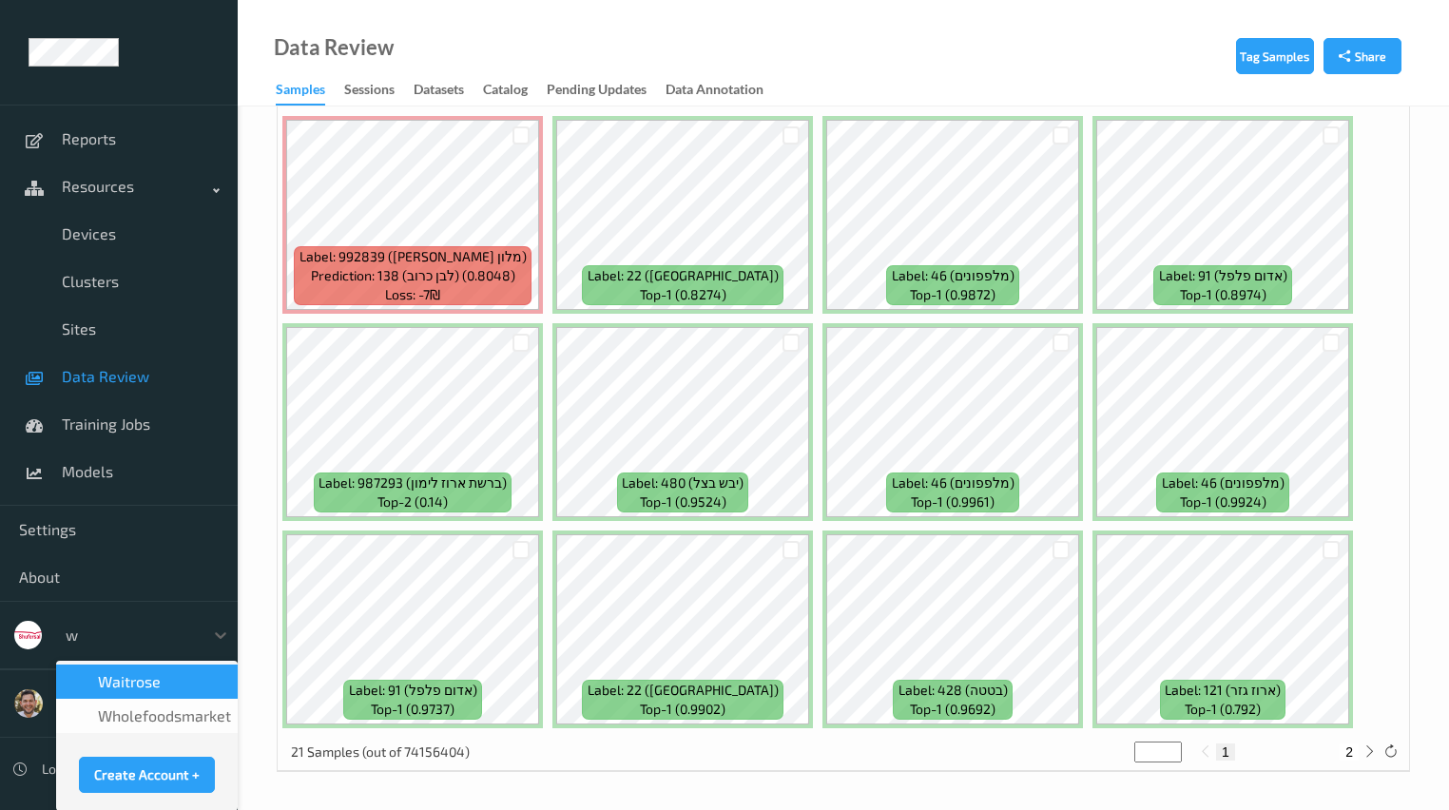
scroll to position [0, 0]
type input "wh"
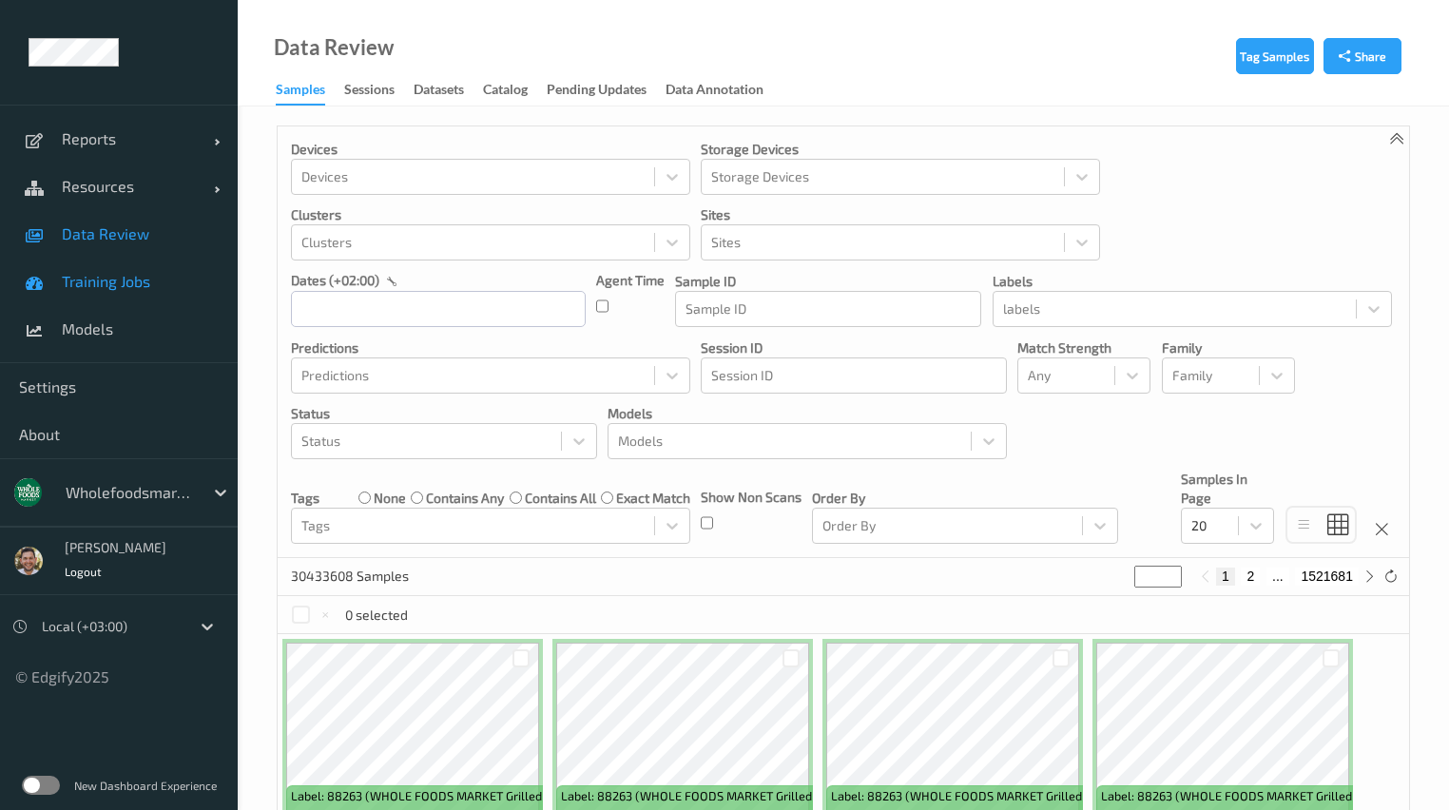
click at [91, 280] on span "Training Jobs" at bounding box center [140, 281] width 157 height 19
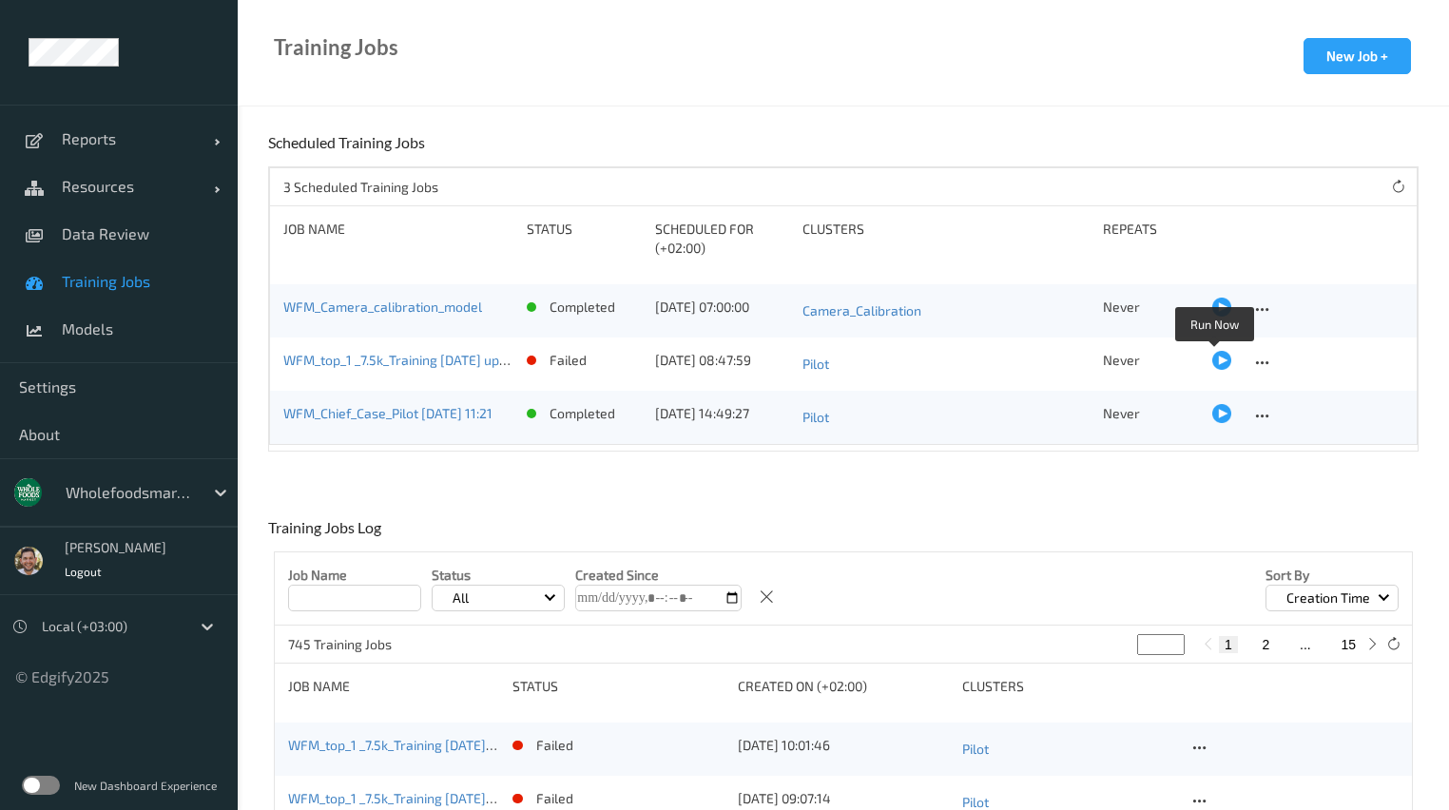
click at [1214, 360] on div at bounding box center [1222, 360] width 19 height 19
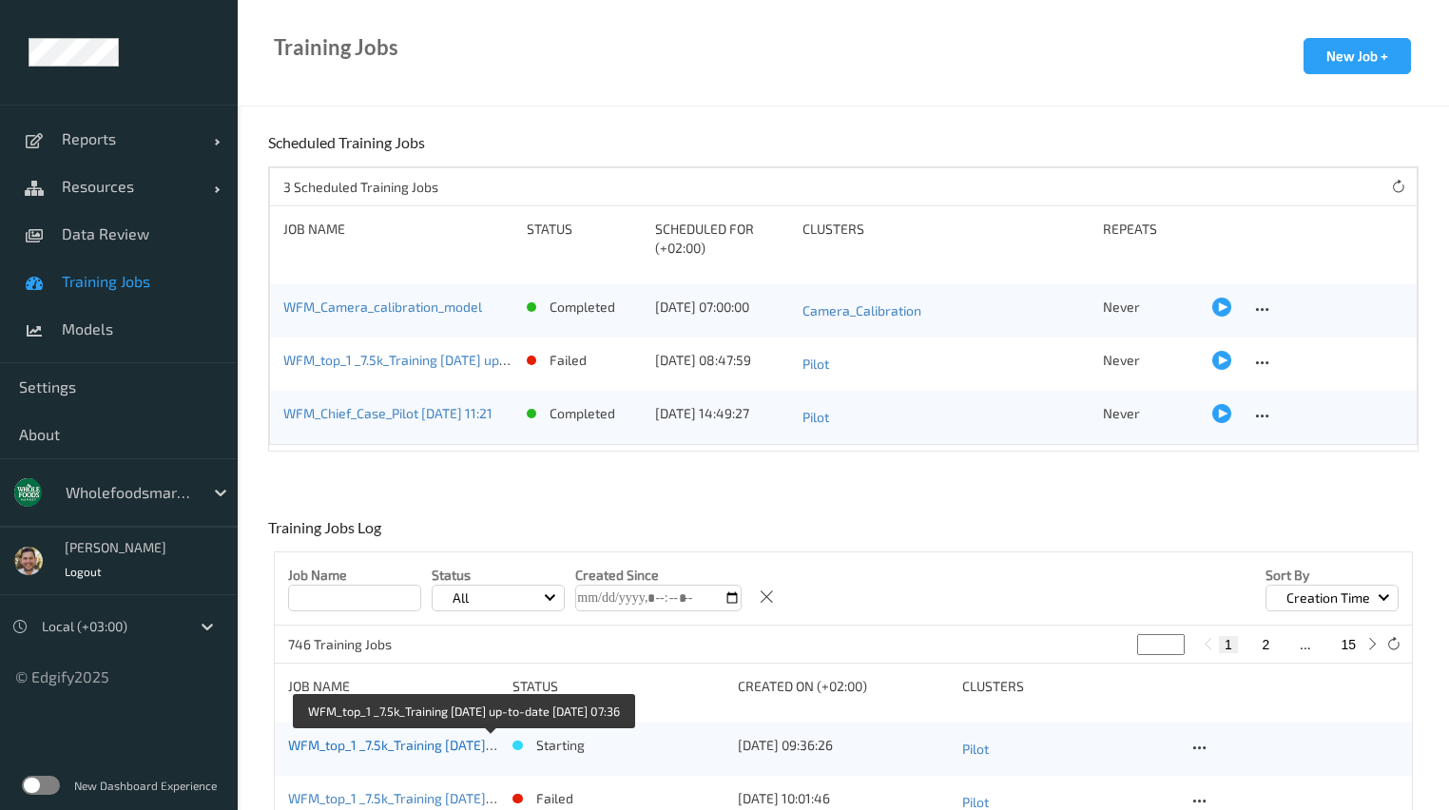
click at [434, 749] on link "WFM_top_1 _7.5k_Training [DATE] up-to-date [DATE] 07:36" at bounding box center [461, 745] width 346 height 16
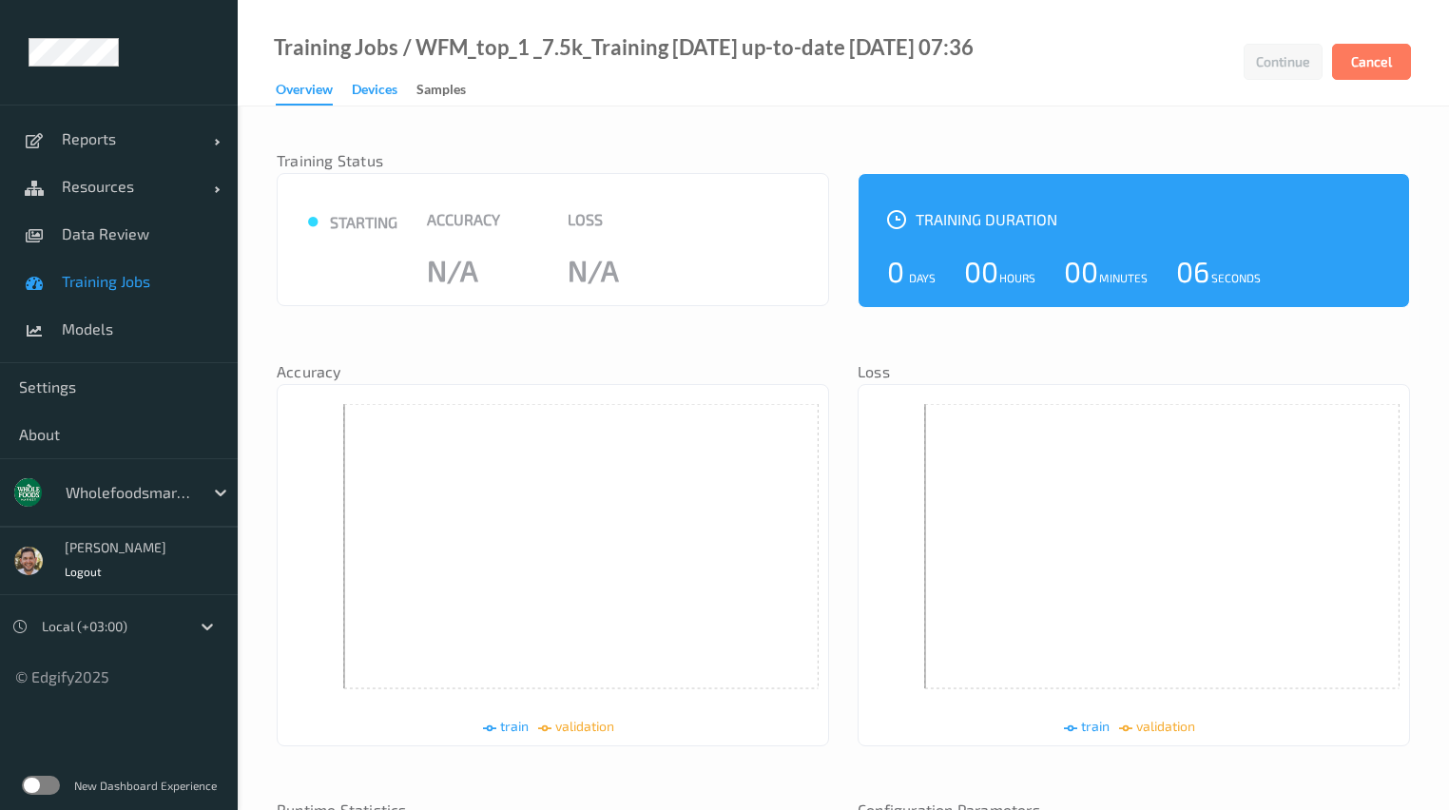
click at [373, 97] on div "Devices" at bounding box center [375, 92] width 46 height 24
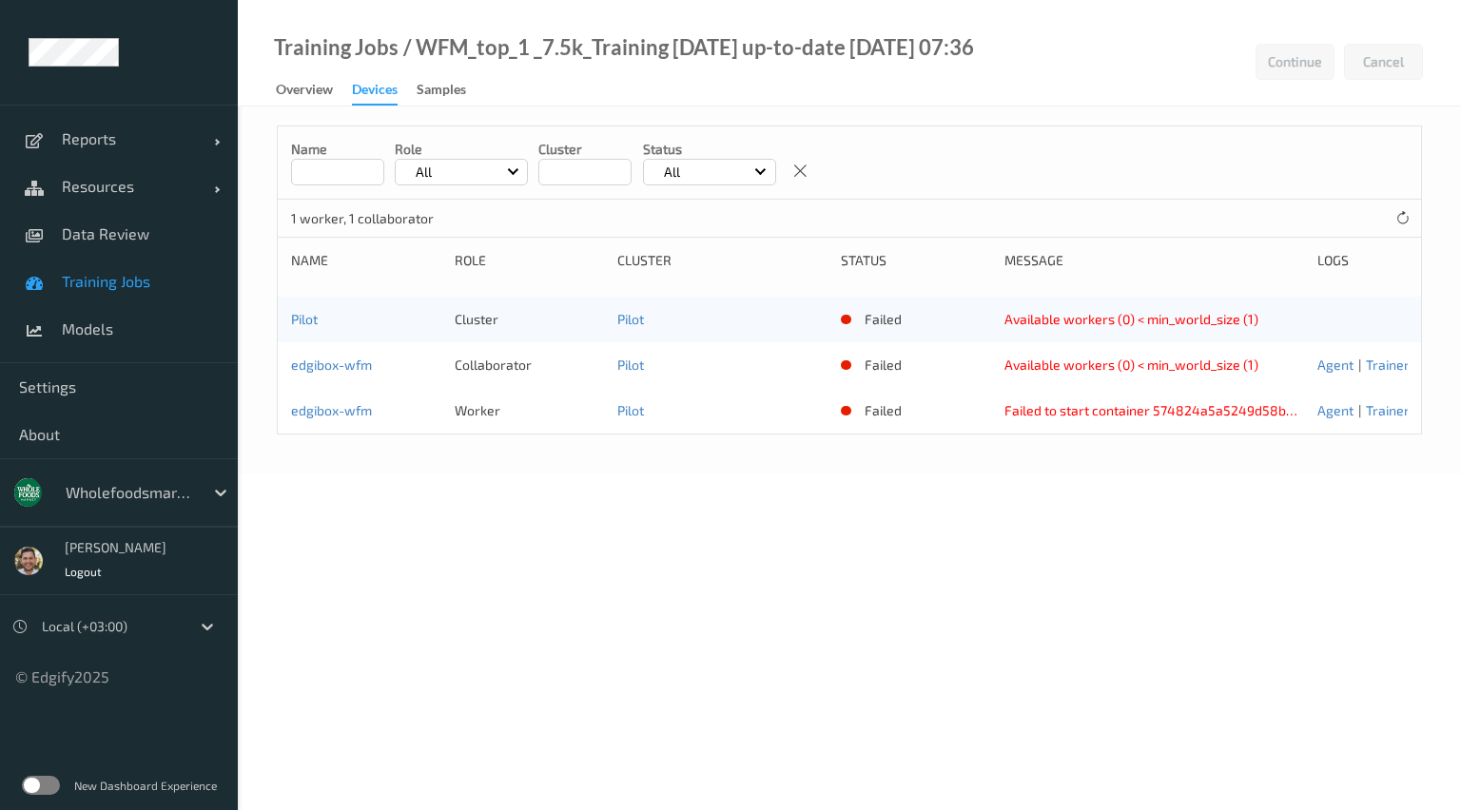
click at [113, 269] on link "Training Jobs" at bounding box center [119, 282] width 238 height 48
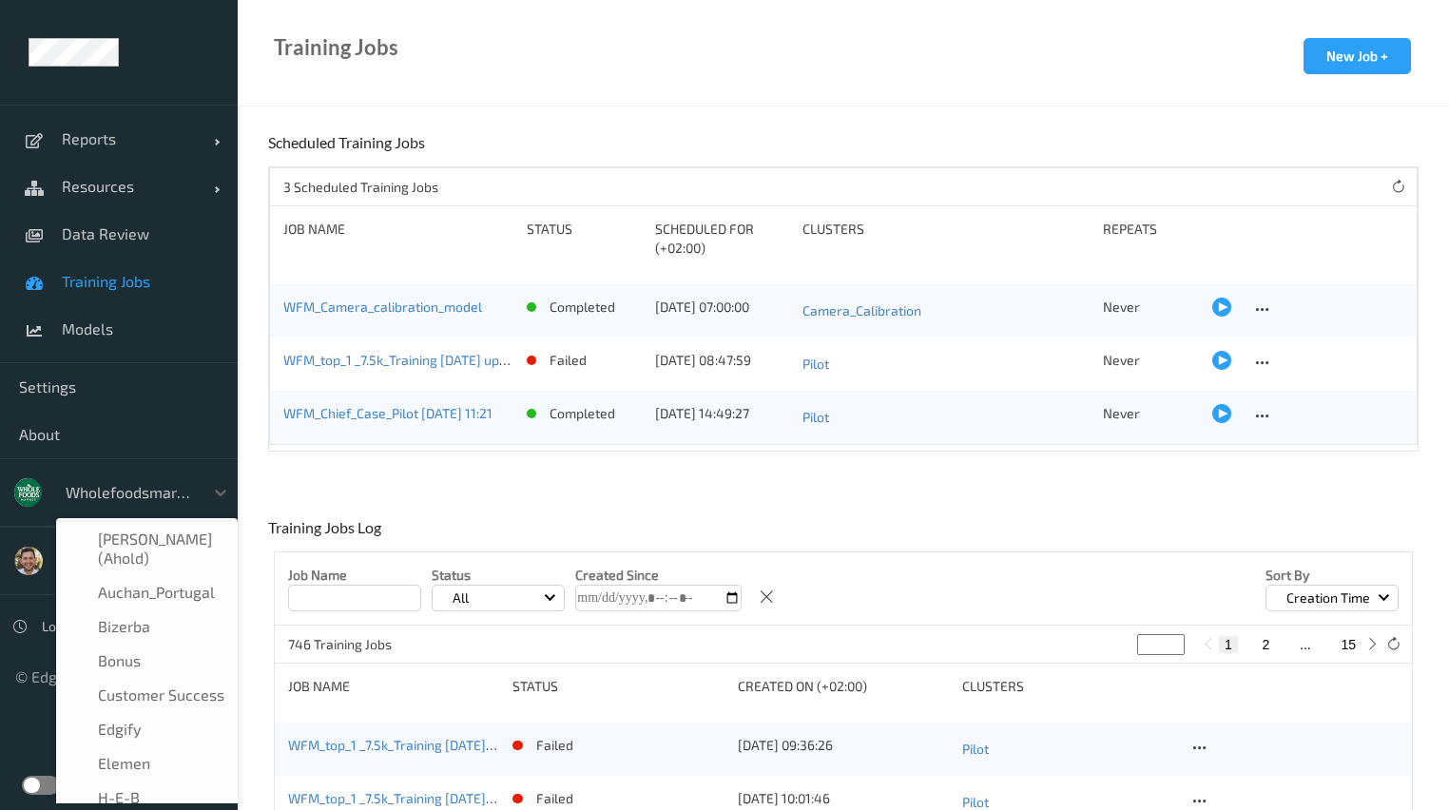
scroll to position [399, 0]
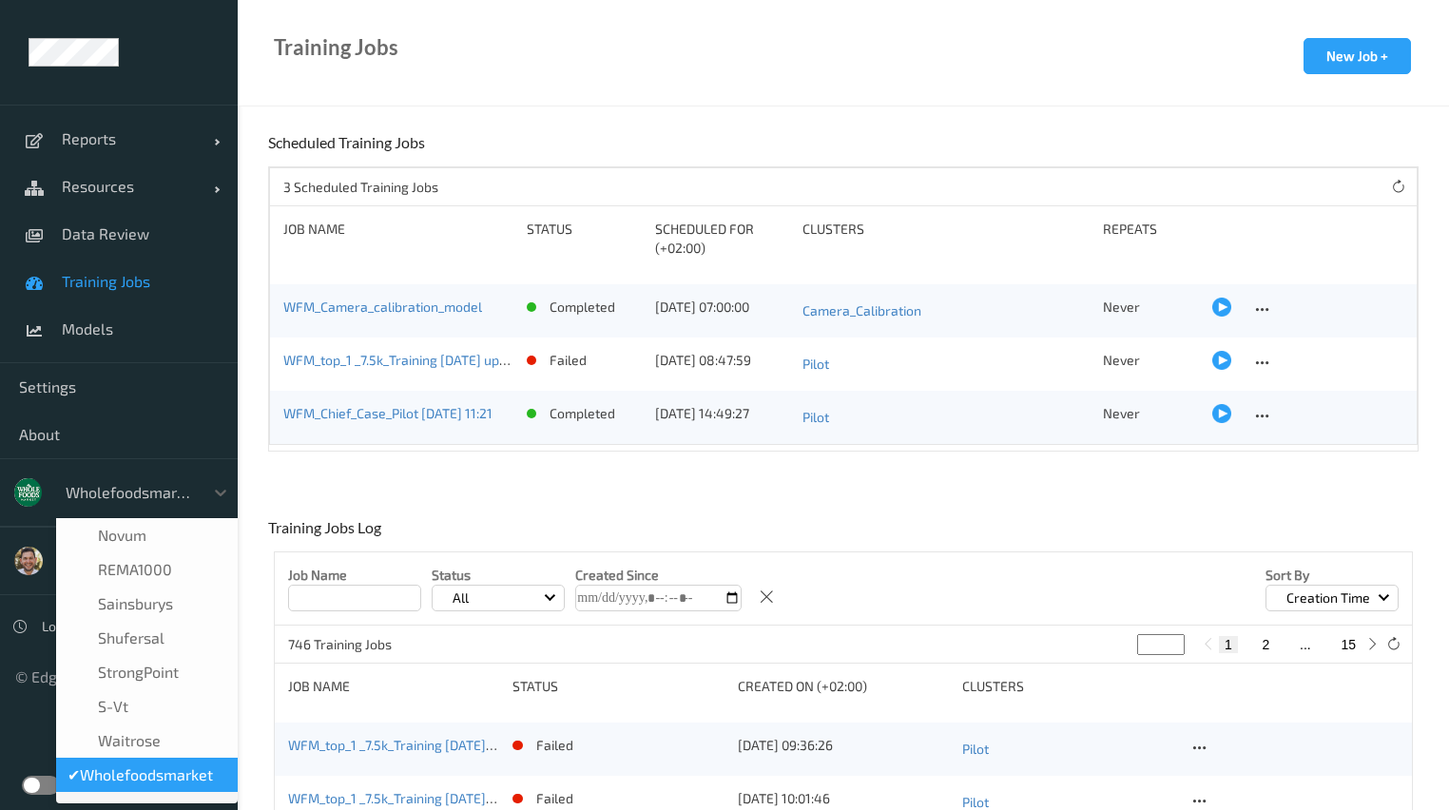
click at [138, 488] on div at bounding box center [130, 492] width 128 height 23
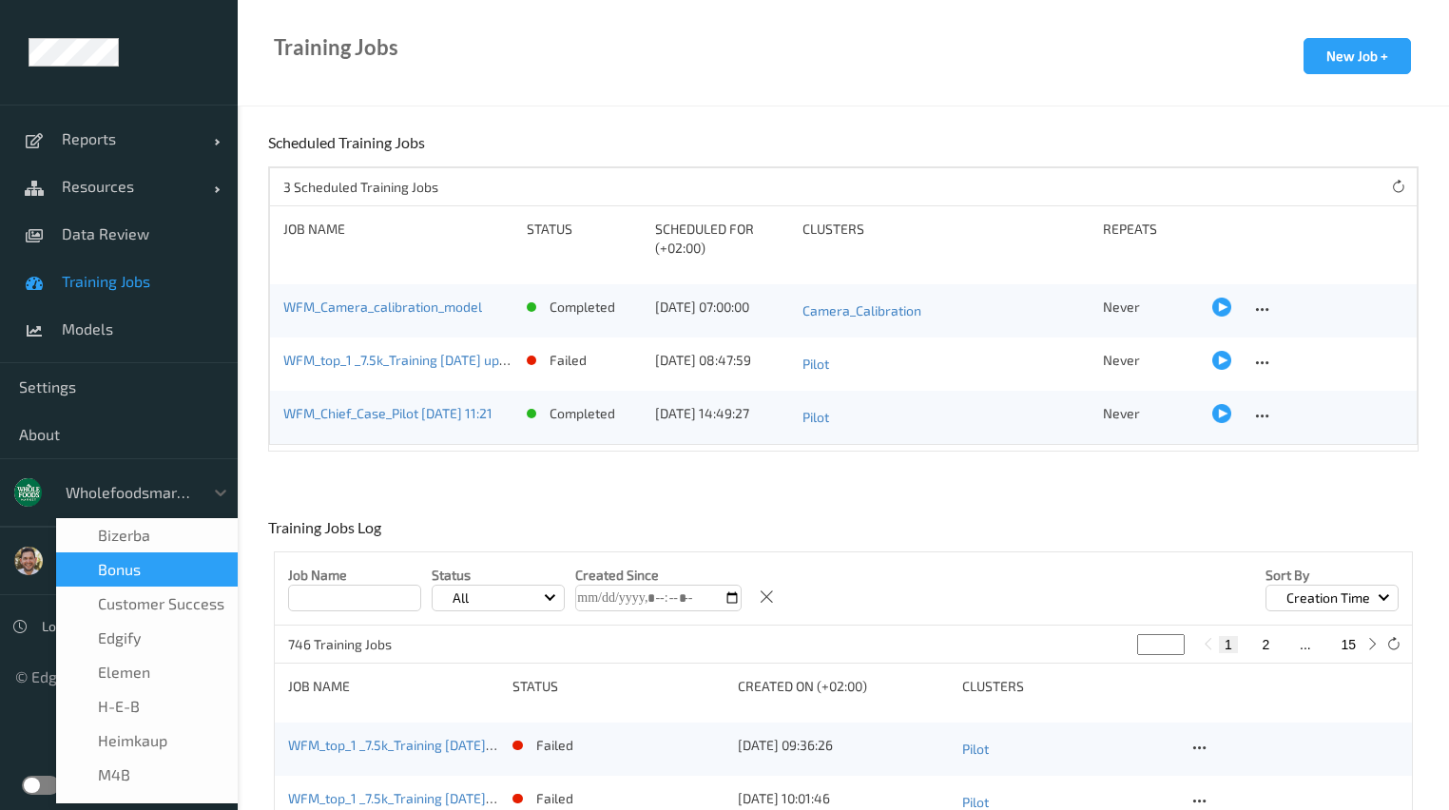
scroll to position [91, 0]
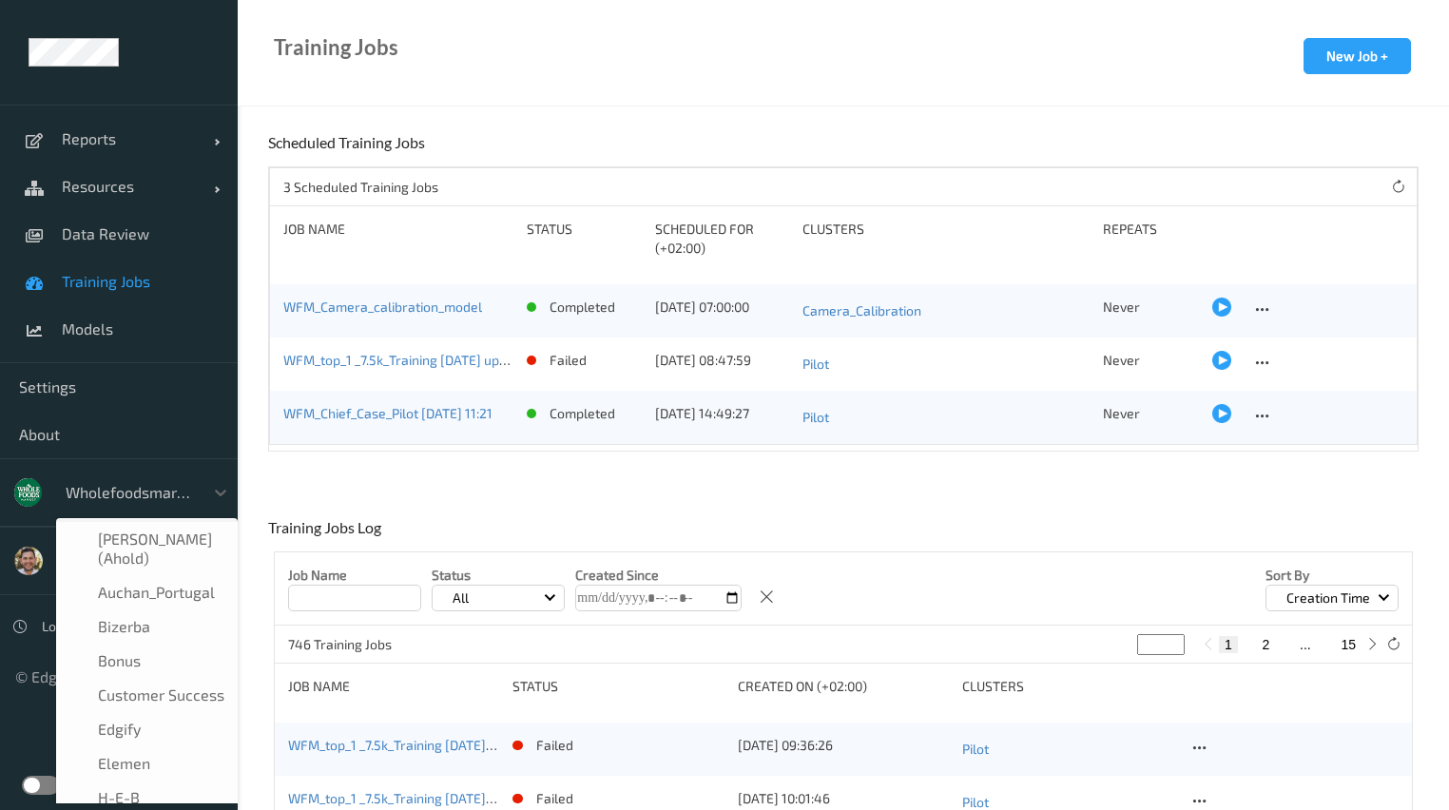
click at [104, 492] on div at bounding box center [130, 492] width 128 height 23
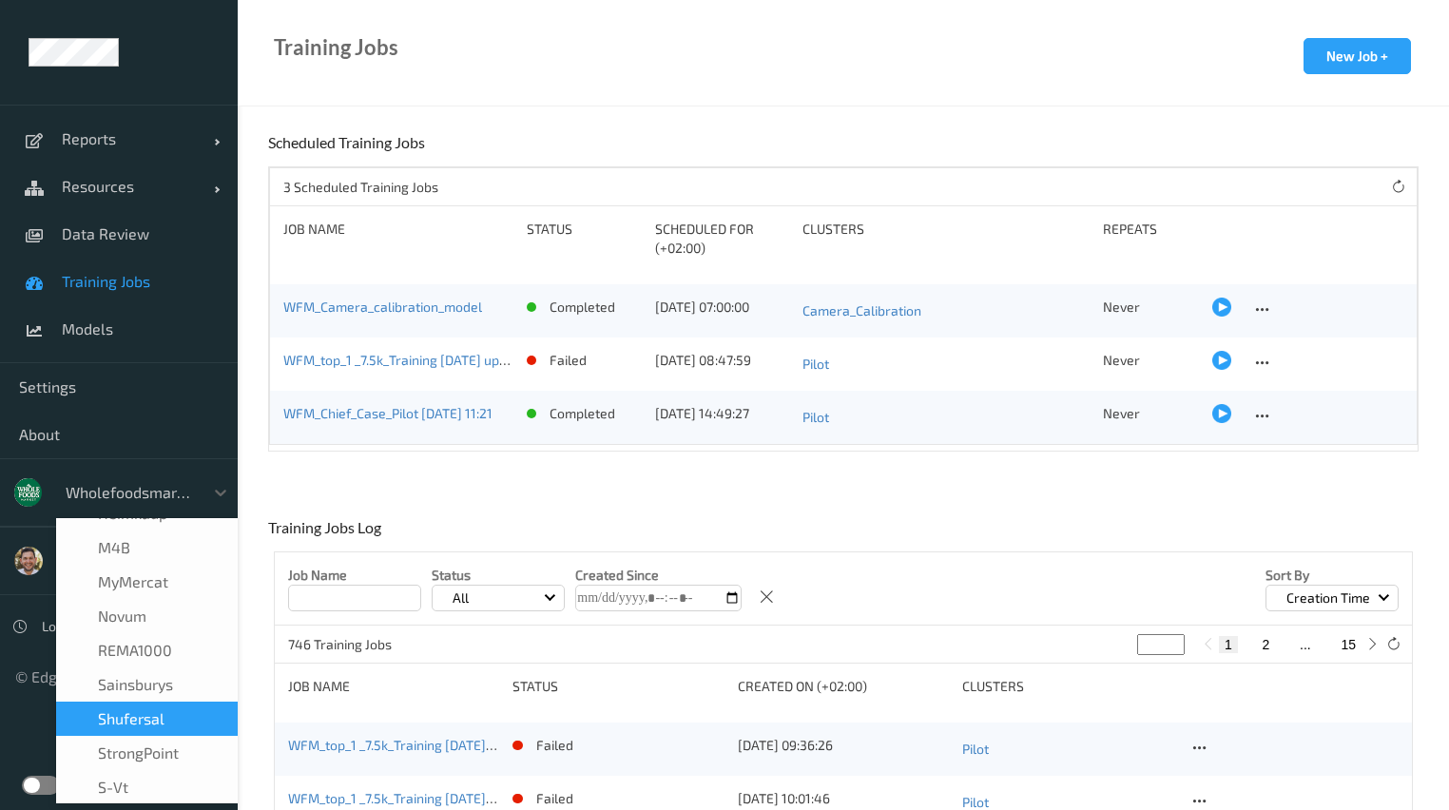
scroll to position [0, 0]
